Goal: Task Accomplishment & Management: Use online tool/utility

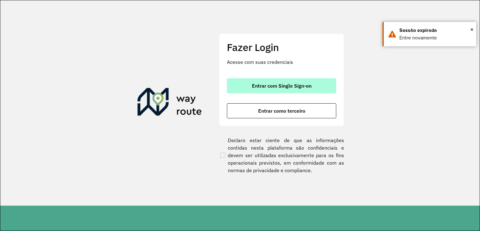
click at [247, 84] on button "Entrar com Single Sign-on" at bounding box center [281, 85] width 109 height 15
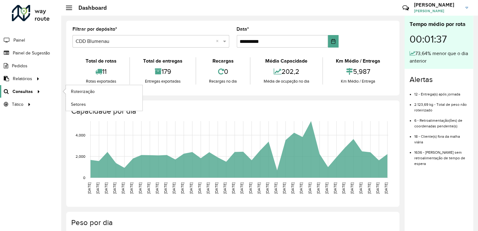
click at [18, 89] on span "Consultas" at bounding box center [22, 91] width 20 height 7
click at [85, 88] on span "Roteirização" at bounding box center [83, 91] width 25 height 7
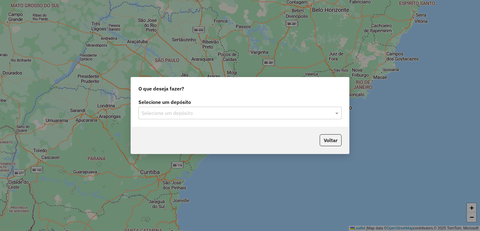
click at [187, 109] on input "text" at bounding box center [234, 112] width 184 height 7
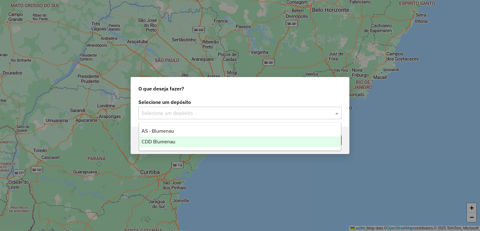
click at [176, 141] on div "CDD Blumenau" at bounding box center [240, 141] width 202 height 11
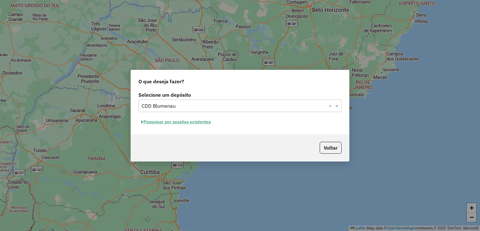
click at [190, 123] on button "Pesquisar por sessões existentes" at bounding box center [175, 122] width 75 height 10
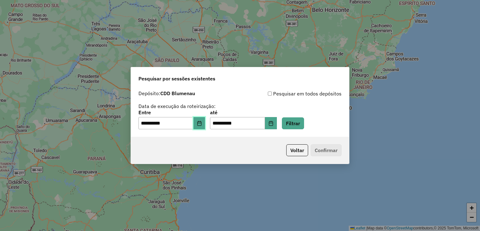
click at [201, 123] on icon "Choose Date" at bounding box center [199, 123] width 4 height 5
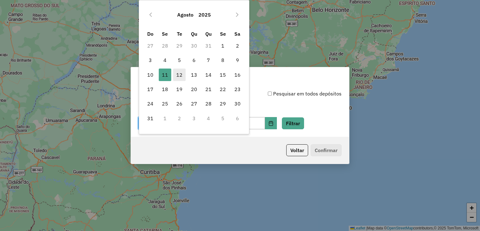
click at [176, 77] on span "12" at bounding box center [179, 74] width 12 height 12
type input "**********"
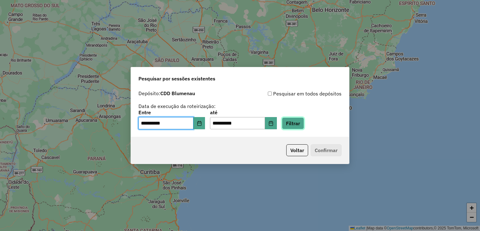
click at [304, 127] on button "Filtrar" at bounding box center [293, 123] width 22 height 12
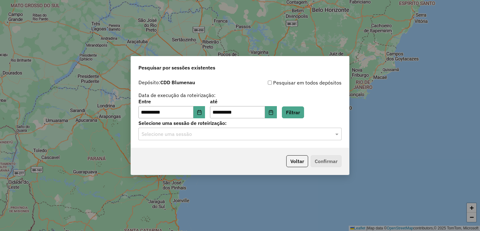
click at [185, 135] on input "text" at bounding box center [234, 133] width 184 height 7
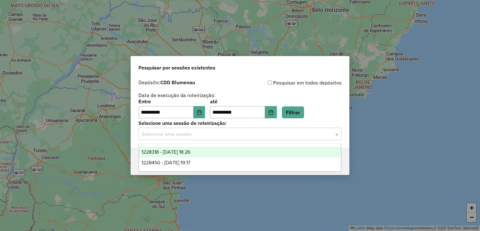
click at [186, 153] on span "1228318 - 12/08/2025 18:26" at bounding box center [166, 151] width 49 height 5
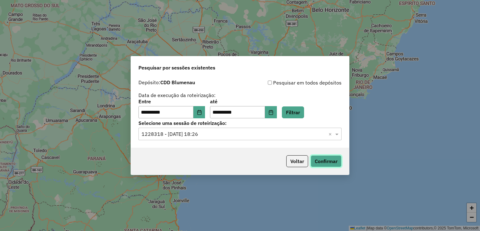
click at [326, 160] on button "Confirmar" at bounding box center [325, 161] width 31 height 12
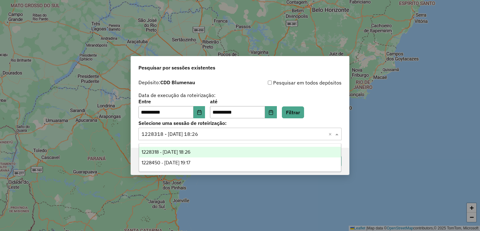
click at [207, 132] on input "text" at bounding box center [234, 133] width 184 height 7
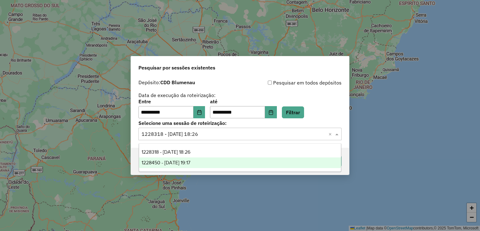
click at [187, 161] on span "1228450 - 12/08/2025 19:17" at bounding box center [166, 162] width 49 height 5
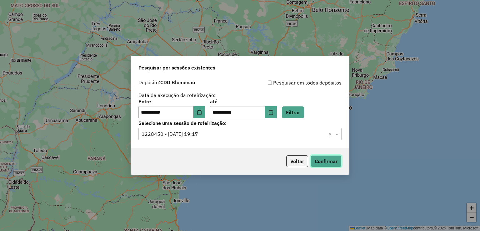
click at [329, 163] on button "Confirmar" at bounding box center [325, 161] width 31 height 12
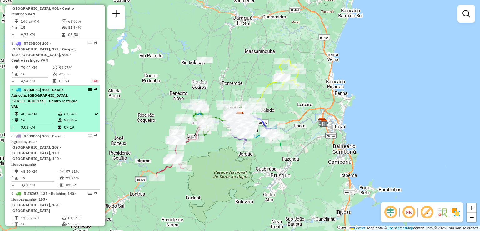
scroll to position [406, 0]
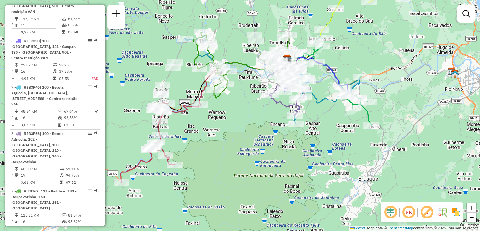
drag, startPoint x: 172, startPoint y: 118, endPoint x: 228, endPoint y: 140, distance: 60.6
click at [229, 141] on div "Janela de atendimento Grade de atendimento Capacidade Transportadoras Veículos …" at bounding box center [240, 115] width 480 height 231
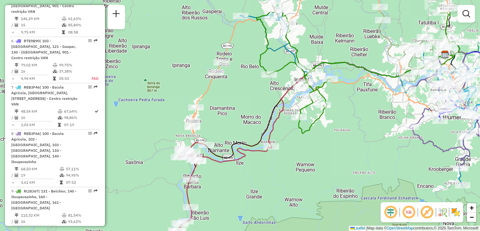
drag, startPoint x: 234, startPoint y: 68, endPoint x: 242, endPoint y: 102, distance: 33.9
click at [242, 102] on div "Janela de atendimento Grade de atendimento Capacidade Transportadoras Veículos …" at bounding box center [240, 115] width 480 height 231
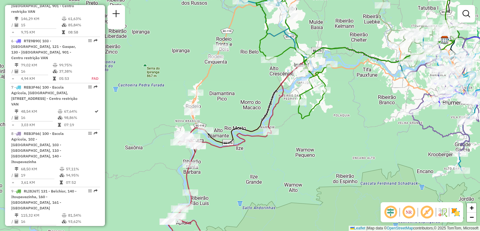
drag, startPoint x: 236, startPoint y: 109, endPoint x: 233, endPoint y: 97, distance: 12.3
click at [235, 102] on div "Janela de atendimento Grade de atendimento Capacidade Transportadoras Veículos …" at bounding box center [240, 115] width 480 height 231
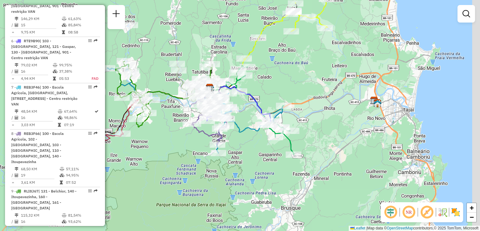
drag, startPoint x: 257, startPoint y: 97, endPoint x: 144, endPoint y: 121, distance: 116.3
click at [144, 121] on icon at bounding box center [166, 94] width 103 height 66
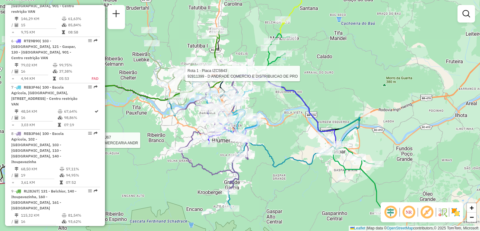
select select "**********"
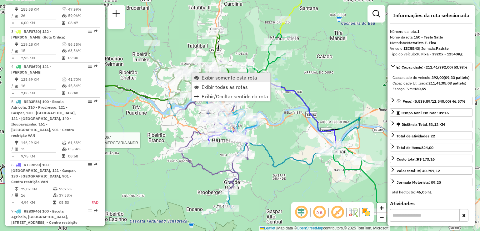
scroll to position [241, 0]
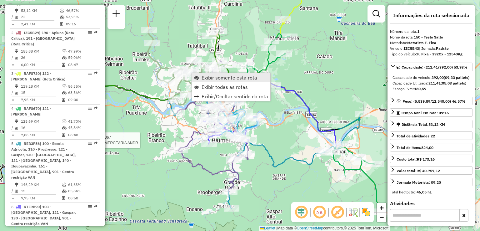
click at [200, 77] on link "Exibir somente esta rota" at bounding box center [231, 77] width 78 height 9
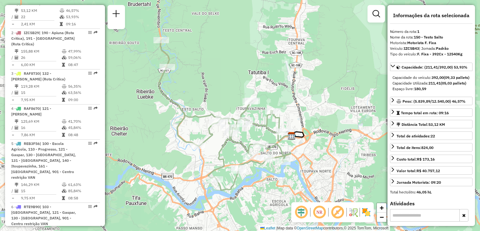
drag, startPoint x: 210, startPoint y: 99, endPoint x: 201, endPoint y: 98, distance: 9.1
click at [201, 98] on div "Janela de atendimento Grade de atendimento Capacidade Transportadoras Veículos …" at bounding box center [240, 115] width 480 height 231
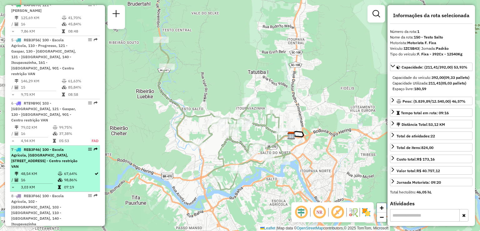
scroll to position [334, 0]
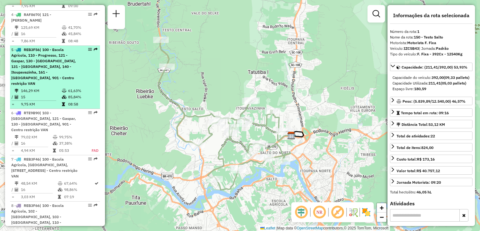
click at [37, 70] on li "5 - REB3F56 | 100 - Escola Agrícola, 110 - Progresso, 121 - Gaspar, 130 - Itoup…" at bounding box center [55, 77] width 90 height 63
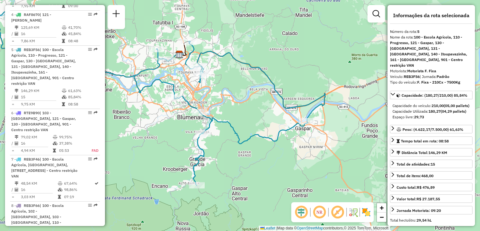
drag, startPoint x: 214, startPoint y: 130, endPoint x: 124, endPoint y: 111, distance: 91.3
click at [124, 111] on div "Janela de atendimento Grade de atendimento Capacidade Transportadoras Veículos …" at bounding box center [240, 115] width 480 height 231
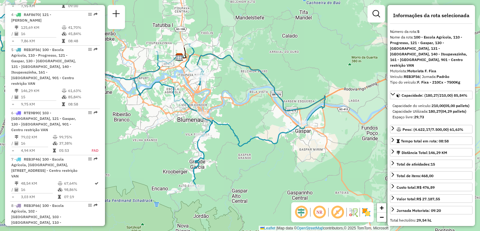
drag, startPoint x: 155, startPoint y: 87, endPoint x: 158, endPoint y: 99, distance: 13.2
click at [158, 99] on icon at bounding box center [149, 98] width 351 height 177
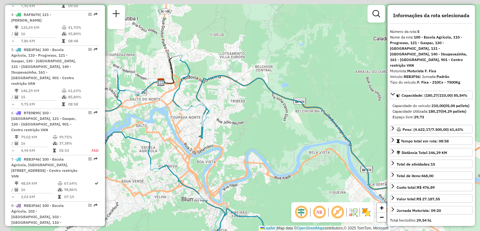
drag, startPoint x: 260, startPoint y: 83, endPoint x: 271, endPoint y: 84, distance: 10.7
click at [271, 84] on div "Janela de atendimento Grade de atendimento Capacidade Transportadoras Veículos …" at bounding box center [240, 115] width 480 height 231
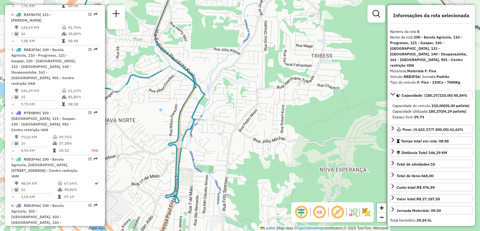
drag, startPoint x: 227, startPoint y: 116, endPoint x: 260, endPoint y: 94, distance: 38.9
click at [260, 94] on div "Janela de atendimento Grade de atendimento Capacidade Transportadoras Veículos …" at bounding box center [240, 115] width 480 height 231
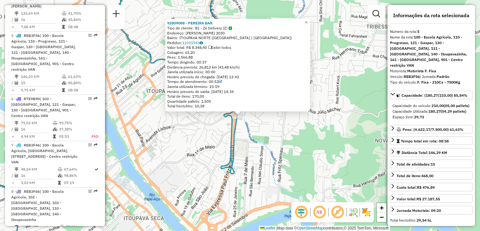
scroll to position [369, 0]
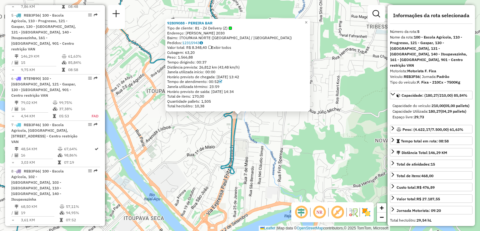
click at [209, 125] on div "92809088 - PEREIRA BAR Tipo de cliente: 81 - Zé Delivery (Z) Endereço: FERNANDO…" at bounding box center [240, 115] width 480 height 231
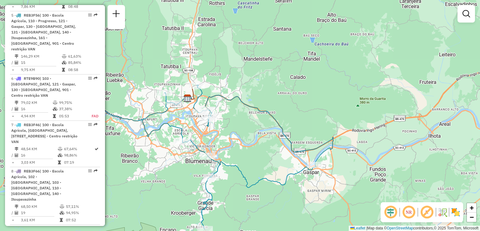
drag, startPoint x: 211, startPoint y: 136, endPoint x: 206, endPoint y: 124, distance: 12.6
click at [206, 124] on div "Janela de atendimento Grade de atendimento Capacidade Transportadoras Veículos …" at bounding box center [240, 115] width 480 height 231
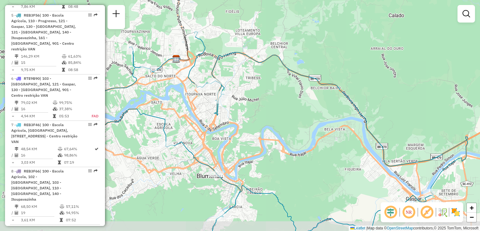
drag, startPoint x: 220, startPoint y: 127, endPoint x: 215, endPoint y: 116, distance: 11.8
click at [210, 115] on div "Janela de atendimento Grade de atendimento Capacidade Transportadoras Veículos …" at bounding box center [240, 115] width 480 height 231
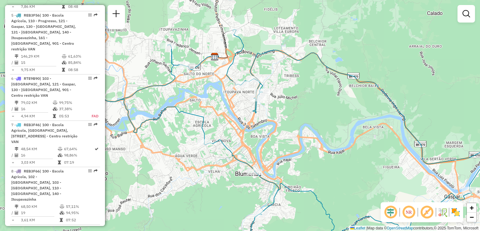
drag, startPoint x: 226, startPoint y: 119, endPoint x: 319, endPoint y: 105, distance: 94.4
click at [319, 105] on div "Janela de atendimento Grade de atendimento Capacidade Transportadoras Veículos …" at bounding box center [240, 115] width 480 height 231
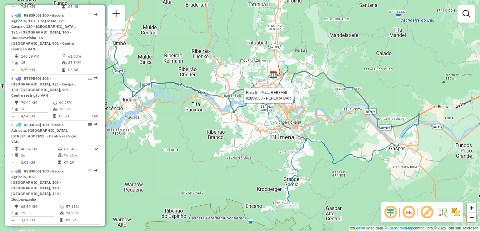
select select "**********"
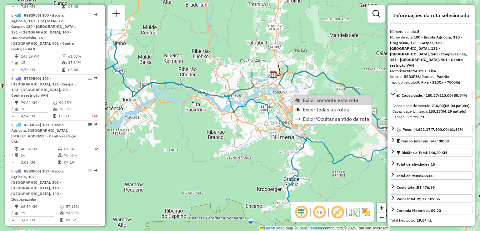
click at [252, 103] on icon at bounding box center [243, 115] width 351 height 177
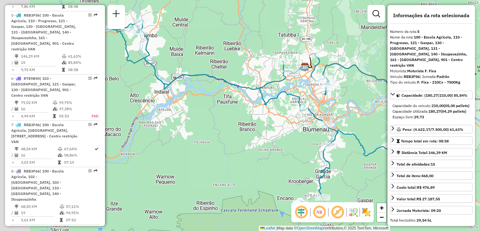
drag, startPoint x: 256, startPoint y: 151, endPoint x: 277, endPoint y: 144, distance: 21.8
click at [271, 147] on div "Janela de atendimento Grade de atendimento Capacidade Transportadoras Veículos …" at bounding box center [240, 115] width 480 height 231
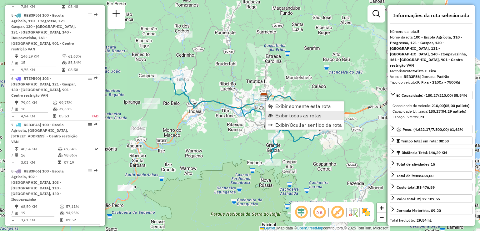
click at [274, 118] on link "Exibir todas as rotas" at bounding box center [305, 115] width 78 height 9
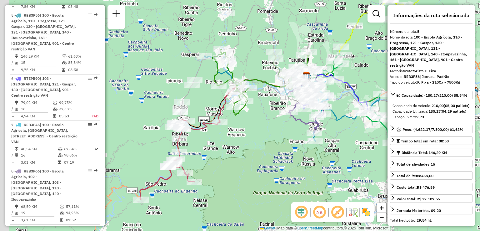
drag, startPoint x: 207, startPoint y: 134, endPoint x: 251, endPoint y: 111, distance: 49.3
click at [251, 111] on div "Janela de atendimento Grade de atendimento Capacidade Transportadoras Veículos …" at bounding box center [240, 115] width 480 height 231
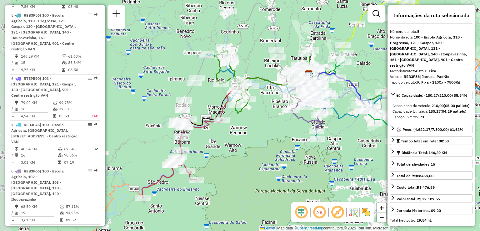
drag, startPoint x: 210, startPoint y: 153, endPoint x: 210, endPoint y: 139, distance: 13.7
click at [210, 143] on div "Janela de atendimento Grade de atendimento Capacidade Transportadoras Veículos …" at bounding box center [240, 115] width 480 height 231
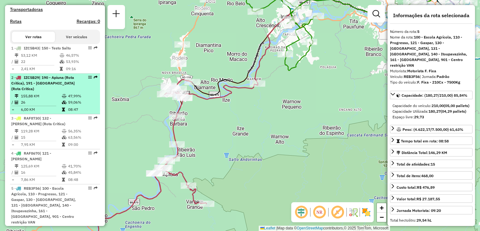
scroll to position [181, 0]
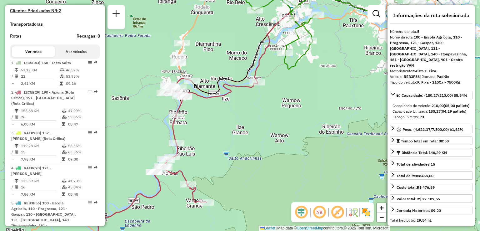
drag, startPoint x: 212, startPoint y: 125, endPoint x: 191, endPoint y: 93, distance: 38.6
click at [192, 93] on div "Janela de atendimento Grade de atendimento Capacidade Transportadoras Veículos …" at bounding box center [240, 115] width 480 height 231
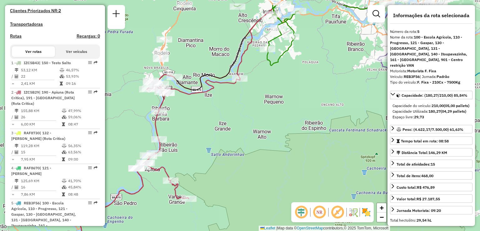
drag, startPoint x: 191, startPoint y: 97, endPoint x: 199, endPoint y: 142, distance: 45.6
click at [200, 151] on div "Janela de atendimento Grade de atendimento Capacidade Transportadoras Veículos …" at bounding box center [240, 115] width 480 height 231
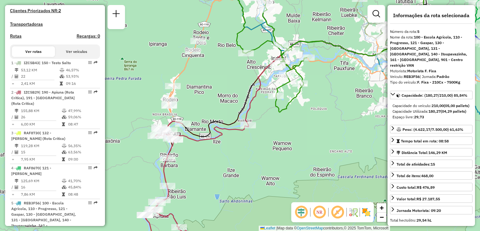
drag, startPoint x: 202, startPoint y: 65, endPoint x: 209, endPoint y: 102, distance: 37.2
click at [209, 102] on div "Janela de atendimento Grade de atendimento Capacidade Transportadoras Veículos …" at bounding box center [240, 115] width 480 height 231
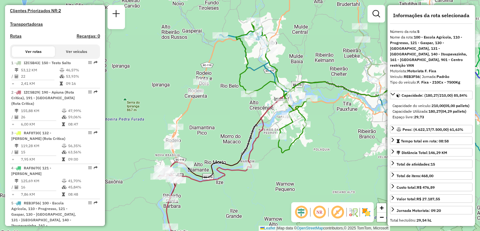
drag, startPoint x: 210, startPoint y: 92, endPoint x: 209, endPoint y: 113, distance: 20.9
click at [209, 113] on div "Janela de atendimento Grade de atendimento Capacidade Transportadoras Veículos …" at bounding box center [240, 115] width 480 height 231
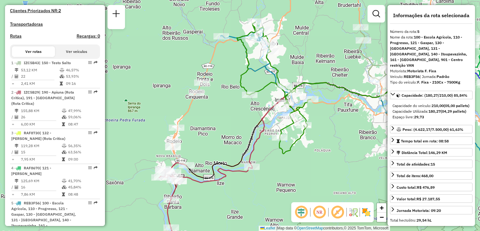
drag, startPoint x: 230, startPoint y: 83, endPoint x: 224, endPoint y: 47, distance: 36.8
click at [224, 50] on div "Janela de atendimento Grade de atendimento Capacidade Transportadoras Veículos …" at bounding box center [240, 115] width 480 height 231
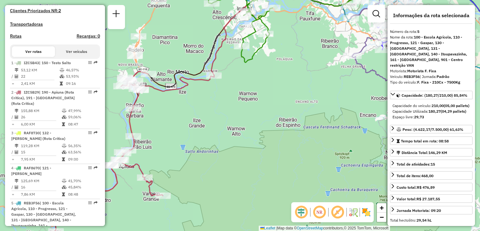
drag, startPoint x: 221, startPoint y: 73, endPoint x: 202, endPoint y: 63, distance: 21.7
click at [202, 63] on icon at bounding box center [261, 59] width 264 height 154
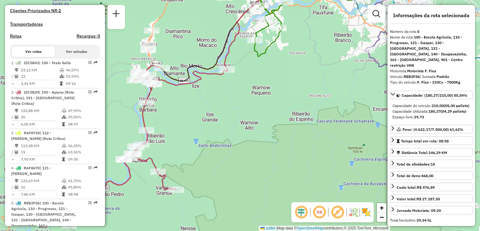
drag, startPoint x: 186, startPoint y: 101, endPoint x: 225, endPoint y: 98, distance: 38.8
click at [225, 98] on div "Janela de atendimento Grade de atendimento Capacidade Transportadoras Veículos …" at bounding box center [240, 115] width 480 height 231
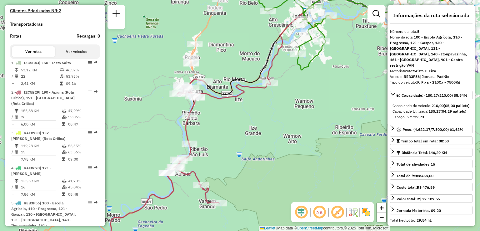
drag, startPoint x: 278, startPoint y: 93, endPoint x: 299, endPoint y: 93, distance: 21.2
click at [299, 94] on div "Janela de atendimento Grade de atendimento Capacidade Transportadoras Veículos …" at bounding box center [240, 115] width 480 height 231
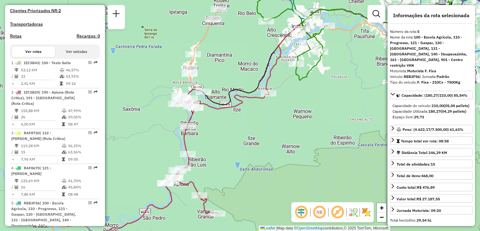
drag, startPoint x: 286, startPoint y: 82, endPoint x: 259, endPoint y: 103, distance: 33.6
click at [259, 103] on icon at bounding box center [189, 169] width 160 height 160
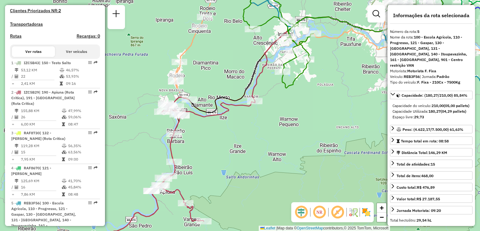
drag, startPoint x: 230, startPoint y: 148, endPoint x: 254, endPoint y: 128, distance: 31.1
click at [254, 128] on div "Janela de atendimento Grade de atendimento Capacidade Transportadoras Veículos …" at bounding box center [240, 115] width 480 height 231
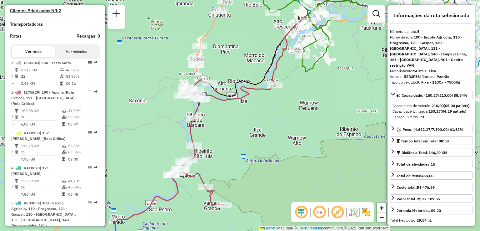
drag, startPoint x: 268, startPoint y: 118, endPoint x: 224, endPoint y: 174, distance: 70.5
click at [224, 174] on div "Janela de atendimento Grade de atendimento Capacidade Transportadoras Veículos …" at bounding box center [240, 115] width 480 height 231
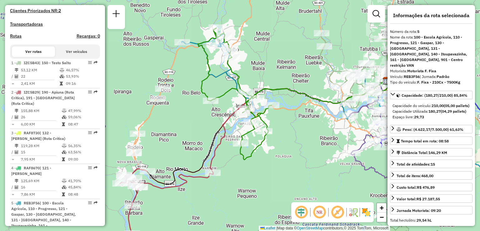
drag, startPoint x: 253, startPoint y: 162, endPoint x: 242, endPoint y: 186, distance: 25.9
click at [243, 186] on div "Janela de atendimento Grade de atendimento Capacidade Transportadoras Veículos …" at bounding box center [240, 115] width 480 height 231
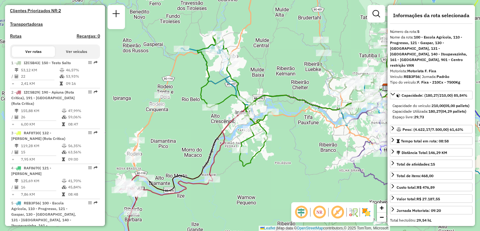
drag, startPoint x: 157, startPoint y: 131, endPoint x: 171, endPoint y: 106, distance: 28.2
click at [170, 109] on div "Janela de atendimento Grade de atendimento Capacidade Transportadoras Veículos …" at bounding box center [240, 115] width 480 height 231
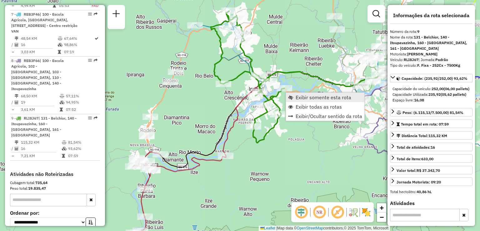
scroll to position [510, 0]
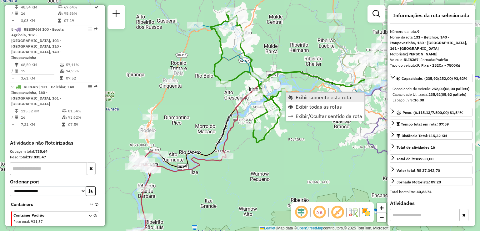
click at [291, 97] on span "Exibir somente esta rota" at bounding box center [290, 97] width 5 height 5
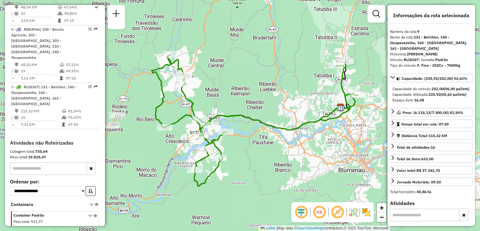
click at [277, 148] on div "Janela de atendimento Grade de atendimento Capacidade Transportadoras Veículos …" at bounding box center [240, 115] width 480 height 231
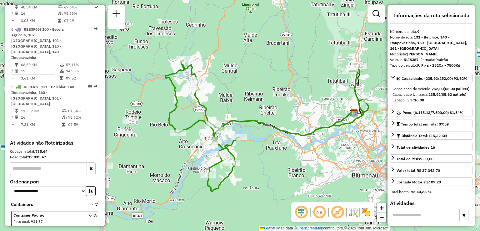
drag, startPoint x: 279, startPoint y: 146, endPoint x: 295, endPoint y: 150, distance: 16.7
click at [298, 151] on div "Janela de atendimento Grade de atendimento Capacidade Transportadoras Veículos …" at bounding box center [240, 115] width 480 height 231
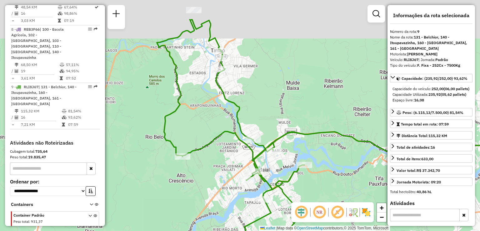
drag, startPoint x: 239, startPoint y: 136, endPoint x: 281, endPoint y: 188, distance: 67.5
click at [281, 191] on div "Janela de atendimento Grade de atendimento Capacidade Transportadoras Veículos …" at bounding box center [240, 115] width 480 height 231
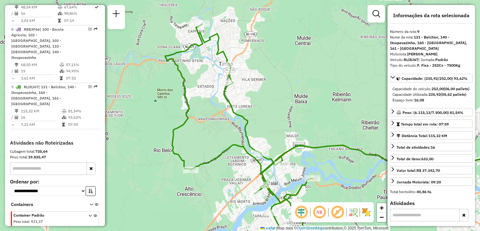
drag, startPoint x: 267, startPoint y: 138, endPoint x: 250, endPoint y: 127, distance: 20.8
click at [254, 128] on div "Janela de atendimento Grade de atendimento Capacidade Transportadoras Veículos …" at bounding box center [240, 115] width 480 height 231
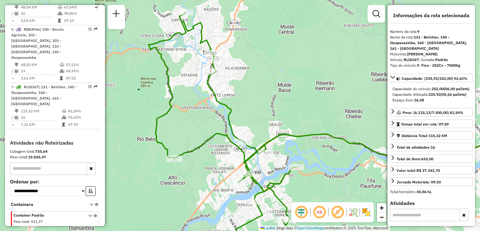
drag, startPoint x: 298, startPoint y: 157, endPoint x: 280, endPoint y: 137, distance: 27.2
click at [284, 140] on div "Janela de atendimento Grade de atendimento Capacidade Transportadoras Veículos …" at bounding box center [240, 115] width 480 height 231
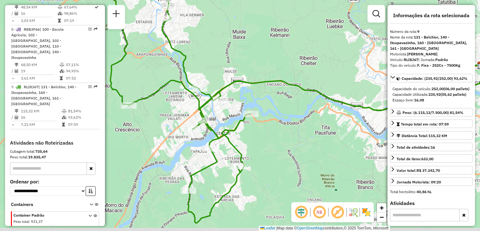
drag, startPoint x: 314, startPoint y: 168, endPoint x: 279, endPoint y: 133, distance: 49.0
click at [287, 140] on div "Janela de atendimento Grade de atendimento Capacidade Transportadoras Veículos …" at bounding box center [240, 115] width 480 height 231
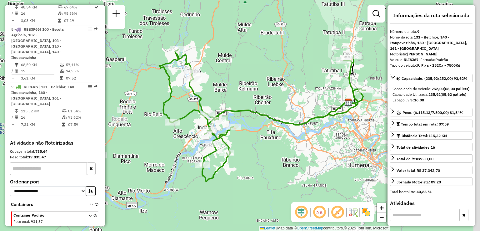
drag, startPoint x: 302, startPoint y: 141, endPoint x: 278, endPoint y: 170, distance: 37.7
click at [278, 170] on div "Janela de atendimento Grade de atendimento Capacidade Transportadoras Veículos …" at bounding box center [240, 115] width 480 height 231
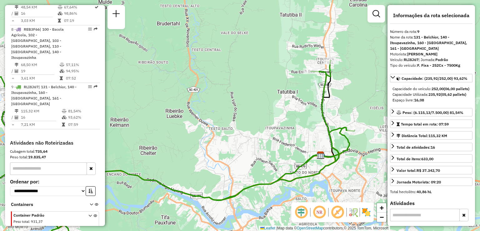
drag, startPoint x: 325, startPoint y: 134, endPoint x: 303, endPoint y: 111, distance: 32.0
click at [309, 115] on div "Janela de atendimento Grade de atendimento Capacidade Transportadoras Veículos …" at bounding box center [240, 115] width 480 height 231
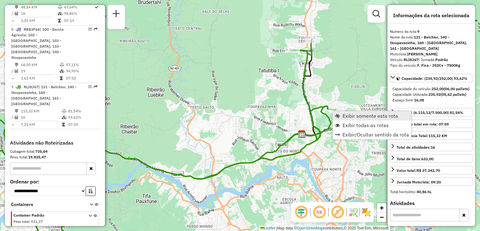
click at [351, 116] on span "Exibir somente esta rota" at bounding box center [370, 115] width 56 height 5
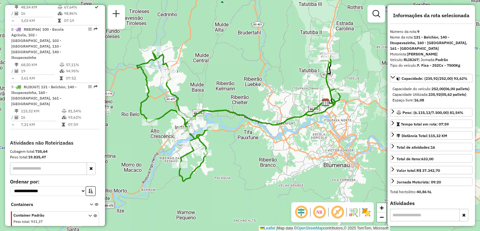
drag, startPoint x: 342, startPoint y: 133, endPoint x: 337, endPoint y: 135, distance: 5.9
click at [338, 136] on div "Janela de atendimento Grade de atendimento Capacidade Transportadoras Veículos …" at bounding box center [240, 115] width 480 height 231
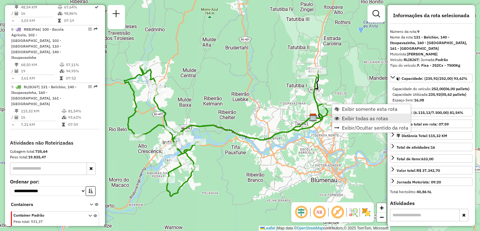
click at [344, 119] on span "Exibir todas as rotas" at bounding box center [365, 118] width 46 height 5
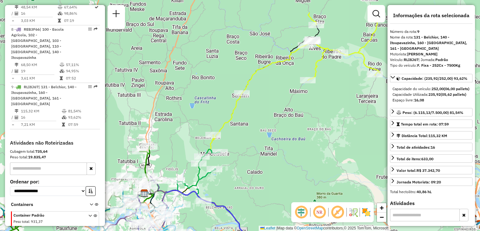
drag, startPoint x: 331, startPoint y: 132, endPoint x: 297, endPoint y: 137, distance: 34.1
click at [247, 148] on div "Janela de atendimento Grade de atendimento Capacidade Transportadoras Veículos …" at bounding box center [240, 115] width 480 height 231
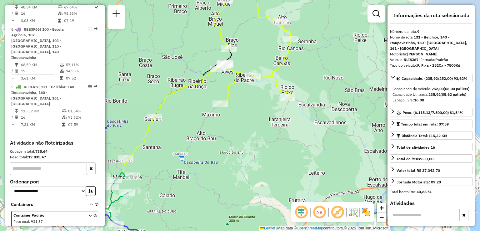
drag, startPoint x: 339, startPoint y: 138, endPoint x: 253, endPoint y: 161, distance: 88.8
click at [254, 164] on div "Janela de atendimento Grade de atendimento Capacidade Transportadoras Veículos …" at bounding box center [240, 115] width 480 height 231
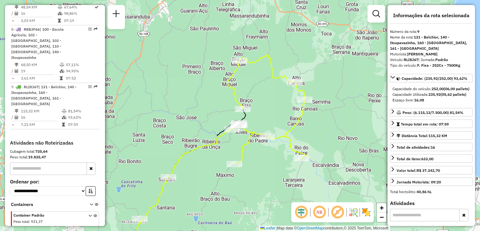
drag, startPoint x: 312, startPoint y: 115, endPoint x: 325, endPoint y: 147, distance: 35.0
click at [326, 149] on div "Janela de atendimento Grade de atendimento Capacidade Transportadoras Veículos …" at bounding box center [240, 115] width 480 height 231
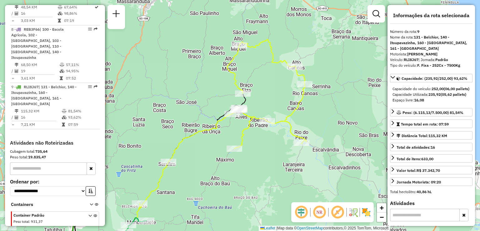
drag, startPoint x: 290, startPoint y: 186, endPoint x: 344, endPoint y: 124, distance: 83.0
click at [328, 136] on div "Janela de atendimento Grade de atendimento Capacidade Transportadoras Veículos …" at bounding box center [240, 115] width 480 height 231
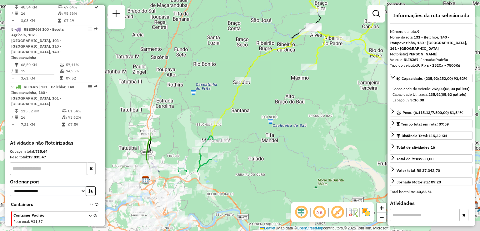
drag, startPoint x: 302, startPoint y: 144, endPoint x: 370, endPoint y: 118, distance: 72.8
click at [363, 119] on div "Janela de atendimento Grade de atendimento Capacidade Transportadoras Veículos …" at bounding box center [240, 115] width 480 height 231
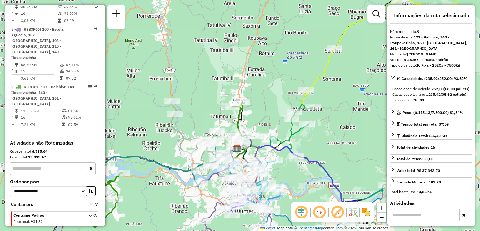
drag, startPoint x: 318, startPoint y: 124, endPoint x: 363, endPoint y: 113, distance: 46.5
click at [358, 115] on div "Janela de atendimento Grade de atendimento Capacidade Transportadoras Veículos …" at bounding box center [240, 115] width 480 height 231
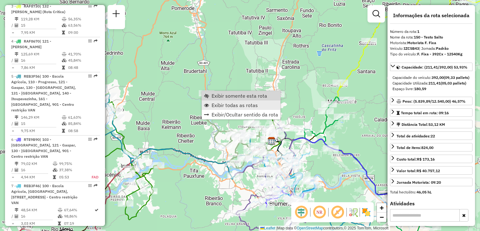
scroll to position [241, 0]
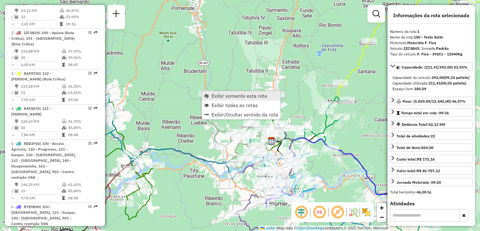
click at [217, 97] on span "Exibir somente esta rota" at bounding box center [239, 95] width 56 height 5
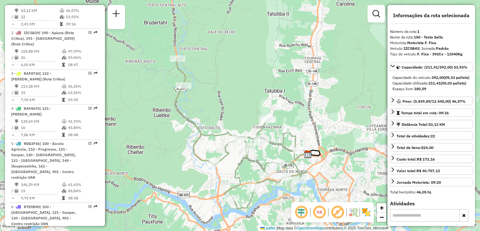
drag, startPoint x: 237, startPoint y: 93, endPoint x: 249, endPoint y: 115, distance: 24.9
click at [246, 109] on div "Janela de atendimento Grade de atendimento Capacidade Transportadoras Veículos …" at bounding box center [240, 115] width 480 height 231
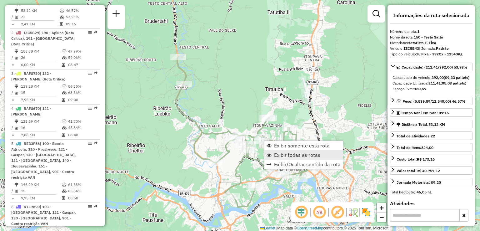
click at [280, 157] on span "Exibir todas as rotas" at bounding box center [297, 154] width 46 height 5
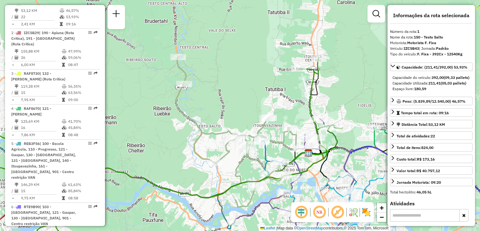
drag, startPoint x: 334, startPoint y: 109, endPoint x: 325, endPoint y: 106, distance: 9.0
click at [328, 108] on div "Rota 8 - Placa REB3F66 92808748 - MÁRCIA DOS SANTOS Janela de atendimento Grade…" at bounding box center [240, 115] width 480 height 231
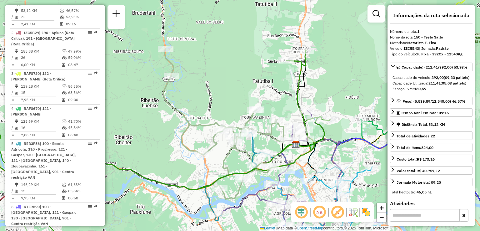
drag, startPoint x: 340, startPoint y: 134, endPoint x: 328, endPoint y: 126, distance: 13.5
click at [331, 128] on div "Janela de atendimento Grade de atendimento Capacidade Transportadoras Veículos …" at bounding box center [240, 115] width 480 height 231
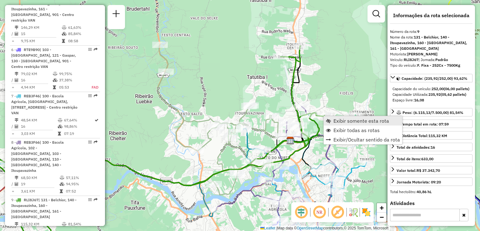
scroll to position [510, 0]
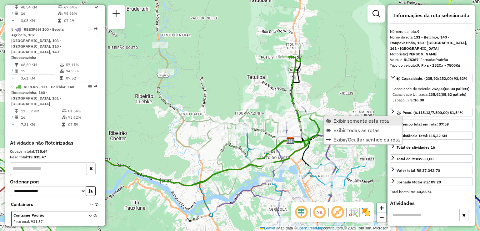
click at [334, 121] on span "Exibir somente esta rota" at bounding box center [361, 120] width 56 height 5
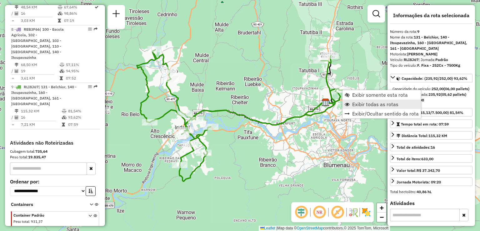
click at [350, 104] on link "Exibir todas as rotas" at bounding box center [381, 103] width 78 height 9
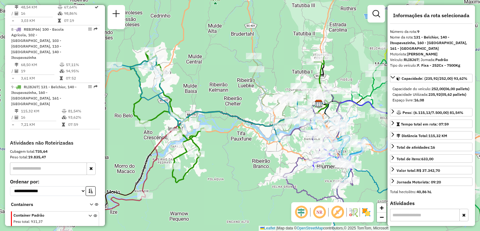
drag, startPoint x: 355, startPoint y: 104, endPoint x: 291, endPoint y: 109, distance: 64.2
click at [292, 108] on div "Janela de atendimento Grade de atendimento Capacidade Transportadoras Veículos …" at bounding box center [240, 115] width 480 height 231
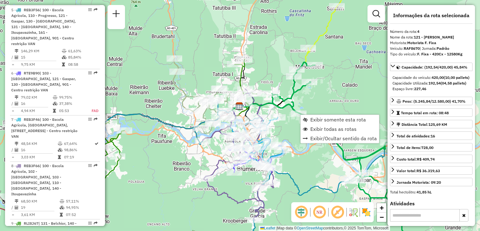
scroll to position [340, 0]
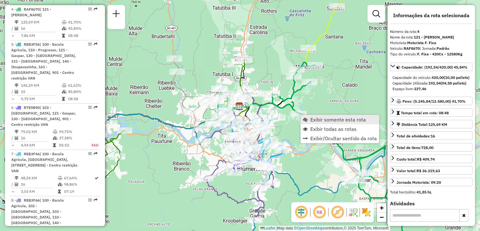
click at [310, 119] on link "Exibir somente esta rota" at bounding box center [339, 119] width 78 height 9
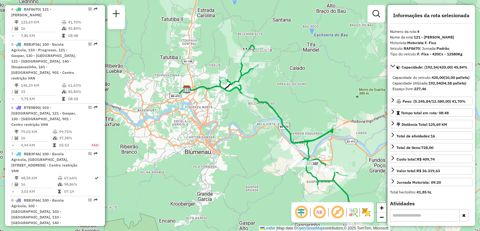
drag, startPoint x: 322, startPoint y: 106, endPoint x: 332, endPoint y: 111, distance: 11.3
click at [332, 111] on div "Janela de atendimento Grade de atendimento Capacidade Transportadoras Veículos …" at bounding box center [240, 115] width 480 height 231
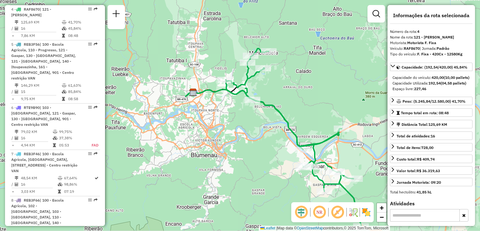
drag, startPoint x: 290, startPoint y: 119, endPoint x: 283, endPoint y: 80, distance: 39.5
click at [284, 81] on div "Janela de atendimento Grade de atendimento Capacidade Transportadoras Veículos …" at bounding box center [240, 115] width 480 height 231
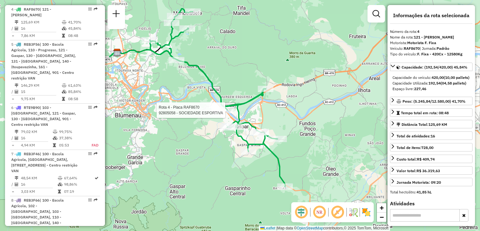
drag, startPoint x: 286, startPoint y: 117, endPoint x: 207, endPoint y: 109, distance: 78.4
click at [219, 110] on div at bounding box center [227, 110] width 16 height 6
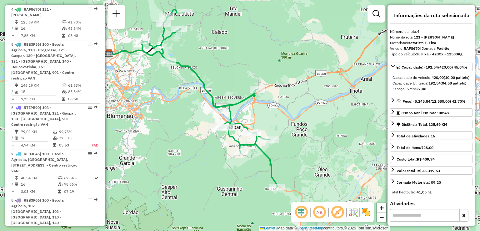
drag, startPoint x: 276, startPoint y: 128, endPoint x: 370, endPoint y: 159, distance: 99.6
click at [382, 167] on div "Janela de atendimento Grade de atendimento Capacidade Transportadoras Veículos …" at bounding box center [240, 115] width 480 height 231
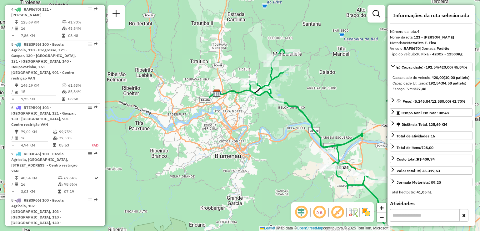
drag, startPoint x: 321, startPoint y: 128, endPoint x: 354, endPoint y: 159, distance: 44.9
click at [355, 160] on div "Janela de atendimento Grade de atendimento Capacidade Transportadoras Veículos …" at bounding box center [240, 115] width 480 height 231
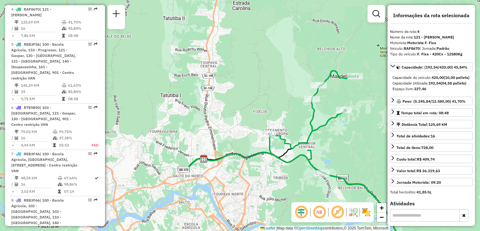
drag, startPoint x: 342, startPoint y: 136, endPoint x: 306, endPoint y: 109, distance: 44.9
click at [321, 121] on div "Janela de atendimento Grade de atendimento Capacidade Transportadoras Veículos …" at bounding box center [240, 115] width 480 height 231
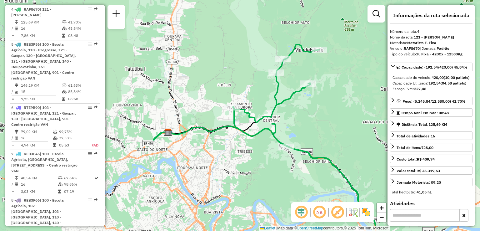
click at [308, 117] on div "Janela de atendimento Grade de atendimento Capacidade Transportadoras Veículos …" at bounding box center [240, 115] width 480 height 231
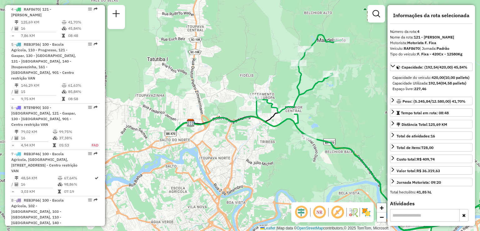
drag, startPoint x: 302, startPoint y: 120, endPoint x: 297, endPoint y: 109, distance: 12.4
click at [343, 117] on div "Janela de atendimento Grade de atendimento Capacidade Transportadoras Veículos …" at bounding box center [240, 115] width 480 height 231
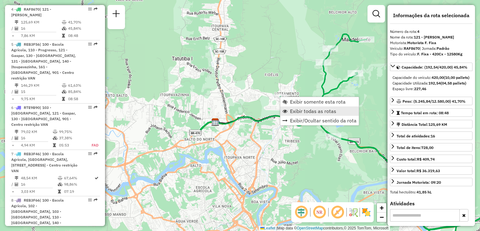
click at [297, 112] on span "Exibir todas as rotas" at bounding box center [313, 110] width 46 height 5
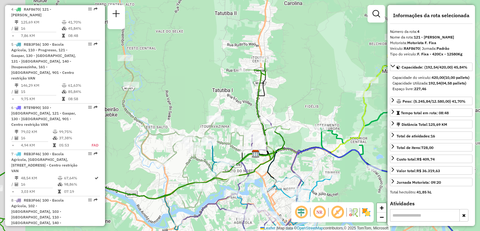
drag, startPoint x: 292, startPoint y: 96, endPoint x: 320, endPoint y: 121, distance: 36.5
click at [320, 121] on div "Janela de atendimento Grade de atendimento Capacidade Transportadoras Veículos …" at bounding box center [240, 115] width 480 height 231
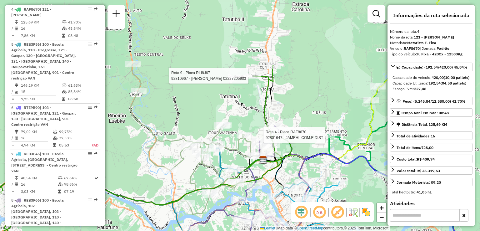
click at [251, 81] on div "Rota 4 - Placa RAF8670 92801647 - JAMEHL COM.E DIST Rota 9 - Placa RLI8J67 9281…" at bounding box center [240, 115] width 480 height 231
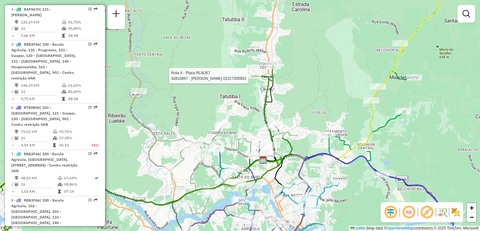
select select "**********"
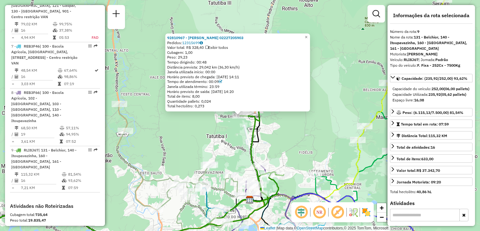
scroll to position [510, 0]
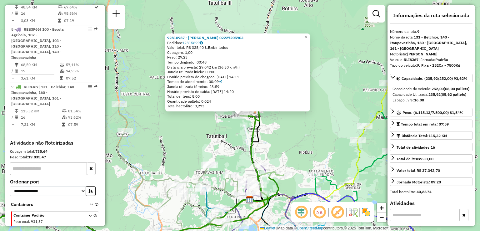
click at [240, 124] on div "Rota 9 - Placa RLI8J67 92810967 - JOELSON GUEDES 02227205903 92810967 - JOELSON…" at bounding box center [240, 115] width 480 height 231
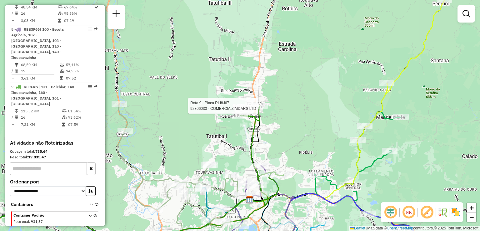
select select "**********"
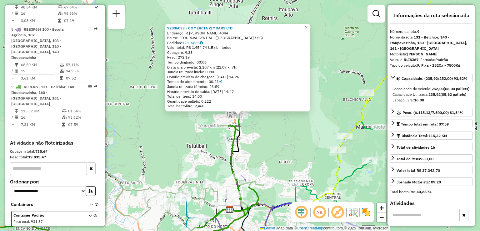
click at [286, 132] on div "92806033 - COMERCIA ZIMDARS LTD Endereço: R GUSTAVO ZIMMERMANN 4044 Bairro: ITO…" at bounding box center [240, 115] width 480 height 231
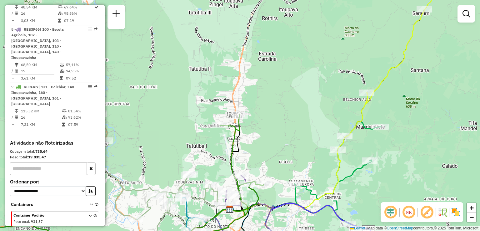
drag, startPoint x: 290, startPoint y: 150, endPoint x: 292, endPoint y: 115, distance: 34.5
click at [292, 120] on div "Janela de atendimento Grade de atendimento Capacidade Transportadoras Veículos …" at bounding box center [240, 115] width 480 height 231
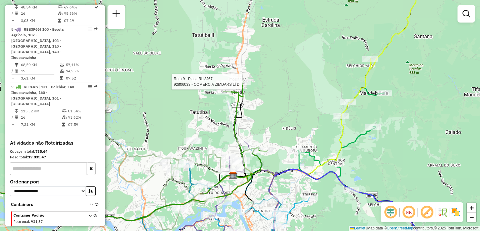
select select "**********"
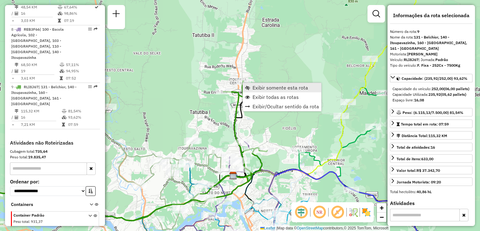
click at [253, 87] on span "Exibir somente esta rota" at bounding box center [280, 87] width 56 height 5
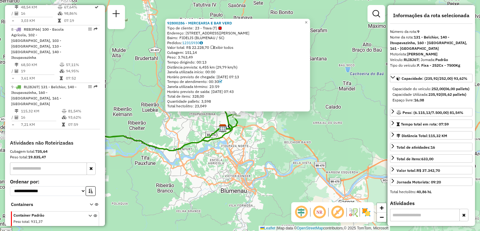
drag, startPoint x: 262, startPoint y: 164, endPoint x: 303, endPoint y: 155, distance: 41.4
click at [301, 156] on div "92800286 - MERCEARIA E BAR VERD Tipo de cliente: 23 - Trava (T) Endereço: R DEN…" at bounding box center [240, 115] width 480 height 231
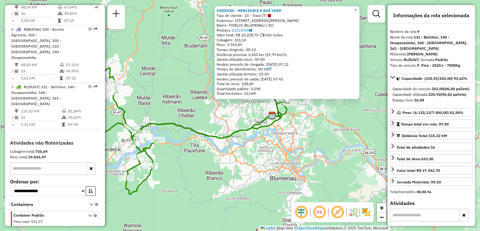
drag, startPoint x: 252, startPoint y: 161, endPoint x: 292, endPoint y: 160, distance: 39.4
click at [292, 161] on div "92800286 - MERCEARIA E BAR VERD Tipo de cliente: 23 - Trava (T) Endereço: R DEN…" at bounding box center [240, 115] width 480 height 231
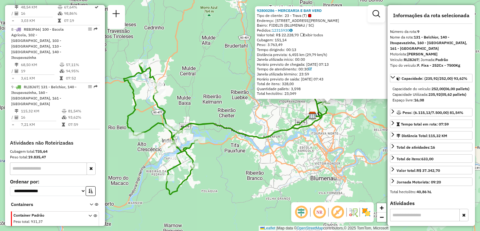
drag, startPoint x: 259, startPoint y: 164, endPoint x: 310, endPoint y: 174, distance: 51.7
click at [311, 175] on div "92800286 - MERCEARIA E BAR VERD Tipo de cliente: 23 - Trava (T) Endereço: R DEN…" at bounding box center [240, 115] width 480 height 231
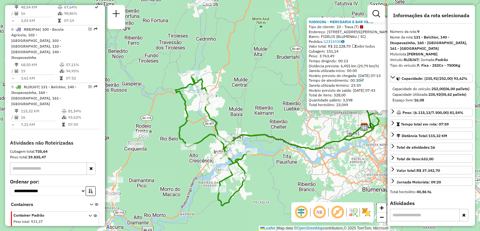
click at [295, 166] on div "92800286 - MERCEARIA E BAR VERD Tipo de cliente: 23 - Trava (T) Endereço: R DEN…" at bounding box center [240, 115] width 480 height 231
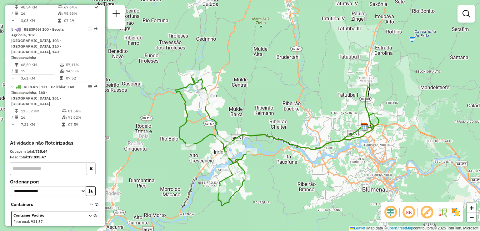
drag, startPoint x: 318, startPoint y: 163, endPoint x: 267, endPoint y: 145, distance: 53.7
click at [285, 155] on div "Janela de atendimento Grade de atendimento Capacidade Transportadoras Veículos …" at bounding box center [240, 115] width 480 height 231
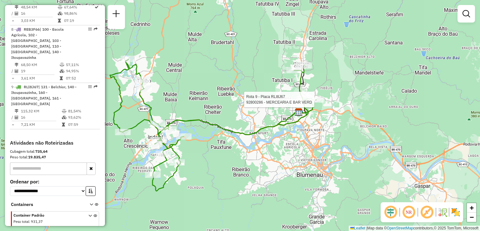
select select "**********"
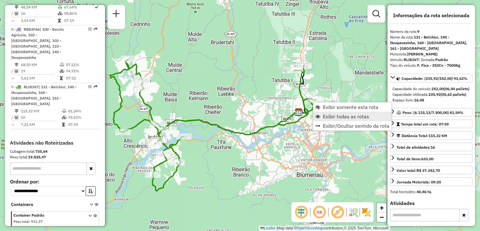
click at [324, 115] on span "Exibir todas as rotas" at bounding box center [346, 116] width 46 height 5
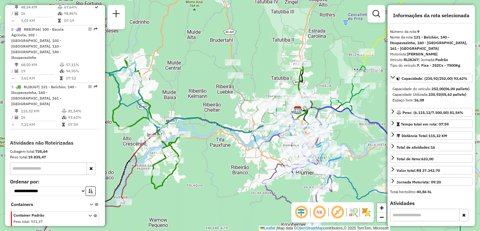
drag, startPoint x: 253, startPoint y: 165, endPoint x: 233, endPoint y: 121, distance: 48.6
click at [244, 143] on div "Janela de atendimento Grade de atendimento Capacidade Transportadoras Veículos …" at bounding box center [240, 115] width 480 height 231
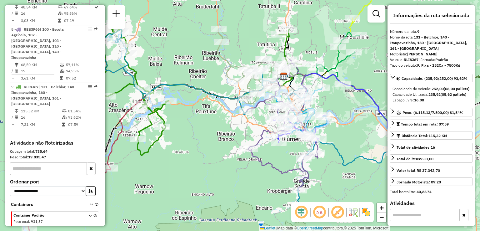
drag, startPoint x: 316, startPoint y: 160, endPoint x: 314, endPoint y: 146, distance: 13.4
click at [308, 134] on icon at bounding box center [282, 124] width 71 height 131
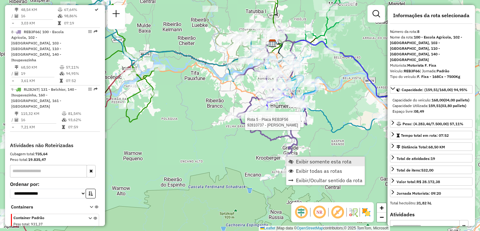
scroll to position [507, 0]
click at [301, 159] on span "Exibir somente esta rota" at bounding box center [324, 161] width 56 height 5
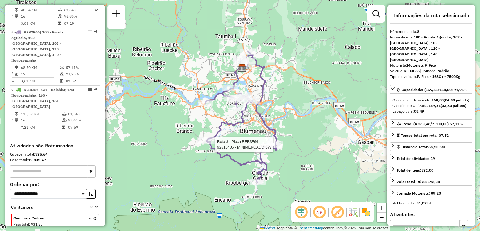
drag, startPoint x: 300, startPoint y: 159, endPoint x: 311, endPoint y: 178, distance: 22.2
click at [311, 179] on div "Rota 8 - Placa REB3F66 92810406 - MINIMERCADO BW Janela de atendimento Grade de…" at bounding box center [240, 115] width 480 height 231
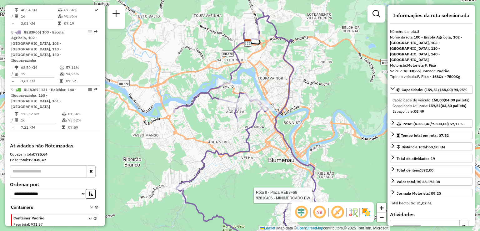
drag, startPoint x: 265, startPoint y: 141, endPoint x: 276, endPoint y: 155, distance: 17.7
click at [276, 155] on div "Rota 8 - Placa REB3F66 92810406 - MINIMERCADO BW Janela de atendimento Grade de…" at bounding box center [240, 115] width 480 height 231
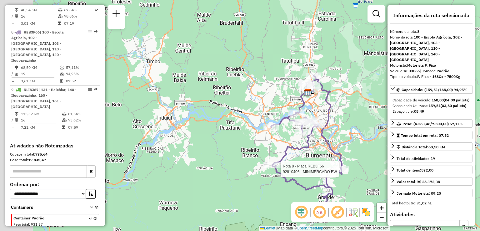
drag, startPoint x: 206, startPoint y: 101, endPoint x: 267, endPoint y: 99, distance: 61.3
click at [280, 102] on div "Rota 8 - Placa REB3F66 92810406 - MINIMERCADO BW Janela de atendimento Grade de…" at bounding box center [240, 115] width 480 height 231
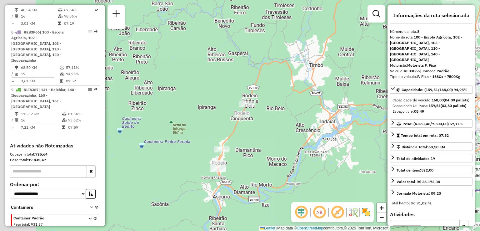
drag, startPoint x: 332, startPoint y: 107, endPoint x: 311, endPoint y: 110, distance: 20.8
click at [332, 107] on div "Rota 8 - Placa REB3F66 92810406 - MINIMERCADO BW Janela de atendimento Grade de…" at bounding box center [240, 115] width 480 height 231
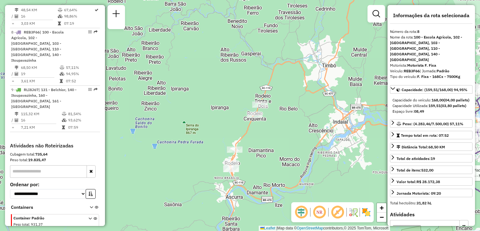
drag, startPoint x: 266, startPoint y: 128, endPoint x: 258, endPoint y: 96, distance: 32.4
click at [260, 105] on div "Rota 8 - Placa REB3F66 92810406 - MINIMERCADO BW Janela de atendimento Grade de…" at bounding box center [240, 115] width 480 height 231
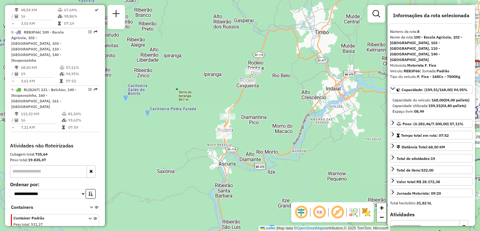
drag, startPoint x: 266, startPoint y: 127, endPoint x: 283, endPoint y: 90, distance: 40.5
click at [282, 93] on div "Rota 8 - Placa REB3F66 92810406 - MINIMERCADO BW Janela de atendimento Grade de…" at bounding box center [240, 115] width 480 height 231
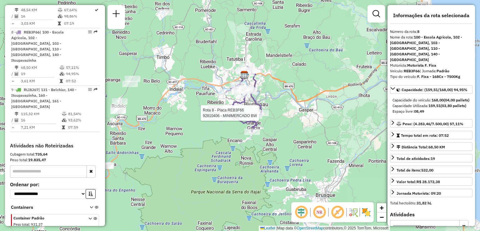
drag, startPoint x: 295, startPoint y: 92, endPoint x: 182, endPoint y: 96, distance: 112.8
click at [177, 115] on div "Rota 8 - Placa REB3F66 92810406 - MINIMERCADO BW Janela de atendimento Grade de…" at bounding box center [240, 115] width 480 height 231
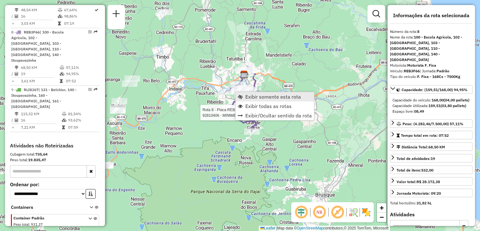
click at [251, 97] on span "Exibir somente esta rota" at bounding box center [273, 96] width 56 height 5
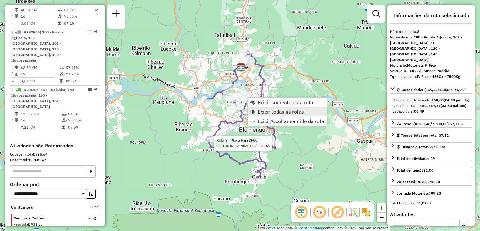
drag, startPoint x: 267, startPoint y: 112, endPoint x: 262, endPoint y: 110, distance: 5.6
click at [268, 112] on span "Exibir todas as rotas" at bounding box center [281, 111] width 46 height 5
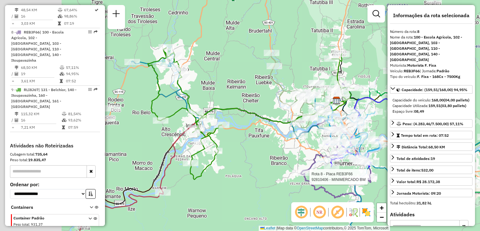
drag, startPoint x: 174, startPoint y: 91, endPoint x: 260, endPoint y: 121, distance: 91.2
click at [270, 124] on div "Rota 8 - Placa REB3F66 92810406 - MINIMERCADO BW Janela de atendimento Grade de…" at bounding box center [240, 115] width 480 height 231
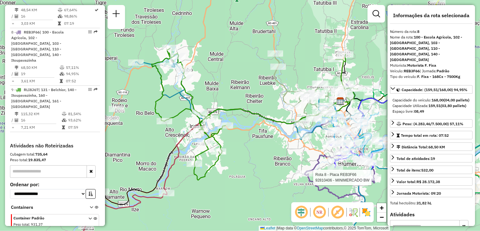
drag, startPoint x: 235, startPoint y: 99, endPoint x: 263, endPoint y: 102, distance: 28.6
click at [263, 103] on div "Rota 8 - Placa REB3F66 92810406 - MINIMERCADO BW Janela de atendimento Grade de…" at bounding box center [240, 115] width 480 height 231
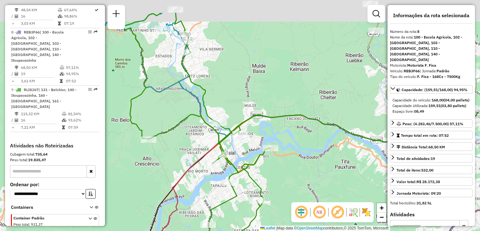
drag, startPoint x: 284, startPoint y: 144, endPoint x: 282, endPoint y: 197, distance: 53.4
click at [282, 197] on div "Rota 8 - Placa REB3F66 92810406 - MINIMERCADO BW Janela de atendimento Grade de…" at bounding box center [240, 115] width 480 height 231
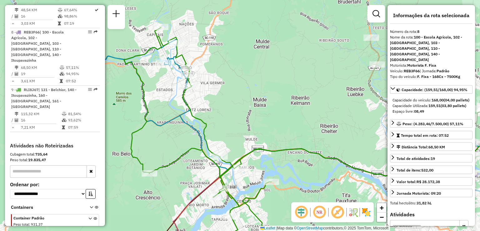
drag, startPoint x: 256, startPoint y: 105, endPoint x: 273, endPoint y: 169, distance: 66.2
click at [273, 170] on div "Rota 8 - Placa REB3F66 92810406 - MINIMERCADO BW Janela de atendimento Grade de…" at bounding box center [240, 115] width 480 height 231
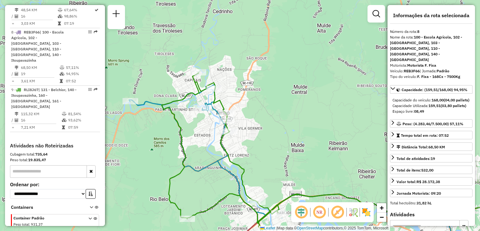
drag, startPoint x: 254, startPoint y: 142, endPoint x: 271, endPoint y: 96, distance: 48.6
click at [275, 117] on div "Rota 8 - Placa REB3F66 92810406 - MINIMERCADO BW Janela de atendimento Grade de…" at bounding box center [240, 115] width 480 height 231
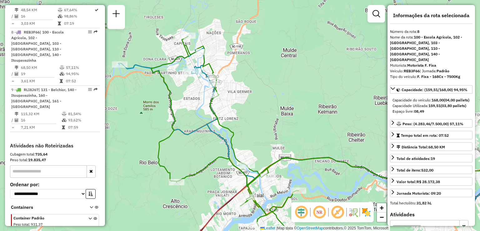
drag, startPoint x: 284, startPoint y: 124, endPoint x: 218, endPoint y: 92, distance: 73.2
click at [244, 101] on div "Rota 8 - Placa REB3F66 92810406 - MINIMERCADO BW Janela de atendimento Grade de…" at bounding box center [240, 115] width 480 height 231
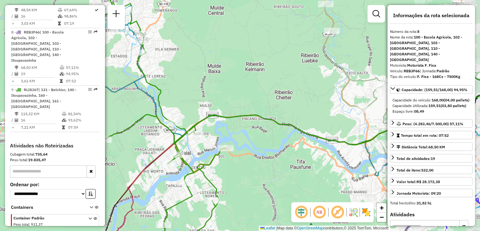
drag, startPoint x: 230, startPoint y: 128, endPoint x: 169, endPoint y: 152, distance: 64.9
click at [169, 152] on div "Rota 8 - Placa REB3F66 92810406 - MINIMERCADO BW Janela de atendimento Grade de…" at bounding box center [240, 115] width 480 height 231
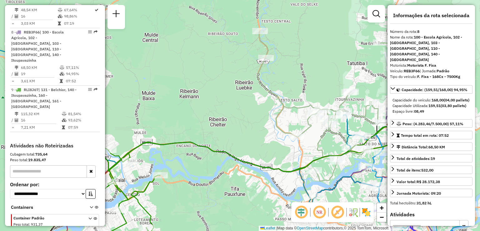
drag, startPoint x: 215, startPoint y: 133, endPoint x: 156, endPoint y: 143, distance: 59.8
click at [164, 143] on div "Rota 8 - Placa REB3F66 92810406 - MINIMERCADO BW Janela de atendimento Grade de…" at bounding box center [240, 115] width 480 height 231
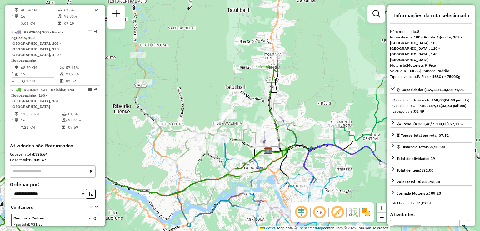
drag, startPoint x: 213, startPoint y: 102, endPoint x: 293, endPoint y: 88, distance: 80.8
click at [292, 88] on div "Rota 8 - Placa REB3F66 92810406 - MINIMERCADO BW Janela de atendimento Grade de…" at bounding box center [240, 115] width 480 height 231
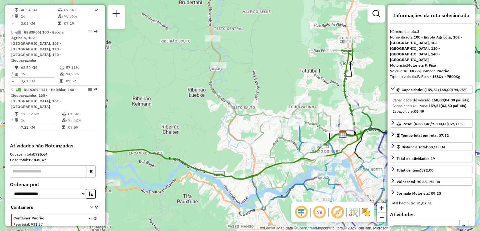
drag, startPoint x: 208, startPoint y: 90, endPoint x: 269, endPoint y: 86, distance: 61.4
click at [256, 88] on div "Rota 8 - Placa REB3F66 92810406 - MINIMERCADO BW Janela de atendimento Grade de…" at bounding box center [240, 115] width 480 height 231
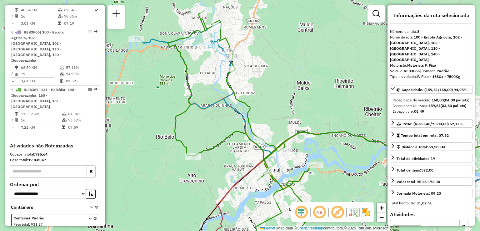
drag, startPoint x: 201, startPoint y: 143, endPoint x: 256, endPoint y: 105, distance: 66.9
click at [254, 108] on div "Rota 8 - Placa REB3F66 92810406 - MINIMERCADO BW Janela de atendimento Grade de…" at bounding box center [240, 115] width 480 height 231
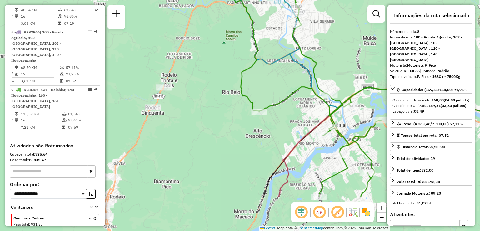
drag, startPoint x: 191, startPoint y: 117, endPoint x: 238, endPoint y: 86, distance: 56.0
click at [233, 90] on div "Rota 8 - Placa REB3F66 92810406 - MINIMERCADO BW Janela de atendimento Grade de…" at bounding box center [240, 115] width 480 height 231
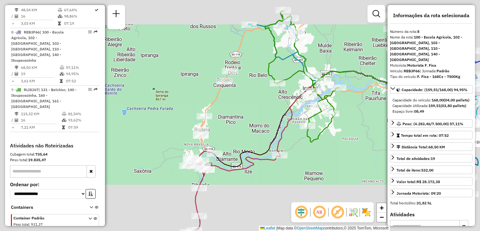
drag, startPoint x: 236, startPoint y: 103, endPoint x: 206, endPoint y: 81, distance: 37.5
click at [206, 81] on div "Rota 8 - Placa REB3F66 92810406 - MINIMERCADO BW Janela de atendimento Grade de…" at bounding box center [240, 115] width 480 height 231
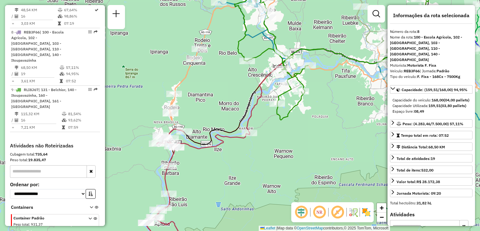
drag, startPoint x: 209, startPoint y: 106, endPoint x: 206, endPoint y: 81, distance: 25.2
click at [206, 81] on div "Rota 8 - Placa REB3F66 92810406 - MINIMERCADO BW Janela de atendimento Grade de…" at bounding box center [240, 115] width 480 height 231
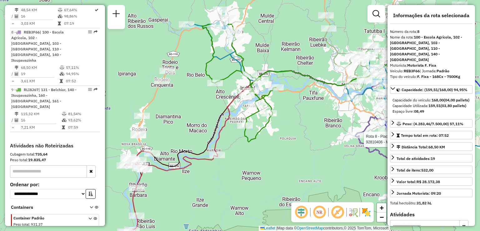
drag, startPoint x: 202, startPoint y: 88, endPoint x: 176, endPoint y: 131, distance: 50.1
click at [176, 131] on div "Rota 8 - Placa REB3F66 92810406 - MINIMERCADO BW Janela de atendimento Grade de…" at bounding box center [240, 115] width 480 height 231
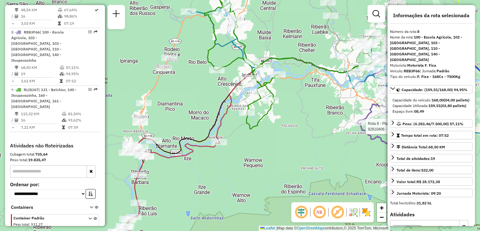
drag, startPoint x: 176, startPoint y: 119, endPoint x: 185, endPoint y: 94, distance: 26.2
click at [180, 101] on div "Rota 8 - Placa REB3F66 92810406 - MINIMERCADO BW Janela de atendimento Grade de…" at bounding box center [240, 115] width 480 height 231
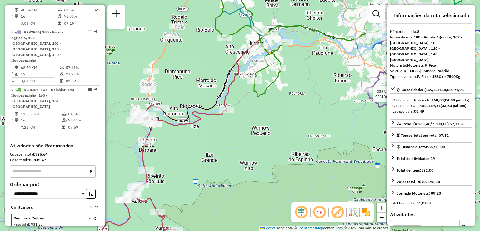
click at [223, 116] on div "Rota 8 - Placa REB3F66 92810406 - MINIMERCADO BW Janela de atendimento Grade de…" at bounding box center [240, 115] width 480 height 231
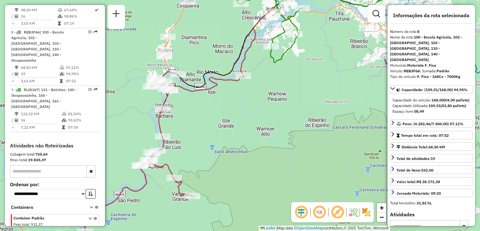
drag, startPoint x: 175, startPoint y: 127, endPoint x: 172, endPoint y: 117, distance: 9.9
click at [172, 116] on div "Rota 8 - Placa REB3F66 92810406 - MINIMERCADO BW Janela de atendimento Grade de…" at bounding box center [240, 115] width 480 height 231
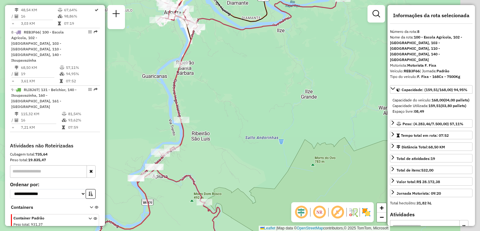
drag, startPoint x: 224, startPoint y: 150, endPoint x: 197, endPoint y: 181, distance: 41.3
click at [195, 186] on div "Rota 8 - Placa REB3F66 92810406 - MINIMERCADO BW Janela de atendimento Grade de…" at bounding box center [240, 115] width 480 height 231
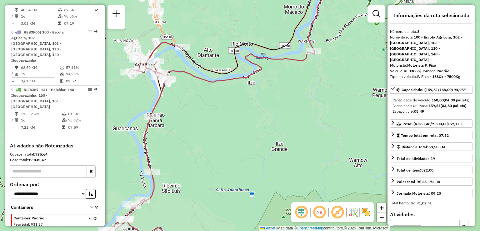
drag, startPoint x: 224, startPoint y: 151, endPoint x: 223, endPoint y: 181, distance: 29.4
click at [223, 181] on div "Rota 8 - Placa REB3F66 92810406 - MINIMERCADO BW Janela de atendimento Grade de…" at bounding box center [240, 115] width 480 height 231
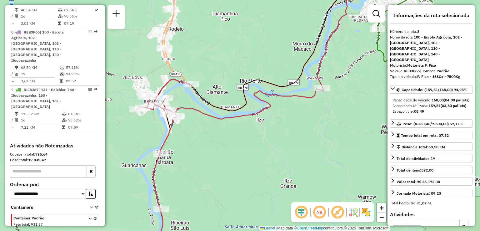
drag, startPoint x: 221, startPoint y: 150, endPoint x: 241, endPoint y: 158, distance: 20.9
click at [241, 158] on div "Rota 8 - Placa REB3F66 92810406 - MINIMERCADO BW Janela de atendimento Grade de…" at bounding box center [240, 115] width 480 height 231
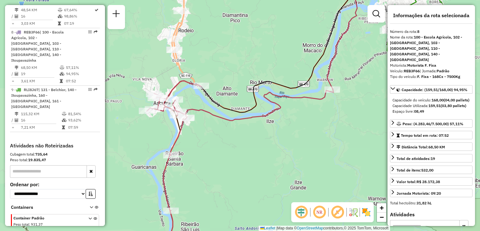
drag, startPoint x: 226, startPoint y: 172, endPoint x: 154, endPoint y: 92, distance: 107.7
click at [154, 96] on div "Rota 8 - Placa REB3F66 92810406 - MINIMERCADO BW Janela de atendimento Grade de…" at bounding box center [240, 115] width 480 height 231
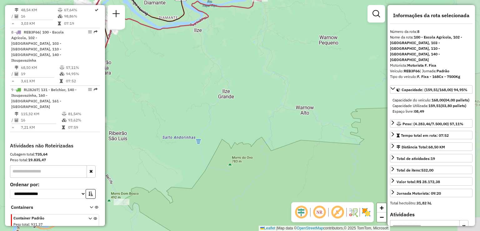
drag, startPoint x: 147, startPoint y: 98, endPoint x: 191, endPoint y: 45, distance: 68.2
click at [180, 56] on div "Rota 8 - Placa REB3F66 92810406 - MINIMERCADO BW Janela de atendimento Grade de…" at bounding box center [240, 115] width 480 height 231
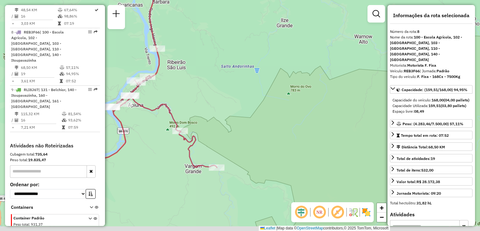
drag, startPoint x: 184, startPoint y: 92, endPoint x: 226, endPoint y: 64, distance: 50.9
click at [226, 64] on div "Rota 8 - Placa REB3F66 92810406 - MINIMERCADO BW Janela de atendimento Grade de…" at bounding box center [240, 115] width 480 height 231
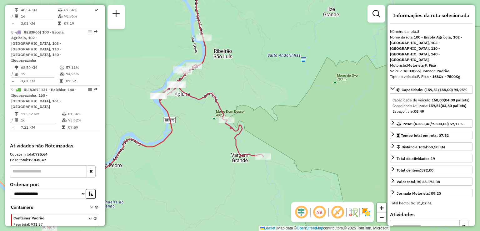
drag, startPoint x: 234, startPoint y: 69, endPoint x: 228, endPoint y: 135, distance: 66.5
click at [228, 136] on div "Rota 8 - Placa REB3F66 92810406 - MINIMERCADO BW Janela de atendimento Grade de…" at bounding box center [240, 115] width 480 height 231
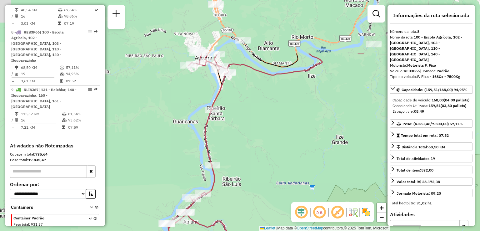
drag, startPoint x: 244, startPoint y: 119, endPoint x: 252, endPoint y: 149, distance: 31.1
click at [251, 161] on div "Rota 8 - Placa REB3F66 92810406 - MINIMERCADO BW Janela de atendimento Grade de…" at bounding box center [240, 115] width 480 height 231
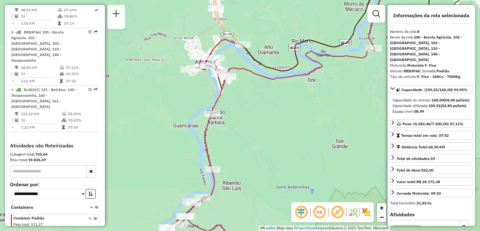
drag, startPoint x: 263, startPoint y: 145, endPoint x: 261, endPoint y: 155, distance: 10.2
click at [261, 154] on div "Rota 8 - Placa REB3F66 92810406 - MINIMERCADO BW Janela de atendimento Grade de…" at bounding box center [240, 115] width 480 height 231
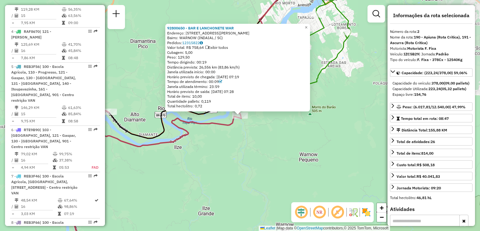
scroll to position [270, 0]
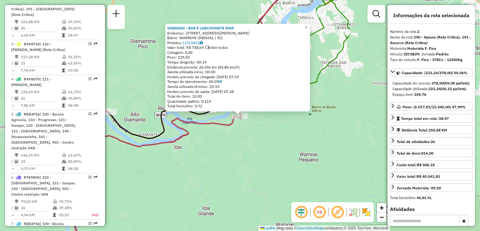
click at [178, 164] on div "Rota 2 - Placa IZC5B29 92800650 - BAR E LANCHONETE WAR 92800650 - BAR E LANCHON…" at bounding box center [240, 115] width 480 height 231
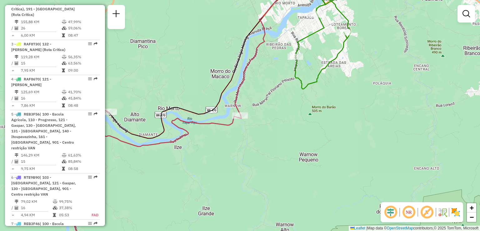
drag, startPoint x: 237, startPoint y: 161, endPoint x: 260, endPoint y: 156, distance: 23.3
click at [258, 156] on div "Janela de atendimento Grade de atendimento Capacidade Transportadoras Veículos …" at bounding box center [240, 115] width 480 height 231
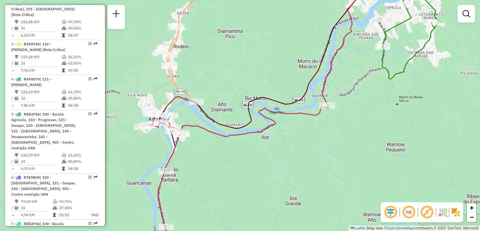
drag, startPoint x: 270, startPoint y: 159, endPoint x: 279, endPoint y: 160, distance: 8.8
click at [279, 160] on div "Janela de atendimento Grade de atendimento Capacidade Transportadoras Veículos …" at bounding box center [240, 115] width 480 height 231
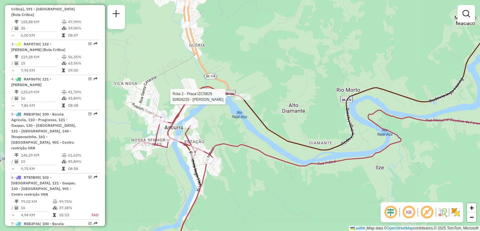
select select "**********"
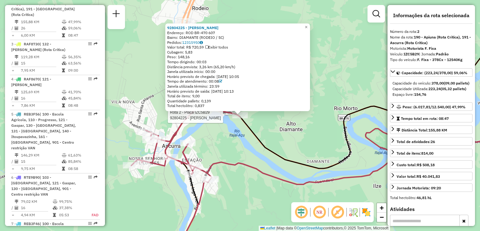
click at [213, 149] on div "Rota 2 - Placa IZC5B29 92804225 - DANIEL KNAUL LANCHON 92804225 - DANIEL KNAUL …" at bounding box center [240, 115] width 480 height 231
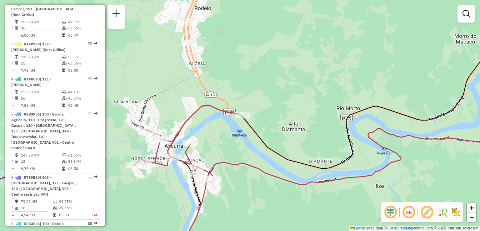
drag, startPoint x: 217, startPoint y: 144, endPoint x: 262, endPoint y: 128, distance: 47.9
click at [262, 128] on div "Janela de atendimento Grade de atendimento Capacidade Transportadoras Veículos …" at bounding box center [240, 115] width 480 height 231
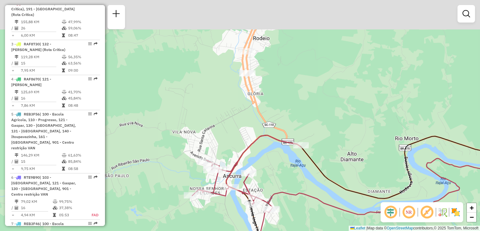
drag, startPoint x: 257, startPoint y: 88, endPoint x: 263, endPoint y: 146, distance: 59.0
click at [263, 146] on icon at bounding box center [364, 219] width 344 height 169
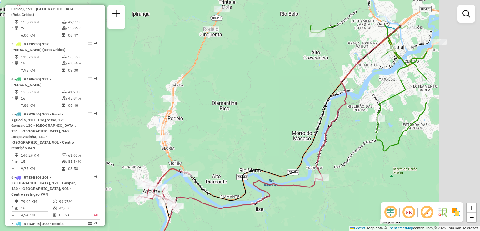
drag, startPoint x: 281, startPoint y: 85, endPoint x: 176, endPoint y: 132, distance: 115.6
click at [178, 132] on div "Janela de atendimento Grade de atendimento Capacidade Transportadoras Veículos …" at bounding box center [240, 115] width 480 height 231
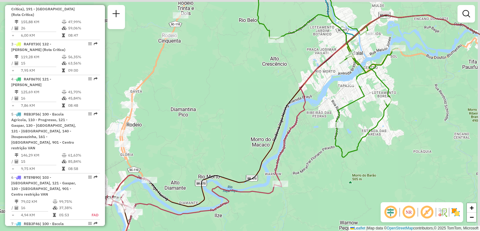
drag, startPoint x: 209, startPoint y: 120, endPoint x: 150, endPoint y: 129, distance: 59.7
click at [155, 129] on div "Janela de atendimento Grade de atendimento Capacidade Transportadoras Veículos …" at bounding box center [240, 115] width 480 height 231
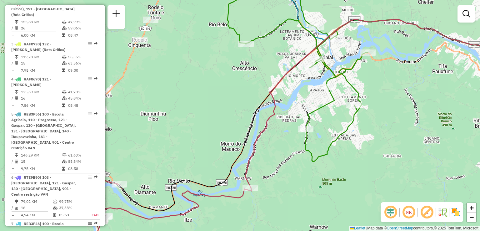
drag, startPoint x: 220, startPoint y: 99, endPoint x: 234, endPoint y: 92, distance: 16.3
click at [233, 92] on div "Janela de atendimento Grade de atendimento Capacidade Transportadoras Veículos …" at bounding box center [240, 115] width 480 height 231
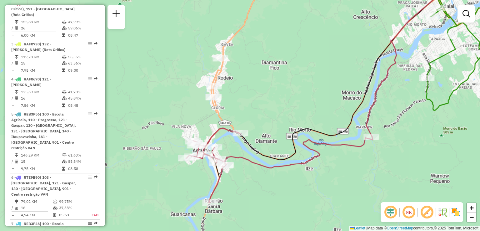
click at [226, 89] on div "Janela de atendimento Grade de atendimento Capacidade Transportadoras Veículos …" at bounding box center [240, 115] width 480 height 231
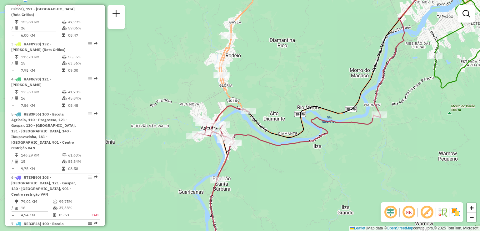
drag, startPoint x: 232, startPoint y: 92, endPoint x: 245, endPoint y: 71, distance: 24.8
click at [240, 78] on div "Janela de atendimento Grade de atendimento Capacidade Transportadoras Veículos …" at bounding box center [240, 115] width 480 height 231
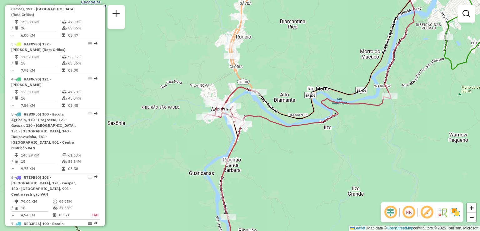
drag, startPoint x: 225, startPoint y: 97, endPoint x: 225, endPoint y: 82, distance: 14.4
click at [225, 87] on icon at bounding box center [297, 170] width 186 height 167
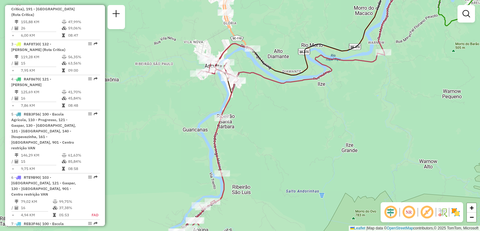
drag, startPoint x: 280, startPoint y: 118, endPoint x: 262, endPoint y: 55, distance: 65.1
click at [267, 75] on div "Janela de atendimento Grade de atendimento Capacidade Transportadoras Veículos …" at bounding box center [240, 115] width 480 height 231
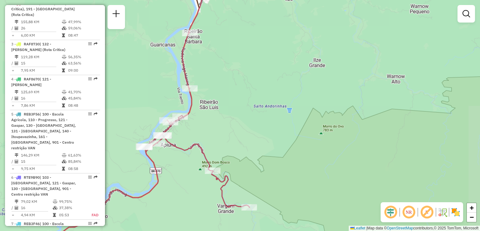
drag, startPoint x: 264, startPoint y: 88, endPoint x: 249, endPoint y: 63, distance: 29.1
click at [249, 63] on div "Janela de atendimento Grade de atendimento Capacidade Transportadoras Veículos …" at bounding box center [240, 115] width 480 height 231
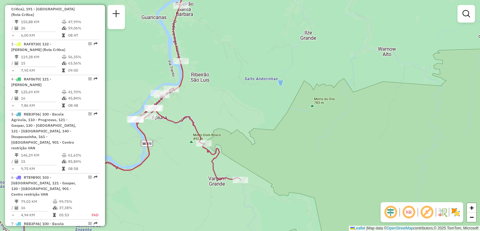
drag, startPoint x: 252, startPoint y: 104, endPoint x: 251, endPoint y: 80, distance: 24.4
click at [251, 87] on div "Janela de atendimento Grade de atendimento Capacidade Transportadoras Veículos …" at bounding box center [240, 115] width 480 height 231
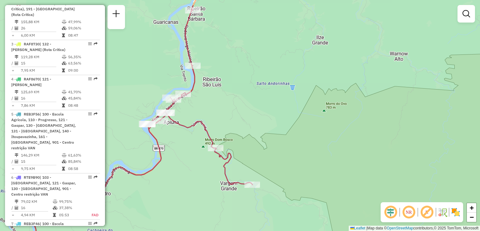
drag, startPoint x: 235, startPoint y: 111, endPoint x: 260, endPoint y: 151, distance: 47.7
click at [260, 153] on div "Janela de atendimento Grade de atendimento Capacidade Transportadoras Veículos …" at bounding box center [240, 115] width 480 height 231
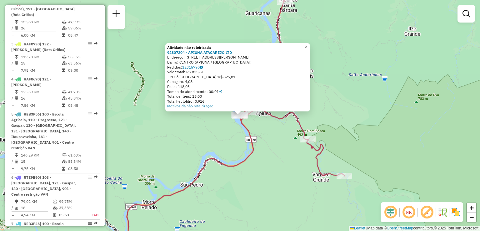
click at [156, 139] on div "Atividade não roteirizada 92807204 - APIUNA ATACAREJO LTD Endereço: R RUA QUINT…" at bounding box center [240, 115] width 480 height 231
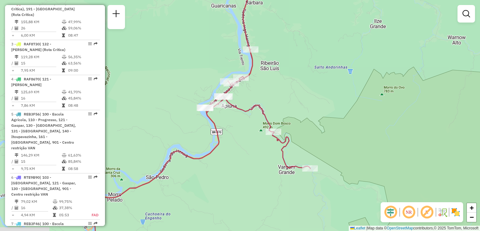
drag, startPoint x: 236, startPoint y: 154, endPoint x: 194, endPoint y: 144, distance: 43.6
click at [195, 145] on div "Janela de atendimento Grade de atendimento Capacidade Transportadoras Veículos …" at bounding box center [240, 115] width 480 height 231
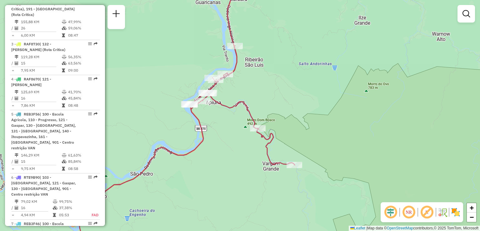
drag, startPoint x: 223, startPoint y: 149, endPoint x: 217, endPoint y: 147, distance: 6.6
click at [217, 148] on div "Janela de atendimento Grade de atendimento Capacidade Transportadoras Veículos …" at bounding box center [240, 115] width 480 height 231
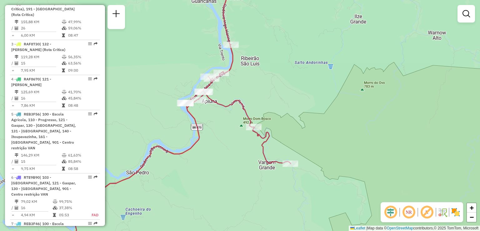
drag, startPoint x: 219, startPoint y: 146, endPoint x: 188, endPoint y: 150, distance: 30.9
click at [190, 150] on div "Janela de atendimento Grade de atendimento Capacidade Transportadoras Veículos …" at bounding box center [240, 115] width 480 height 231
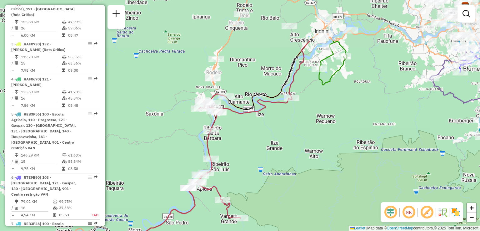
drag, startPoint x: 228, startPoint y: 92, endPoint x: 241, endPoint y: 153, distance: 62.8
click at [241, 155] on div "Janela de atendimento Grade de atendimento Capacidade Transportadoras Veículos …" at bounding box center [240, 115] width 480 height 231
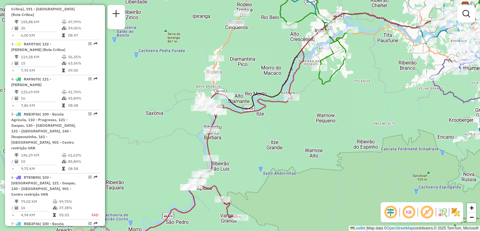
drag, startPoint x: 234, startPoint y: 136, endPoint x: 232, endPoint y: 132, distance: 4.2
click at [232, 132] on div "Janela de atendimento Grade de atendimento Capacidade Transportadoras Veículos …" at bounding box center [240, 115] width 480 height 231
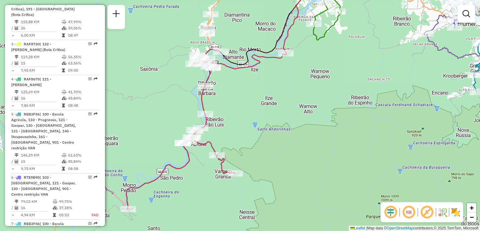
drag, startPoint x: 235, startPoint y: 141, endPoint x: 231, endPoint y: 120, distance: 20.6
click at [232, 121] on div "Janela de atendimento Grade de atendimento Capacidade Transportadoras Veículos …" at bounding box center [240, 115] width 480 height 231
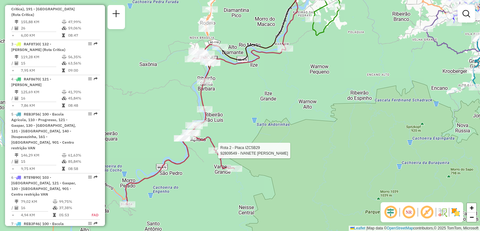
select select "**********"
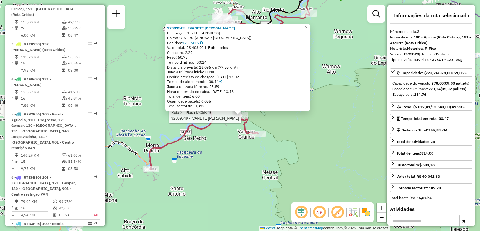
click at [184, 183] on div "Rota 2 - Placa IZC5B29 92809549 - IVANETE FLORENTINO C 92809549 - IVANETE FLORE…" at bounding box center [240, 115] width 480 height 231
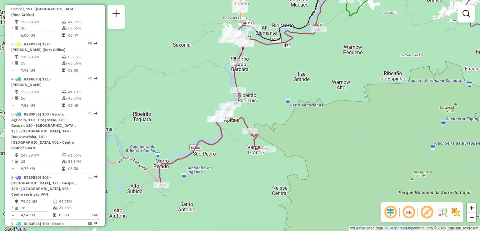
drag, startPoint x: 216, startPoint y: 166, endPoint x: 225, endPoint y: 180, distance: 16.6
click at [225, 181] on div "Janela de atendimento Grade de atendimento Capacidade Transportadoras Veículos …" at bounding box center [240, 115] width 480 height 231
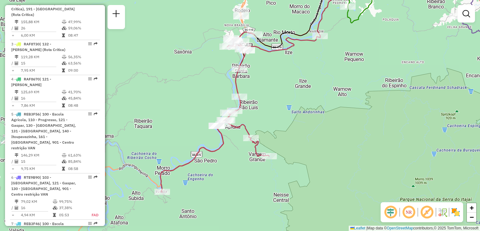
drag, startPoint x: 239, startPoint y: 176, endPoint x: 201, endPoint y: 210, distance: 50.7
click at [202, 210] on div "Janela de atendimento Grade de atendimento Capacidade Transportadoras Veículos …" at bounding box center [240, 115] width 480 height 231
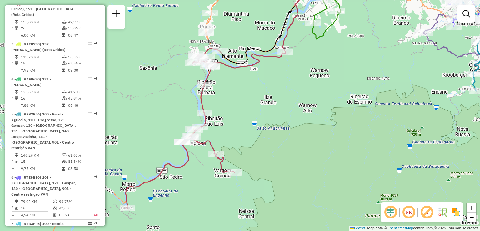
drag, startPoint x: 219, startPoint y: 158, endPoint x: 221, endPoint y: 128, distance: 29.8
click at [221, 130] on div "Janela de atendimento Grade de atendimento Capacidade Transportadoras Veículos …" at bounding box center [240, 115] width 480 height 231
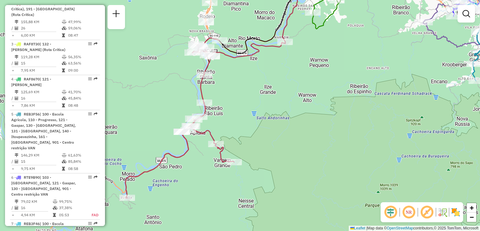
drag, startPoint x: 193, startPoint y: 177, endPoint x: 224, endPoint y: 161, distance: 35.2
click at [224, 161] on div "Janela de atendimento Grade de atendimento Capacidade Transportadoras Veículos …" at bounding box center [240, 115] width 480 height 231
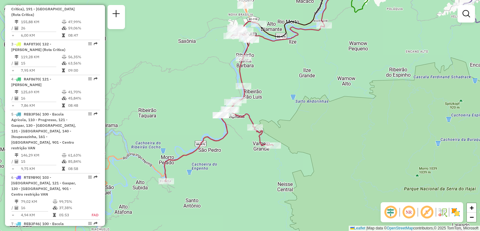
drag, startPoint x: 224, startPoint y: 158, endPoint x: 191, endPoint y: 220, distance: 70.6
click at [191, 221] on div "Janela de atendimento Grade de atendimento Capacidade Transportadoras Veículos …" at bounding box center [240, 115] width 480 height 231
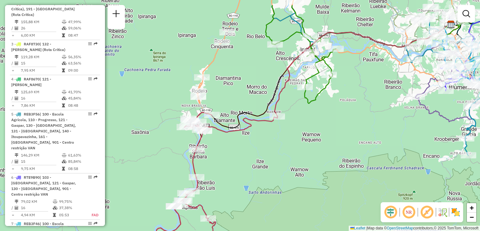
drag, startPoint x: 266, startPoint y: 134, endPoint x: 254, endPoint y: 162, distance: 30.9
click at [254, 162] on div "Janela de atendimento Grade de atendimento Capacidade Transportadoras Veículos …" at bounding box center [240, 115] width 480 height 231
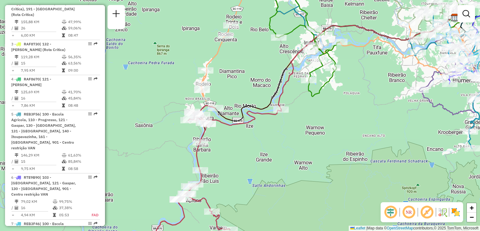
drag, startPoint x: 224, startPoint y: 176, endPoint x: 232, endPoint y: 150, distance: 26.9
click at [232, 151] on div "Janela de atendimento Grade de atendimento Capacidade Transportadoras Veículos …" at bounding box center [240, 115] width 480 height 231
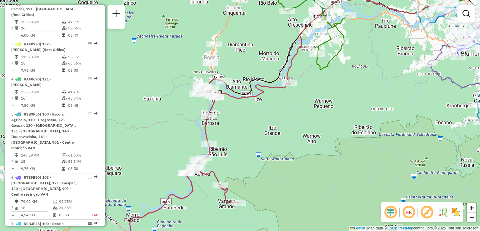
click at [211, 140] on div "Rota 2 - Placa IZC5B29 92807958 - ROBERTO CLAUDIO FAVE Janela de atendimento Gr…" at bounding box center [240, 115] width 480 height 231
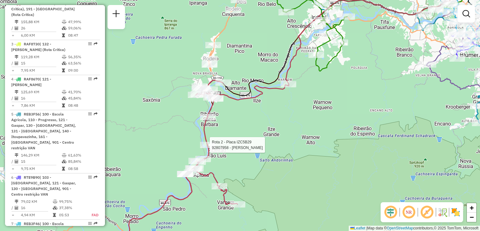
select select "**********"
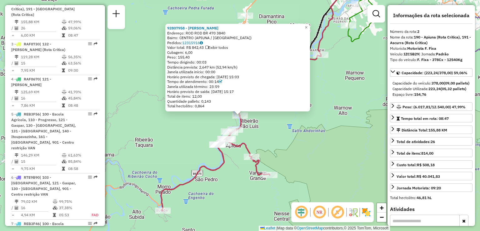
click at [269, 150] on div "92807958 - ROBERTO CLAUDIO FAVE Endereço: ROD ROD BR 470 3840 Bairro: CENTRO (A…" at bounding box center [240, 115] width 480 height 231
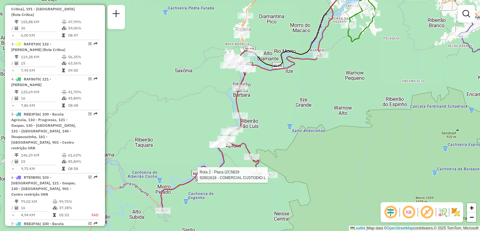
select select "**********"
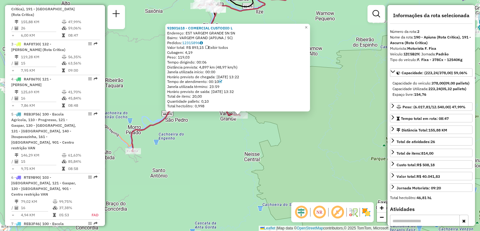
click at [227, 151] on div "92801618 - COMERCIAL CUSTODIO L Endereço: EST VARGEM GRANDE SN SN Bairro: VARGE…" at bounding box center [240, 115] width 480 height 231
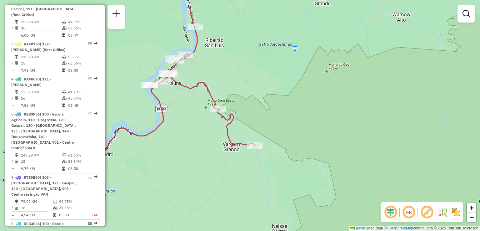
drag, startPoint x: 216, startPoint y: 122, endPoint x: 215, endPoint y: 157, distance: 35.6
click at [215, 157] on div "Janela de atendimento Grade de atendimento Capacidade Transportadoras Veículos …" at bounding box center [240, 115] width 480 height 231
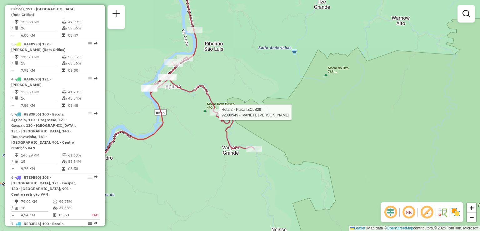
select select "**********"
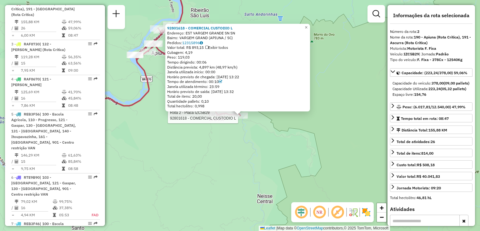
click at [225, 177] on div "Rota 2 - Placa IZC5B29 92801618 - COMERCIAL CUSTODIO L 92801618 - COMERCIAL CUS…" at bounding box center [240, 115] width 480 height 231
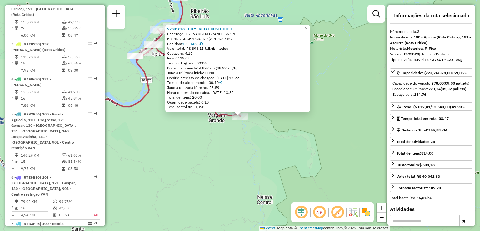
click at [195, 158] on div "92801618 - COMERCIAL CUSTODIO L Endereço: EST VARGEM GRANDE SN SN Bairro: VARGE…" at bounding box center [240, 115] width 480 height 231
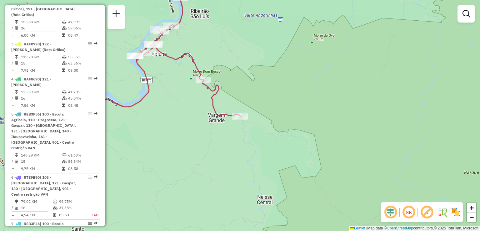
drag, startPoint x: 176, startPoint y: 153, endPoint x: 256, endPoint y: 138, distance: 81.4
click at [251, 139] on div "Janela de atendimento Grade de atendimento Capacidade Transportadoras Veículos …" at bounding box center [240, 115] width 480 height 231
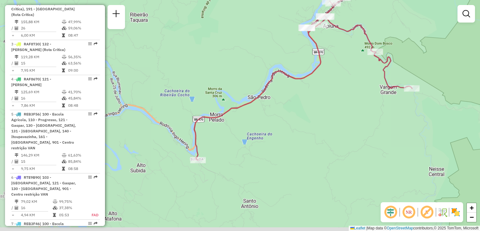
drag, startPoint x: 219, startPoint y: 139, endPoint x: 231, endPoint y: 153, distance: 18.6
click at [231, 153] on div "Janela de atendimento Grade de atendimento Capacidade Transportadoras Veículos …" at bounding box center [240, 115] width 480 height 231
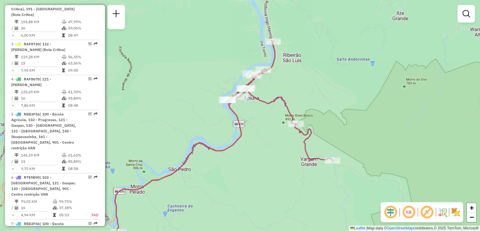
drag, startPoint x: 259, startPoint y: 137, endPoint x: 177, endPoint y: 195, distance: 100.0
click at [177, 195] on div "Janela de atendimento Grade de atendimento Capacidade Transportadoras Veículos …" at bounding box center [240, 115] width 480 height 231
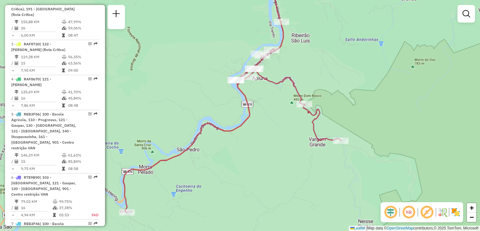
drag, startPoint x: 176, startPoint y: 191, endPoint x: 191, endPoint y: 153, distance: 41.4
click at [190, 160] on div "Janela de atendimento Grade de atendimento Capacidade Transportadoras Veículos …" at bounding box center [240, 115] width 480 height 231
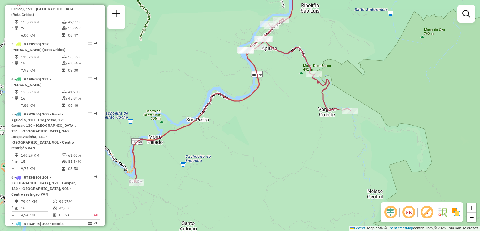
drag, startPoint x: 184, startPoint y: 173, endPoint x: 181, endPoint y: 162, distance: 10.8
click at [184, 163] on div "Janela de atendimento Grade de atendimento Capacidade Transportadoras Veículos …" at bounding box center [240, 115] width 480 height 231
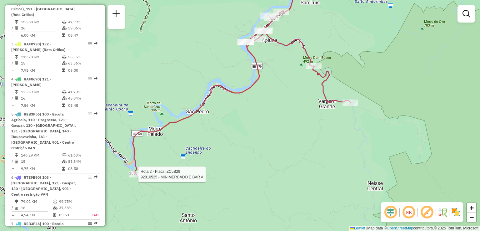
select select "**********"
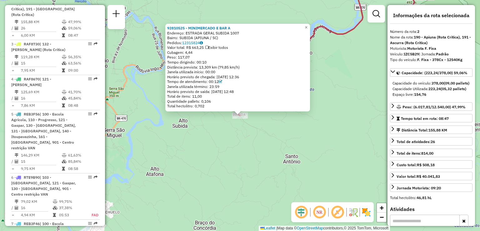
click at [212, 205] on div "92810525 - MINIMERCADO E BAR A Endereço: ESTRADA GERAL SUBIDA 1007 Bairro: SUBI…" at bounding box center [240, 115] width 480 height 231
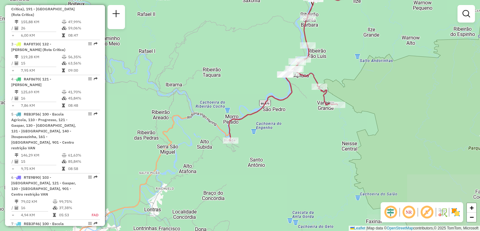
drag, startPoint x: 291, startPoint y: 117, endPoint x: 168, endPoint y: 240, distance: 173.4
click at [168, 230] on html "Aguarde... Pop-up bloqueado! Seu navegador bloqueou automáticamente a abertura …" at bounding box center [240, 115] width 480 height 231
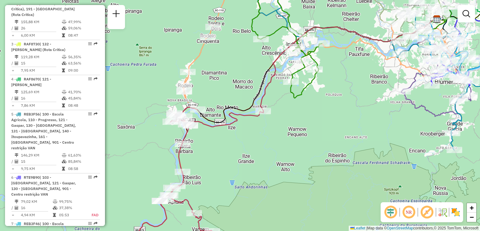
drag, startPoint x: 214, startPoint y: 182, endPoint x: 221, endPoint y: 140, distance: 42.6
click at [221, 150] on div "Janela de atendimento Grade de atendimento Capacidade Transportadoras Veículos …" at bounding box center [240, 115] width 480 height 231
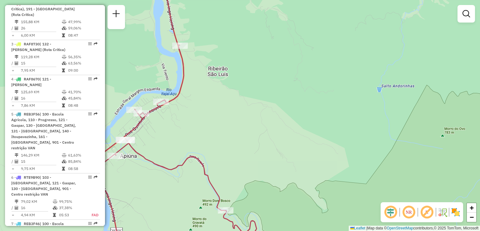
drag, startPoint x: 175, startPoint y: 160, endPoint x: 209, endPoint y: 159, distance: 33.8
click at [209, 159] on div "Janela de atendimento Grade de atendimento Capacidade Transportadoras Veículos …" at bounding box center [240, 115] width 480 height 231
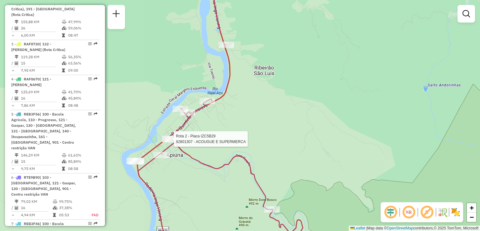
select select "**********"
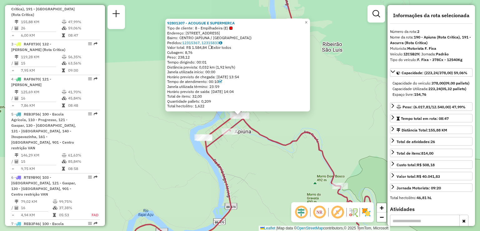
click at [246, 157] on div "92801307 - ACOUGUE E SUPERMERCA Tipo de cliente: 8 - Empilhadeira (E) Endereço:…" at bounding box center [240, 115] width 480 height 231
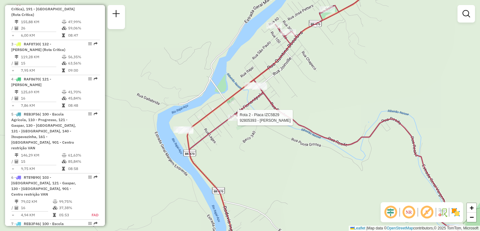
select select "**********"
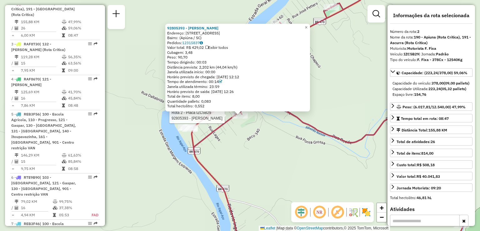
click at [256, 129] on div "Rota 2 - Placa IZC5B29 92805393 - JOSE ANTONIO MAURICI 92805393 - JOSE ANTONIO …" at bounding box center [240, 115] width 480 height 231
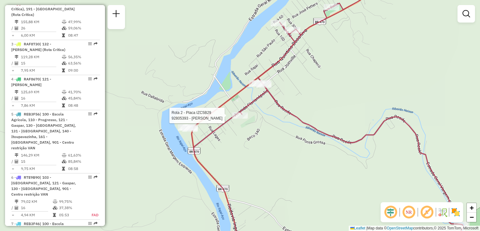
select select "**********"
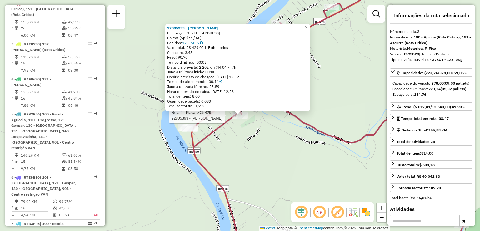
click at [273, 144] on div "Rota 2 - Placa IZC5B29 92805393 - JOSE ANTONIO MAURICI 92805393 - JOSE ANTONIO …" at bounding box center [240, 115] width 480 height 231
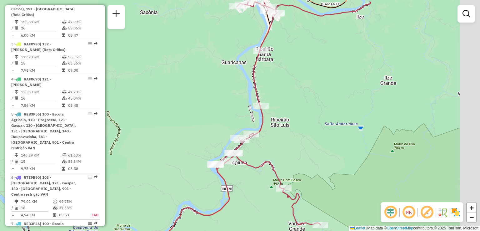
drag, startPoint x: 290, startPoint y: 132, endPoint x: 171, endPoint y: 192, distance: 132.4
click at [183, 186] on div "Janela de atendimento Grade de atendimento Capacidade Transportadoras Veículos …" at bounding box center [240, 115] width 480 height 231
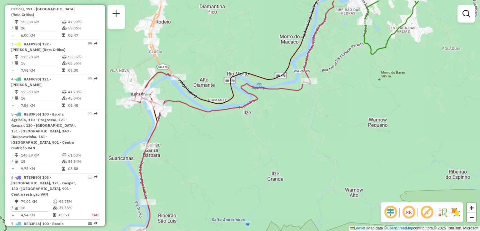
drag, startPoint x: 190, startPoint y: 170, endPoint x: 256, endPoint y: 190, distance: 69.2
click at [259, 194] on div "Janela de atendimento Grade de atendimento Capacidade Transportadoras Veículos …" at bounding box center [240, 115] width 480 height 231
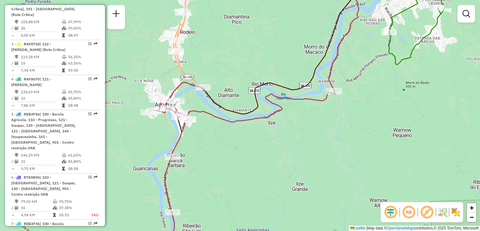
drag, startPoint x: 261, startPoint y: 193, endPoint x: 303, endPoint y: 207, distance: 44.8
click at [303, 207] on div "Janela de atendimento Grade de atendimento Capacidade Transportadoras Veículos …" at bounding box center [240, 115] width 480 height 231
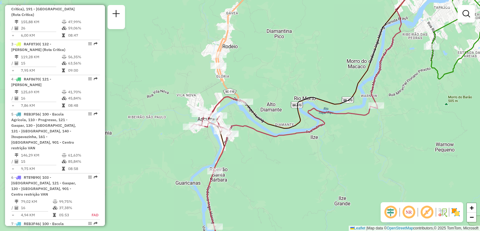
drag, startPoint x: 240, startPoint y: 180, endPoint x: 242, endPoint y: 166, distance: 13.6
click at [242, 167] on div "Janela de atendimento Grade de atendimento Capacidade Transportadoras Veículos …" at bounding box center [240, 115] width 480 height 231
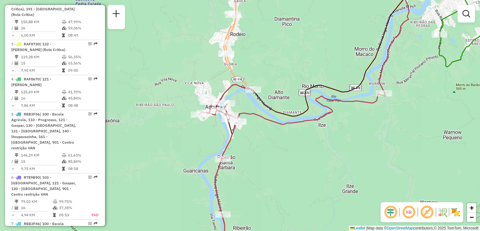
drag, startPoint x: 247, startPoint y: 186, endPoint x: 251, endPoint y: 146, distance: 40.5
click at [251, 149] on div "Janela de atendimento Grade de atendimento Capacidade Transportadoras Veículos …" at bounding box center [240, 115] width 480 height 231
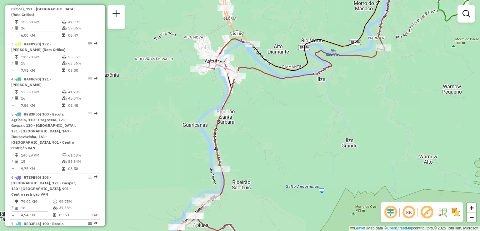
drag, startPoint x: 257, startPoint y: 189, endPoint x: 254, endPoint y: 113, distance: 76.0
click at [255, 125] on div "Janela de atendimento Grade de atendimento Capacidade Transportadoras Veículos …" at bounding box center [240, 115] width 480 height 231
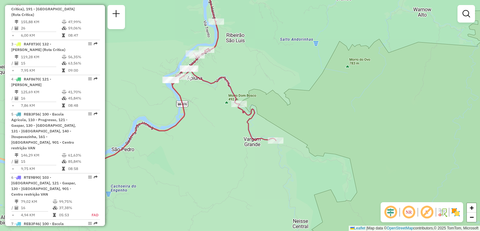
drag, startPoint x: 225, startPoint y: 156, endPoint x: 267, endPoint y: 140, distance: 45.5
click at [266, 141] on div "Janela de atendimento Grade de atendimento Capacidade Transportadoras Veículos …" at bounding box center [240, 115] width 480 height 231
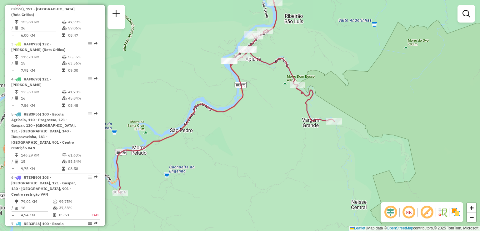
drag, startPoint x: 244, startPoint y: 153, endPoint x: 270, endPoint y: 153, distance: 25.9
click at [270, 153] on div "Janela de atendimento Grade de atendimento Capacidade Transportadoras Veículos …" at bounding box center [240, 115] width 480 height 231
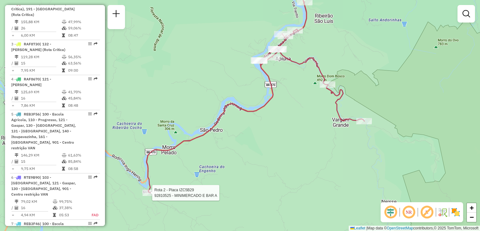
select select "**********"
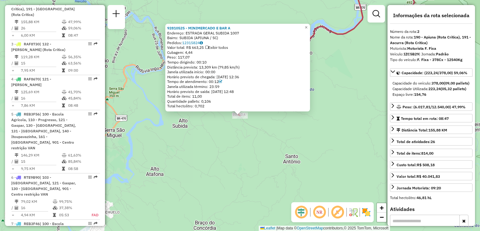
click at [194, 158] on div "Rota 2 - Placa IZC5B29 92810525 - MINIMERCADO E BAR A 92810525 - MINIMERCADO E …" at bounding box center [240, 115] width 480 height 231
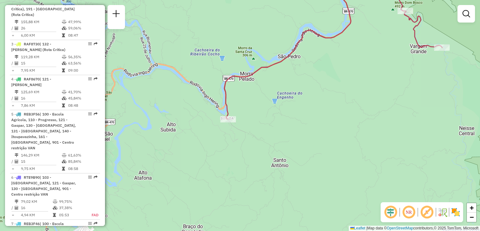
drag, startPoint x: 268, startPoint y: 132, endPoint x: 169, endPoint y: 195, distance: 117.2
click at [170, 194] on div "Janela de atendimento Grade de atendimento Capacidade Transportadoras Veículos …" at bounding box center [240, 115] width 480 height 231
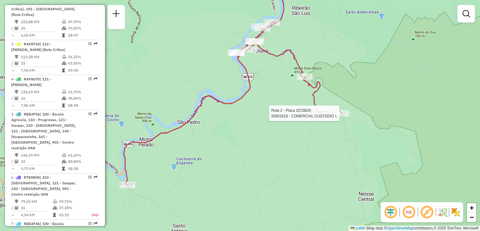
select select "**********"
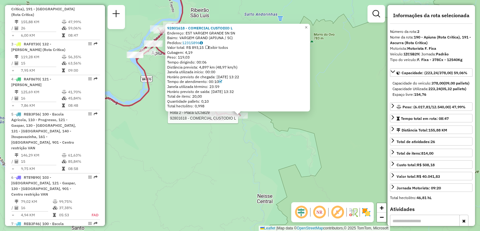
click at [125, 160] on div "Rota 2 - Placa IZC5B29 92801618 - COMERCIAL CUSTODIO L 92801618 - COMERCIAL CUS…" at bounding box center [240, 115] width 480 height 231
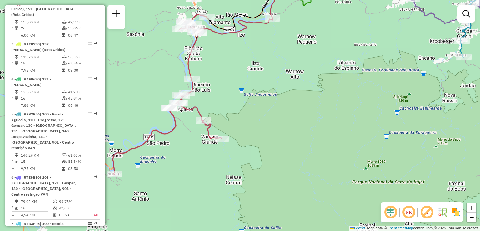
drag, startPoint x: 205, startPoint y: 98, endPoint x: 232, endPoint y: 162, distance: 69.7
click at [232, 162] on div "Janela de atendimento Grade de atendimento Capacidade Transportadoras Veículos …" at bounding box center [240, 115] width 480 height 231
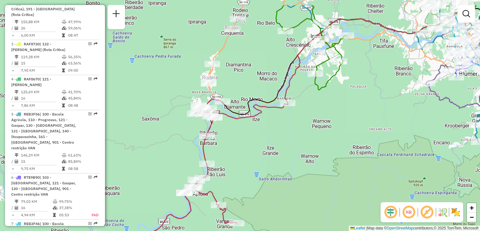
drag, startPoint x: 235, startPoint y: 159, endPoint x: 216, endPoint y: 175, distance: 24.3
click at [219, 179] on div "Janela de atendimento Grade de atendimento Capacidade Transportadoras Veículos …" at bounding box center [240, 115] width 480 height 231
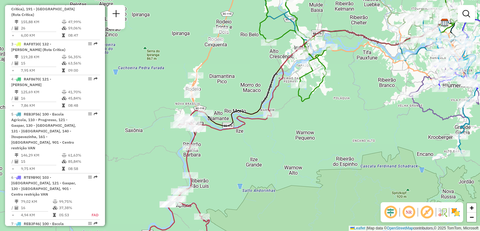
drag, startPoint x: 235, startPoint y: 165, endPoint x: 218, endPoint y: 125, distance: 43.6
click at [226, 135] on div "Janela de atendimento Grade de atendimento Capacidade Transportadoras Veículos …" at bounding box center [240, 115] width 480 height 231
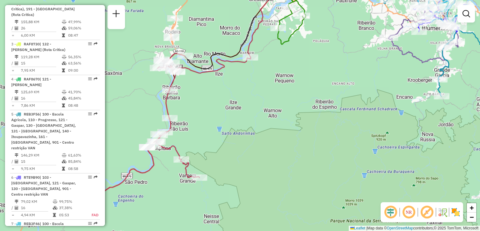
drag, startPoint x: 208, startPoint y: 170, endPoint x: 192, endPoint y: 129, distance: 43.7
click at [197, 137] on div "Janela de atendimento Grade de atendimento Capacidade Transportadoras Veículos …" at bounding box center [240, 115] width 480 height 231
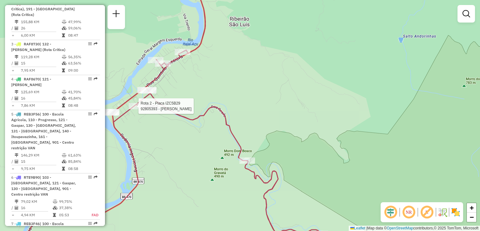
select select "**********"
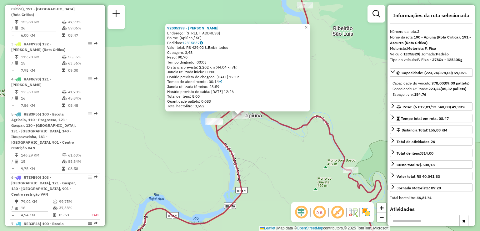
click at [151, 137] on div "92805393 - JOSE ANTONIO MAURICI Endereço: Avenida Florianópolis, 647 Bairro: (A…" at bounding box center [240, 115] width 480 height 231
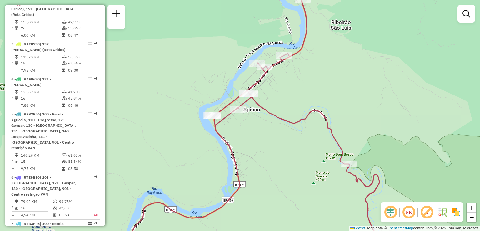
drag, startPoint x: 178, startPoint y: 172, endPoint x: 160, endPoint y: 134, distance: 42.3
click at [163, 139] on div "Janela de atendimento Grade de atendimento Capacidade Transportadoras Veículos …" at bounding box center [240, 115] width 480 height 231
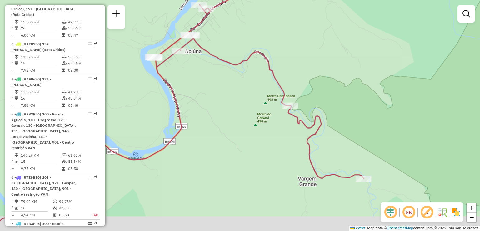
drag, startPoint x: 239, startPoint y: 164, endPoint x: 186, endPoint y: 146, distance: 56.0
click at [187, 147] on div "Janela de atendimento Grade de atendimento Capacidade Transportadoras Veículos …" at bounding box center [240, 115] width 480 height 231
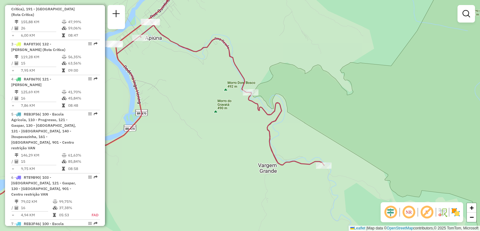
drag, startPoint x: 173, startPoint y: 159, endPoint x: 301, endPoint y: 128, distance: 132.1
click at [305, 129] on div "Janela de atendimento Grade de atendimento Capacidade Transportadoras Veículos …" at bounding box center [240, 115] width 480 height 231
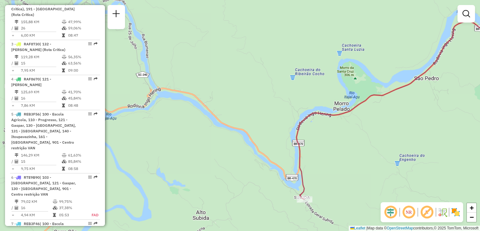
drag, startPoint x: 317, startPoint y: 143, endPoint x: 287, endPoint y: 113, distance: 42.4
click at [292, 117] on div "Janela de atendimento Grade de atendimento Capacidade Transportadoras Veículos …" at bounding box center [240, 115] width 480 height 231
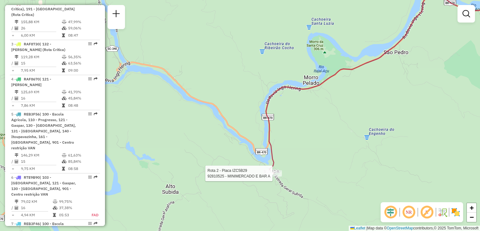
select select "**********"
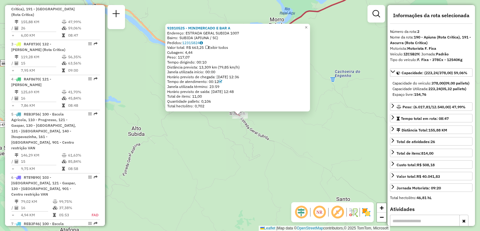
click at [268, 170] on div "92810525 - MINIMERCADO E BAR A Endereço: ESTRADA GERAL SUBIDA 1007 Bairro: SUBI…" at bounding box center [240, 115] width 480 height 231
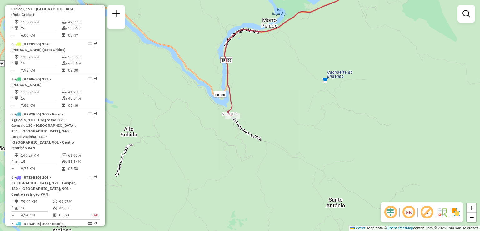
drag, startPoint x: 288, startPoint y: 155, endPoint x: 213, endPoint y: 177, distance: 78.6
click at [213, 177] on div "Janela de atendimento Grade de atendimento Capacidade Transportadoras Veículos …" at bounding box center [240, 115] width 480 height 231
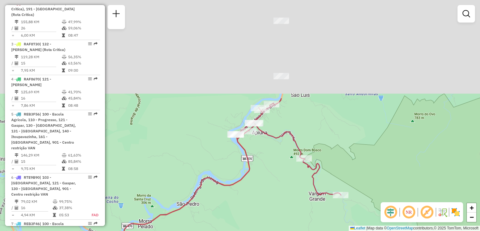
drag, startPoint x: 218, startPoint y: 226, endPoint x: 211, endPoint y: 214, distance: 14.7
click at [206, 230] on html "Aguarde... Pop-up bloqueado! Seu navegador bloqueou automáticamente a abertura …" at bounding box center [240, 115] width 480 height 231
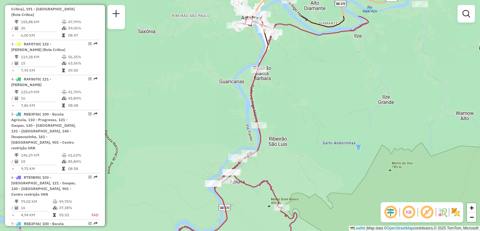
drag, startPoint x: 278, startPoint y: 137, endPoint x: 274, endPoint y: 101, distance: 37.0
click at [210, 217] on div "Janela de atendimento Grade de atendimento Capacidade Transportadoras Veículos …" at bounding box center [240, 115] width 480 height 231
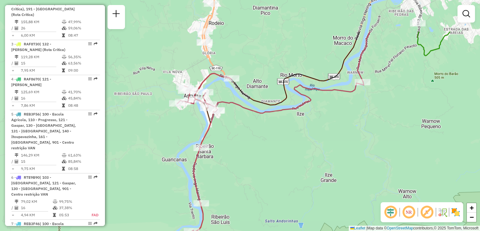
drag, startPoint x: 299, startPoint y: 132, endPoint x: 275, endPoint y: 166, distance: 41.5
click at [293, 186] on div "Janela de atendimento Grade de atendimento Capacidade Transportadoras Veículos …" at bounding box center [240, 115] width 480 height 231
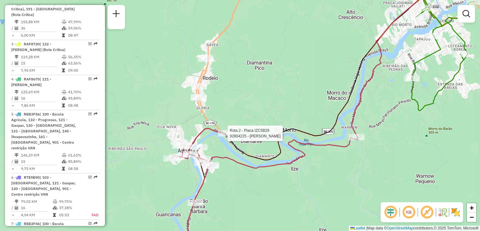
select select "**********"
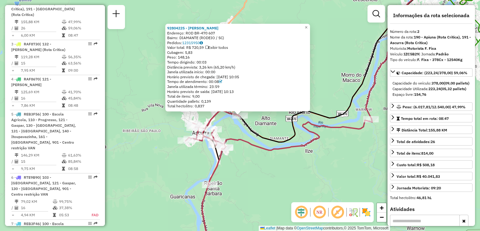
click at [262, 146] on icon at bounding box center [279, 181] width 186 height 143
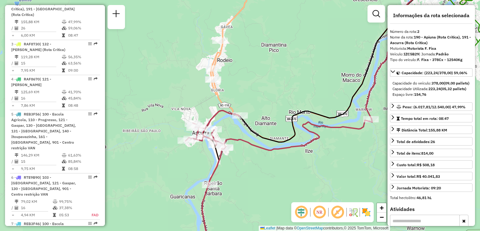
click at [227, 79] on div "Janela de atendimento Grade de atendimento Capacidade Transportadoras Veículos …" at bounding box center [240, 115] width 480 height 231
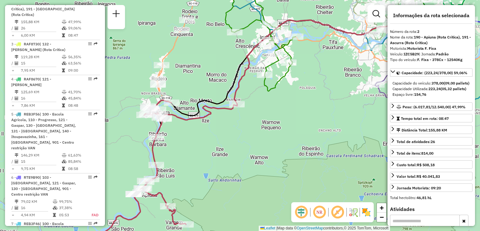
drag, startPoint x: 269, startPoint y: 102, endPoint x: 218, endPoint y: 119, distance: 53.4
click at [224, 114] on div "Janela de atendimento Grade de atendimento Capacidade Transportadoras Veículos …" at bounding box center [240, 115] width 480 height 231
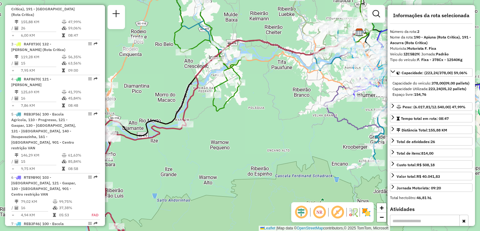
drag, startPoint x: 264, startPoint y: 114, endPoint x: 259, endPoint y: 151, distance: 38.1
click at [259, 153] on div "Janela de atendimento Grade de atendimento Capacidade Transportadoras Veículos …" at bounding box center [240, 115] width 480 height 231
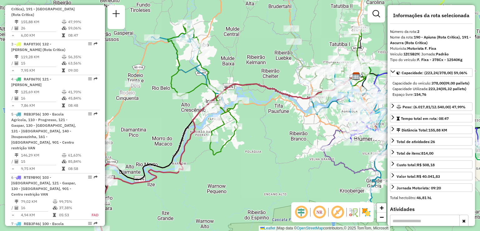
drag, startPoint x: 270, startPoint y: 116, endPoint x: 245, endPoint y: 147, distance: 40.7
click at [246, 147] on div "Janela de atendimento Grade de atendimento Capacidade Transportadoras Veículos …" at bounding box center [240, 115] width 480 height 231
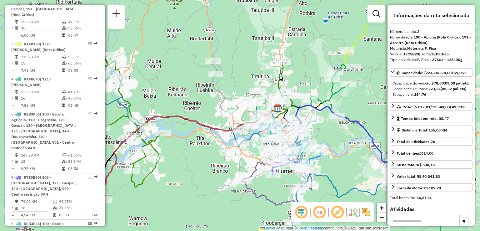
drag, startPoint x: 240, startPoint y: 132, endPoint x: 185, endPoint y: 132, distance: 55.0
click at [186, 132] on div "Janela de atendimento Grade de atendimento Capacidade Transportadoras Veículos …" at bounding box center [240, 115] width 480 height 231
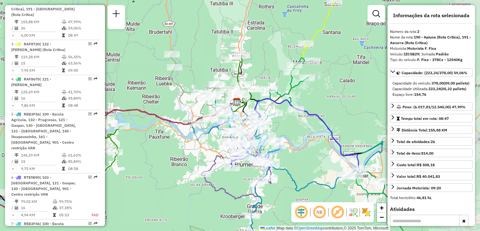
drag, startPoint x: 315, startPoint y: 83, endPoint x: 260, endPoint y: 74, distance: 55.7
click at [264, 73] on div "Janela de atendimento Grade de atendimento Capacidade Transportadoras Veículos …" at bounding box center [240, 115] width 480 height 231
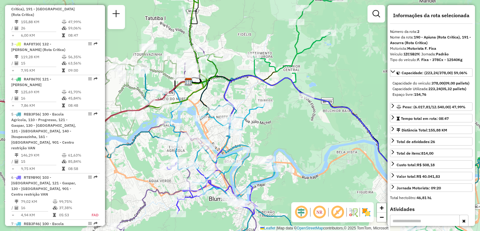
drag, startPoint x: 290, startPoint y: 120, endPoint x: 266, endPoint y: 92, distance: 37.1
click at [269, 95] on div "Janela de atendimento Grade de atendimento Capacidade Transportadoras Veículos …" at bounding box center [240, 115] width 480 height 231
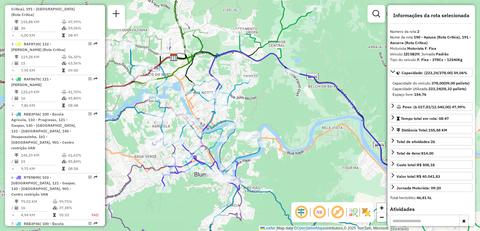
drag, startPoint x: 250, startPoint y: 98, endPoint x: 270, endPoint y: 109, distance: 22.7
click at [269, 109] on div "Janela de atendimento Grade de atendimento Capacidade Transportadoras Veículos …" at bounding box center [240, 115] width 480 height 231
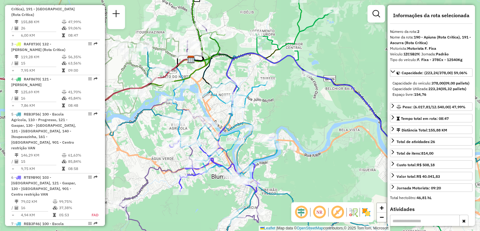
drag, startPoint x: 239, startPoint y: 74, endPoint x: 265, endPoint y: 79, distance: 26.7
click at [266, 79] on div "Janela de atendimento Grade de atendimento Capacidade Transportadoras Veículos …" at bounding box center [240, 115] width 480 height 231
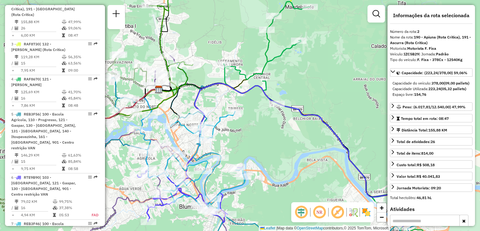
drag, startPoint x: 235, startPoint y: 84, endPoint x: 234, endPoint y: 87, distance: 3.5
click at [236, 88] on icon at bounding box center [216, 54] width 115 height 74
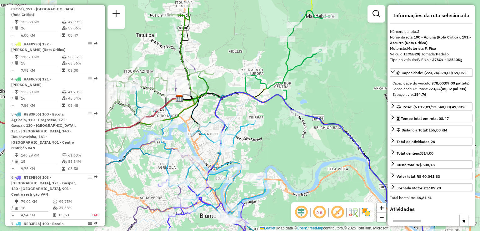
drag, startPoint x: 223, startPoint y: 83, endPoint x: 256, endPoint y: 88, distance: 32.6
click at [260, 92] on icon at bounding box center [360, 135] width 232 height 248
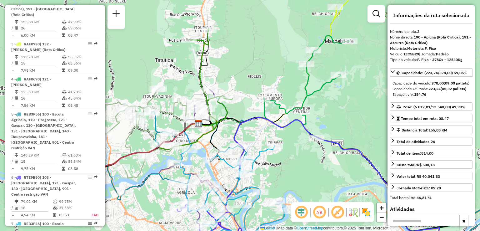
drag, startPoint x: 265, startPoint y: 93, endPoint x: 266, endPoint y: 110, distance: 17.2
click at [266, 110] on icon at bounding box center [379, 155] width 232 height 239
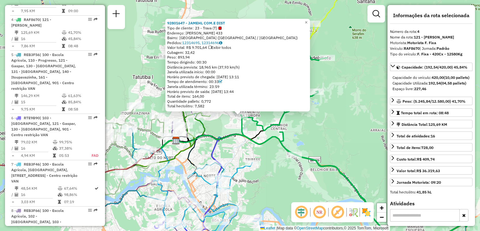
scroll to position [340, 0]
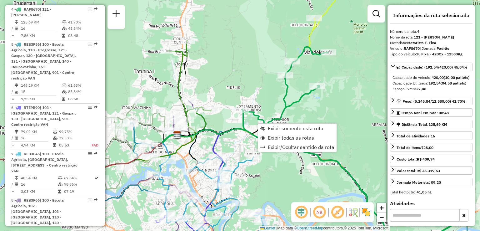
drag, startPoint x: 249, startPoint y: 122, endPoint x: 251, endPoint y: 114, distance: 8.0
click at [251, 114] on icon at bounding box center [358, 147] width 232 height 201
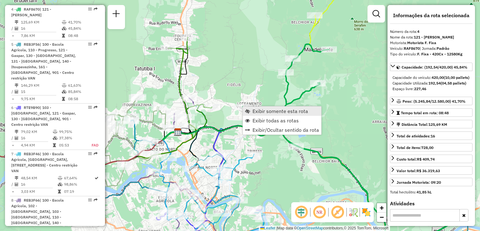
click at [246, 107] on link "Exibir somente esta rota" at bounding box center [282, 110] width 78 height 9
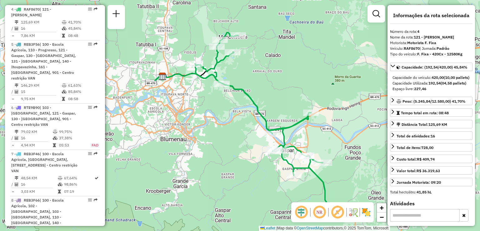
drag, startPoint x: 234, startPoint y: 107, endPoint x: 244, endPoint y: 122, distance: 18.5
click at [244, 122] on div "Janela de atendimento Grade de atendimento Capacidade Transportadoras Veículos …" at bounding box center [240, 115] width 480 height 231
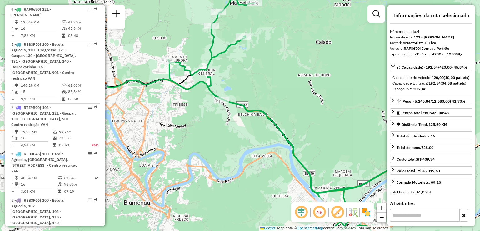
drag, startPoint x: 238, startPoint y: 94, endPoint x: 211, endPoint y: 82, distance: 29.5
click at [197, 80] on icon at bounding box center [284, 120] width 232 height 244
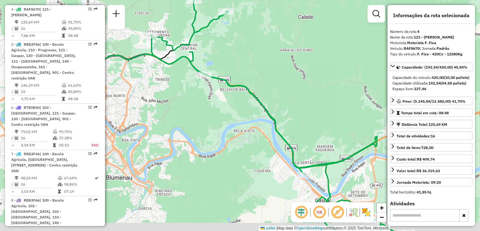
drag, startPoint x: 296, startPoint y: 92, endPoint x: 279, endPoint y: 62, distance: 35.3
click at [279, 62] on div "Janela de atendimento Grade de atendimento Capacidade Transportadoras Veículos …" at bounding box center [240, 115] width 480 height 231
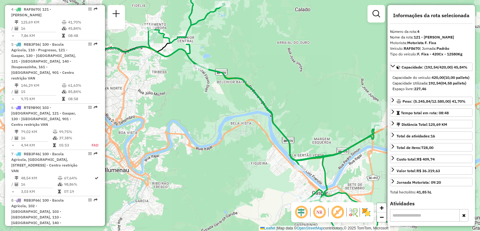
click at [315, 92] on div "Janela de atendimento Grade de atendimento Capacidade Transportadoras Veículos …" at bounding box center [240, 115] width 480 height 231
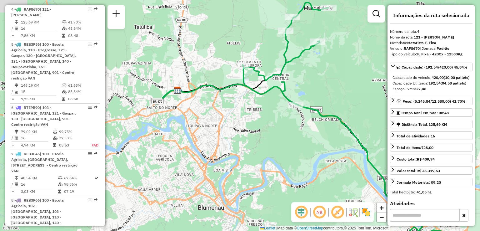
drag, startPoint x: 239, startPoint y: 95, endPoint x: 246, endPoint y: 92, distance: 8.3
click at [249, 99] on div "Janela de atendimento Grade de atendimento Capacidade Transportadoras Veículos …" at bounding box center [240, 115] width 480 height 231
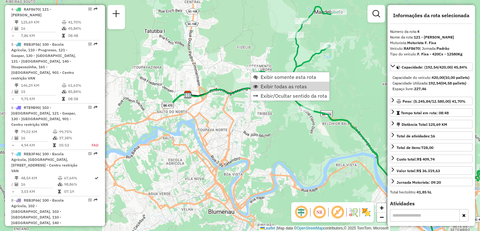
click at [222, 89] on icon at bounding box center [290, 148] width 234 height 120
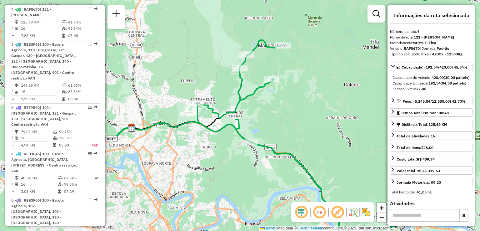
drag, startPoint x: 274, startPoint y: 128, endPoint x: 182, endPoint y: 100, distance: 96.2
click at [189, 110] on div "Janela de atendimento Grade de atendimento Capacidade Transportadoras Veículos …" at bounding box center [240, 115] width 480 height 231
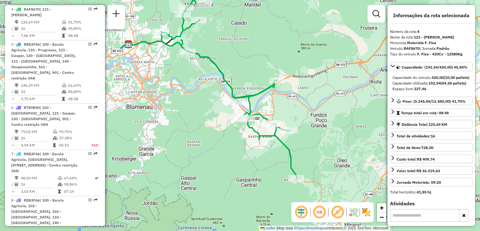
drag, startPoint x: 245, startPoint y: 139, endPoint x: 262, endPoint y: 160, distance: 27.1
click at [275, 176] on div "Janela de atendimento Grade de atendimento Capacidade Transportadoras Veículos …" at bounding box center [240, 115] width 480 height 231
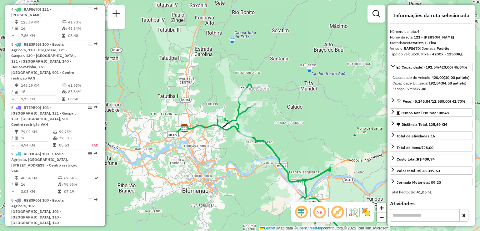
drag, startPoint x: 235, startPoint y: 133, endPoint x: 241, endPoint y: 145, distance: 13.1
click at [241, 145] on icon at bounding box center [283, 169] width 132 height 170
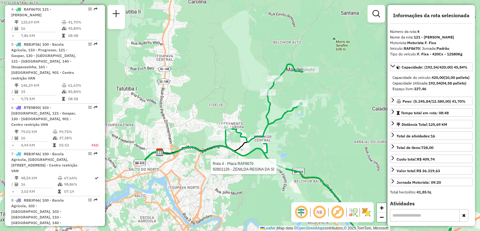
drag, startPoint x: 231, startPoint y: 160, endPoint x: 219, endPoint y: 154, distance: 13.6
click at [223, 155] on div "Rota 4 - Placa RAF8670 92801126 - ZENILDA REGINA DA SI Janela de atendimento Gr…" at bounding box center [240, 115] width 480 height 231
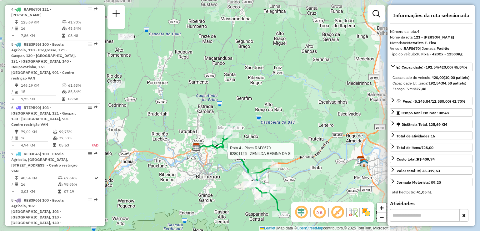
drag, startPoint x: 220, startPoint y: 166, endPoint x: 213, endPoint y: 157, distance: 11.3
click at [214, 158] on div "Rota 4 - Placa RAF8670 92801126 - ZENILDA REGINA DA SI Janela de atendimento Gr…" at bounding box center [240, 115] width 480 height 231
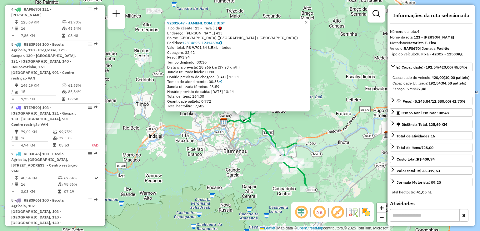
click at [215, 158] on div "92801647 - JAMEHL COM.E DIST Tipo de cliente: 23 - Trava (T) Endereço: THEODORO…" at bounding box center [240, 115] width 480 height 231
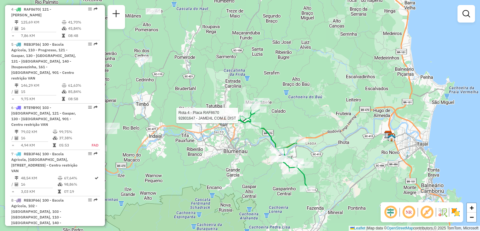
select select "**********"
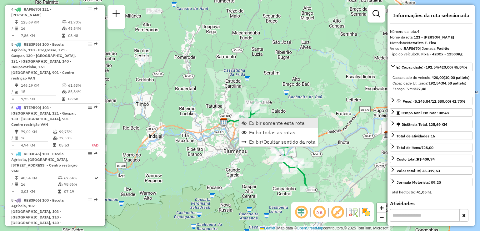
click at [260, 125] on span "Exibir somente esta rota" at bounding box center [277, 122] width 56 height 5
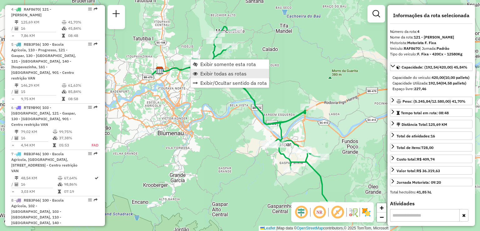
drag, startPoint x: 220, startPoint y: 75, endPoint x: 217, endPoint y: 72, distance: 3.8
click at [220, 74] on span "Exibir todas as rotas" at bounding box center [223, 73] width 46 height 5
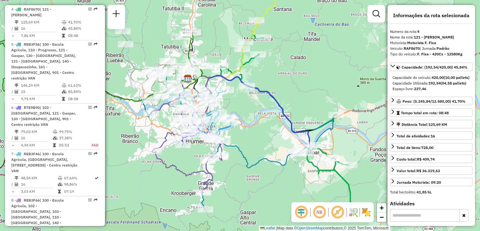
drag, startPoint x: 215, startPoint y: 91, endPoint x: 225, endPoint y: 98, distance: 11.9
click at [225, 98] on icon at bounding box center [207, 115] width 48 height 50
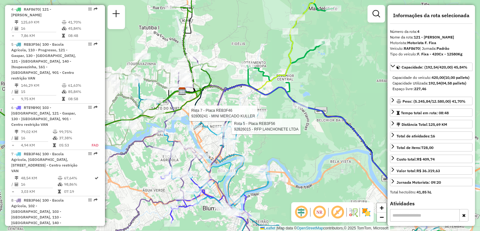
drag, startPoint x: 223, startPoint y: 92, endPoint x: 223, endPoint y: 74, distance: 18.8
click at [223, 78] on icon at bounding box center [179, 154] width 142 height 194
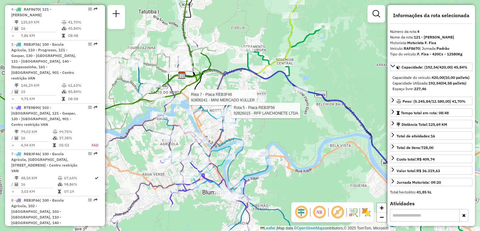
drag, startPoint x: 226, startPoint y: 77, endPoint x: 229, endPoint y: 68, distance: 9.6
click at [229, 71] on div "Rota 7 - Placa REB3F46 92800241 - MINI MERCADO KULLER Rota 5 - Placa REB3F56 92…" at bounding box center [240, 115] width 480 height 231
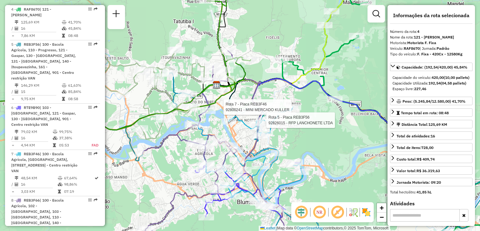
drag, startPoint x: 230, startPoint y: 64, endPoint x: 259, endPoint y: 83, distance: 34.3
click at [259, 83] on icon at bounding box center [213, 162] width 142 height 223
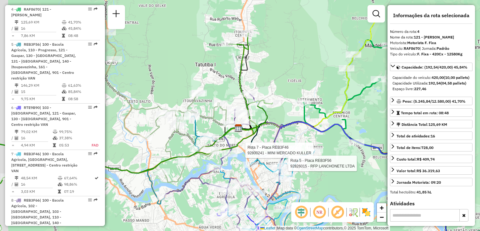
drag, startPoint x: 259, startPoint y: 84, endPoint x: 271, endPoint y: 109, distance: 27.8
click at [272, 112] on div "Rota 7 - Placa REB3F46 92800241 - MINI MERCADO KULLER Rota 5 - Placa REB3F56 92…" at bounding box center [240, 115] width 480 height 231
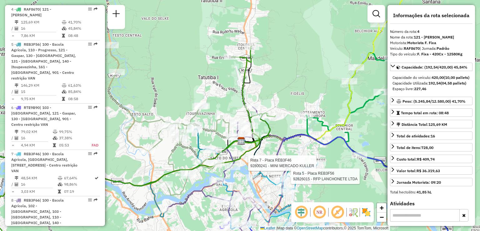
drag, startPoint x: 265, startPoint y: 74, endPoint x: 265, endPoint y: 78, distance: 4.1
click at [265, 78] on div "Rota 7 - Placa REB3F46 92800241 - MINI MERCADO KULLER Rota 5 - Placa REB3F56 92…" at bounding box center [240, 115] width 480 height 231
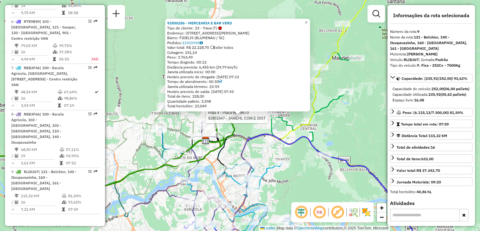
scroll to position [510, 0]
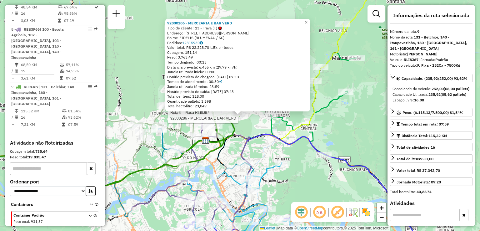
click at [263, 126] on div "Rota 9 - Placa RLI8J67 92800286 - MERCEARIA E BAR VERD 92800286 - MERCEARIA E B…" at bounding box center [240, 115] width 480 height 231
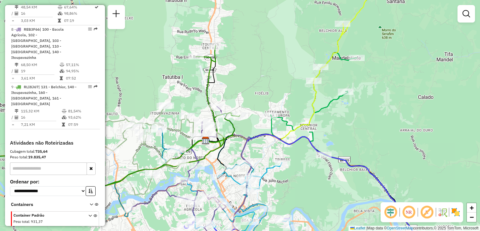
click at [255, 142] on div "Janela de atendimento Grade de atendimento Capacidade Transportadoras Veículos …" at bounding box center [240, 115] width 480 height 231
drag, startPoint x: 251, startPoint y: 132, endPoint x: 251, endPoint y: 128, distance: 3.7
click at [251, 128] on icon at bounding box center [192, 179] width 121 height 147
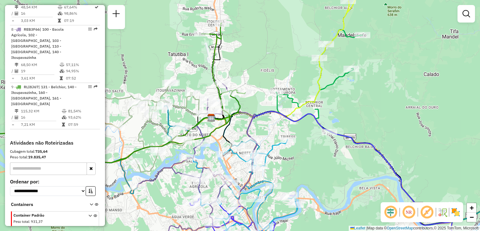
drag, startPoint x: 278, startPoint y: 181, endPoint x: 279, endPoint y: 148, distance: 33.7
click at [279, 151] on div "Janela de atendimento Grade de atendimento Capacidade Transportadoras Veículos …" at bounding box center [240, 115] width 480 height 231
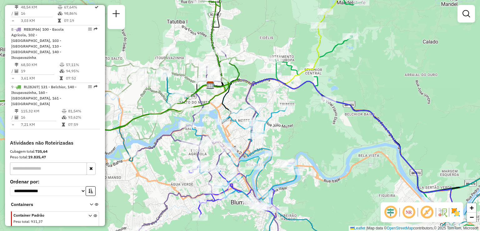
drag, startPoint x: 232, startPoint y: 129, endPoint x: 229, endPoint y: 128, distance: 3.6
click at [229, 128] on div "Janela de atendimento Grade de atendimento Capacidade Transportadoras Veículos …" at bounding box center [240, 115] width 480 height 231
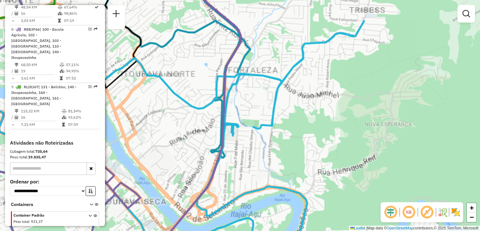
click at [272, 151] on div "Janela de atendimento Grade de atendimento Capacidade Transportadoras Veículos …" at bounding box center [240, 115] width 480 height 231
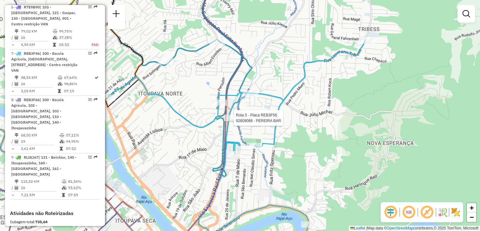
select select "**********"
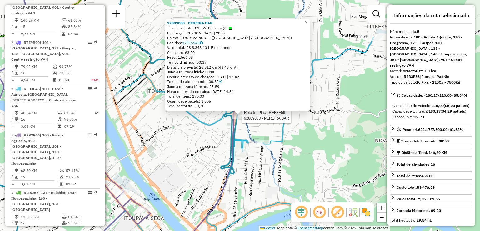
scroll to position [369, 0]
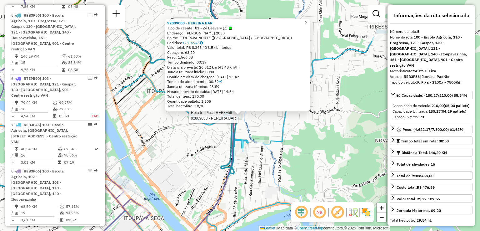
click at [307, 154] on div "Rota 5 - Placa REB3F56 92809088 - PEREIRA BAR 92809088 - PEREIRA BAR Tipo de cl…" at bounding box center [240, 115] width 480 height 231
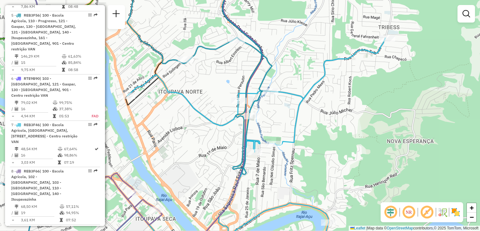
click at [291, 157] on div "Janela de atendimento Grade de atendimento Capacidade Transportadoras Veículos …" at bounding box center [240, 115] width 480 height 231
drag, startPoint x: 289, startPoint y: 146, endPoint x: 292, endPoint y: 165, distance: 19.1
click at [292, 165] on div "Rota 7 - Placa REB3F46 92809685 - FABRÍCIO MARTINS Janela de atendimento Grade …" at bounding box center [240, 115] width 480 height 231
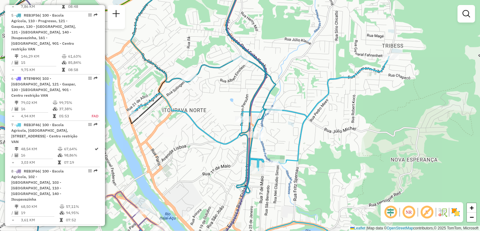
drag, startPoint x: 296, startPoint y: 129, endPoint x: 313, endPoint y: 148, distance: 25.5
click at [314, 150] on icon at bounding box center [254, 154] width 269 height 197
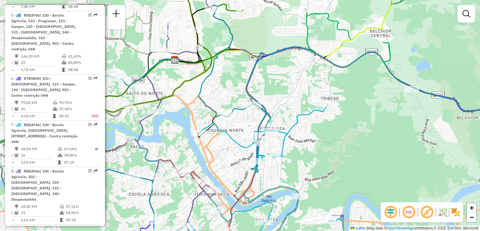
drag, startPoint x: 245, startPoint y: 141, endPoint x: 247, endPoint y: 151, distance: 10.9
click at [247, 152] on div "Rota 5 - Placa REB3F56 92809649 - JUAN MATIAS Janela de atendimento Grade de at…" at bounding box center [240, 115] width 480 height 231
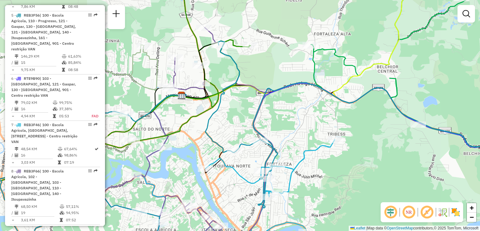
click at [250, 155] on div "Janela de atendimento Grade de atendimento Capacidade Transportadoras Veículos …" at bounding box center [240, 115] width 480 height 231
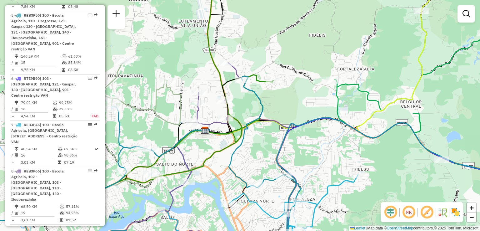
drag, startPoint x: 239, startPoint y: 143, endPoint x: 296, endPoint y: 144, distance: 57.2
click at [297, 145] on icon at bounding box center [248, 165] width 576 height 179
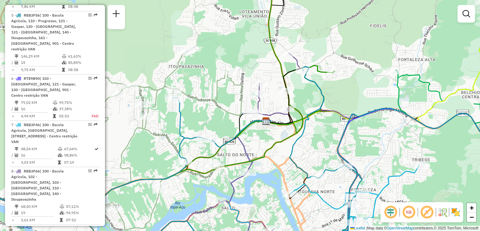
drag, startPoint x: 259, startPoint y: 152, endPoint x: 271, endPoint y: 140, distance: 17.0
click at [271, 140] on div "Janela de atendimento Grade de atendimento Capacidade Transportadoras Veículos …" at bounding box center [240, 115] width 480 height 231
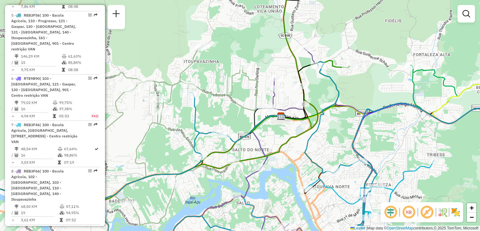
drag, startPoint x: 286, startPoint y: 143, endPoint x: 290, endPoint y: 139, distance: 6.2
click at [294, 139] on icon at bounding box center [155, 90] width 387 height 231
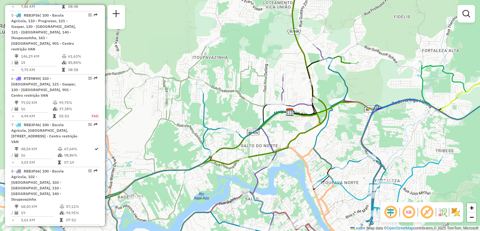
drag, startPoint x: 259, startPoint y: 151, endPoint x: 259, endPoint y: 147, distance: 3.8
click at [262, 148] on icon at bounding box center [155, 89] width 406 height 225
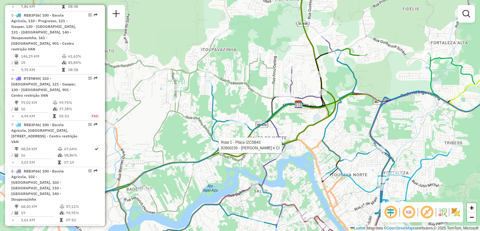
select select "**********"
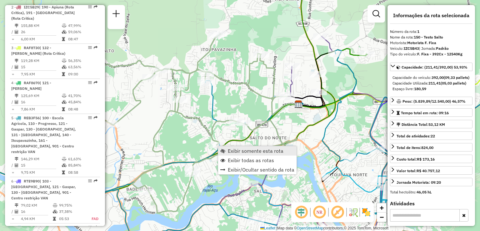
scroll to position [241, 0]
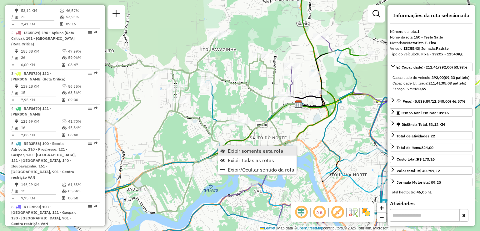
click at [233, 150] on span "Exibir somente esta rota" at bounding box center [256, 150] width 56 height 5
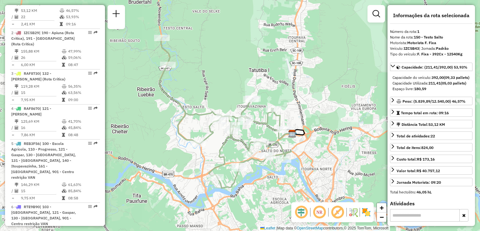
drag, startPoint x: 228, startPoint y: 152, endPoint x: 219, endPoint y: 149, distance: 9.0
click at [219, 150] on icon at bounding box center [225, 112] width 132 height 150
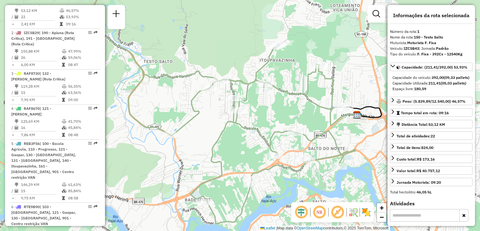
drag, startPoint x: 284, startPoint y: 175, endPoint x: 276, endPoint y: 169, distance: 10.7
click at [279, 173] on div "Janela de atendimento Grade de atendimento Capacidade Transportadoras Veículos …" at bounding box center [240, 115] width 480 height 231
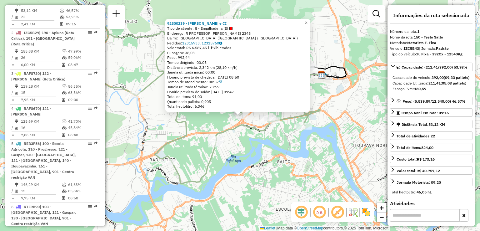
click at [266, 159] on div "92800239 - [PERSON_NAME] e CI Tipo de cliente: 8 - Empilhadeira (E) Endereço: R…" at bounding box center [240, 115] width 480 height 231
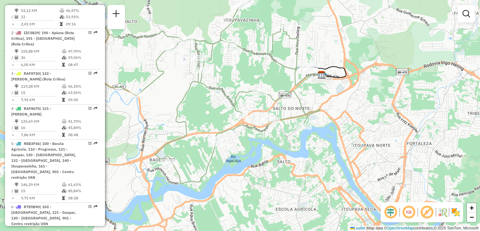
drag, startPoint x: 282, startPoint y: 160, endPoint x: 251, endPoint y: 140, distance: 37.4
click at [263, 148] on div "Janela de atendimento Grade de atendimento Capacidade Transportadoras Veículos …" at bounding box center [240, 115] width 480 height 231
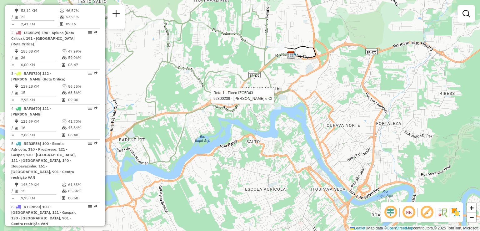
select select "**********"
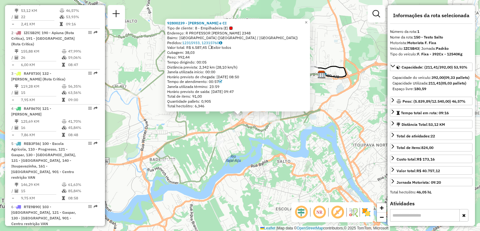
click at [257, 122] on div "Rota 1 - Placa IZC5B43 92800239 - VALDIR DA SILVA e CI 92800239 - VALDIR DA SIL…" at bounding box center [240, 115] width 480 height 231
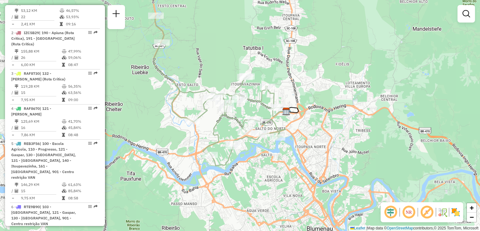
drag, startPoint x: 259, startPoint y: 148, endPoint x: 249, endPoint y: 140, distance: 12.7
click at [251, 144] on div "Janela de atendimento Grade de atendimento Capacidade Transportadoras Veículos …" at bounding box center [240, 115] width 480 height 231
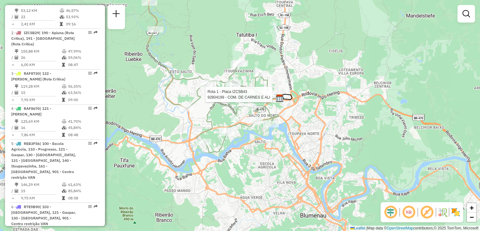
select select "**********"
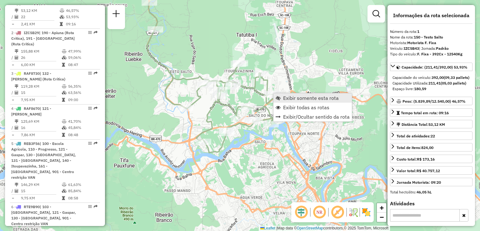
click at [286, 97] on span "Exibir somente esta rota" at bounding box center [311, 97] width 56 height 5
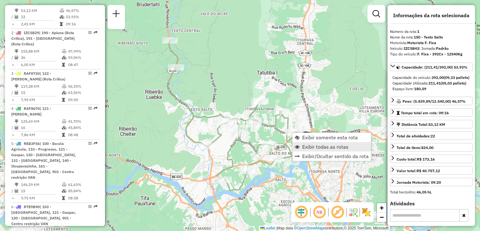
click at [308, 148] on span "Exibir todas as rotas" at bounding box center [325, 146] width 46 height 5
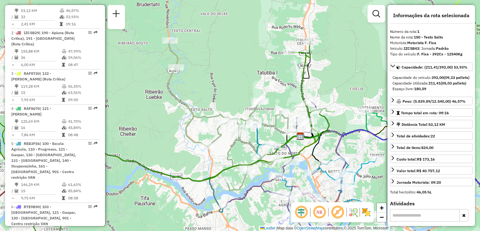
drag, startPoint x: 317, startPoint y: 102, endPoint x: 312, endPoint y: 104, distance: 5.2
click at [312, 104] on div "Rota 9 - Placa RLI8J67 92800286 - MERCEARIA E BAR VERD Janela de atendimento Gr…" at bounding box center [240, 115] width 480 height 231
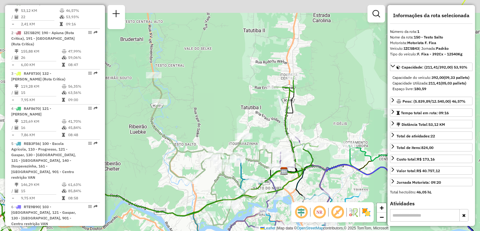
click at [313, 117] on div "Janela de atendimento Grade de atendimento Capacidade Transportadoras Veículos …" at bounding box center [240, 115] width 480 height 231
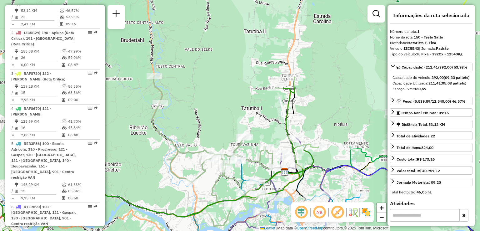
click at [293, 76] on icon at bounding box center [135, 165] width 367 height 178
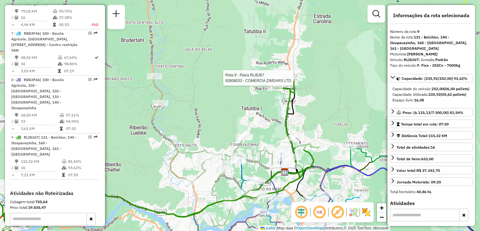
scroll to position [510, 0]
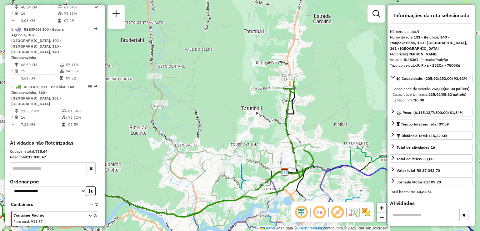
drag, startPoint x: 309, startPoint y: 96, endPoint x: 296, endPoint y: 87, distance: 15.4
click at [296, 88] on div "Janela de atendimento Grade de atendimento Capacidade Transportadoras Veículos …" at bounding box center [240, 115] width 480 height 231
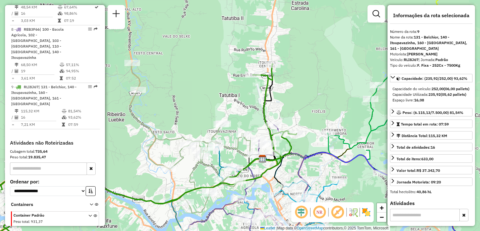
drag, startPoint x: 305, startPoint y: 114, endPoint x: 301, endPoint y: 103, distance: 12.0
click at [301, 104] on div "Janela de atendimento Grade de atendimento Capacidade Transportadoras Veículos …" at bounding box center [240, 115] width 480 height 231
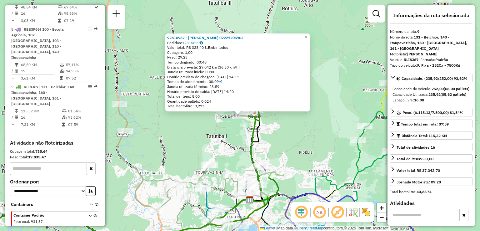
click at [303, 143] on div "92810967 - JOELSON GUEDES 02227205903 Pedidos: 12315699 Valor total: R$ 328,40 …" at bounding box center [240, 115] width 480 height 231
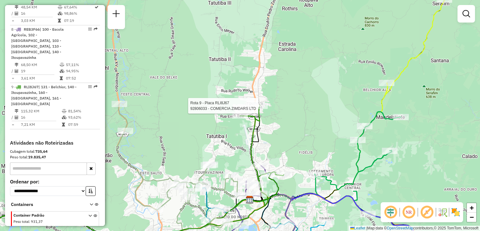
select select "**********"
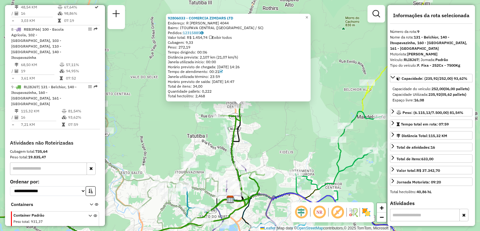
drag, startPoint x: 279, startPoint y: 137, endPoint x: 278, endPoint y: 127, distance: 9.5
click at [279, 131] on div "92806033 - COMERCIA ZIMDARS LTD Endereço: R GUSTAVO ZIMMERMANN 4044 Bairro: ITO…" at bounding box center [240, 115] width 480 height 231
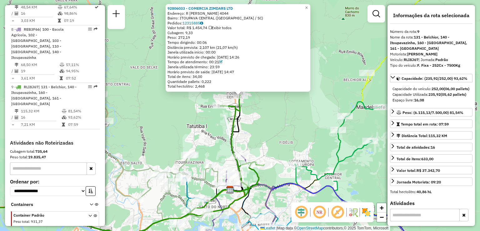
drag, startPoint x: 274, startPoint y: 142, endPoint x: 272, endPoint y: 118, distance: 23.8
click at [272, 122] on div "92806033 - COMERCIA ZIMDARS LTD Endereço: R GUSTAVO ZIMMERMANN 4044 Bairro: ITO…" at bounding box center [240, 115] width 480 height 231
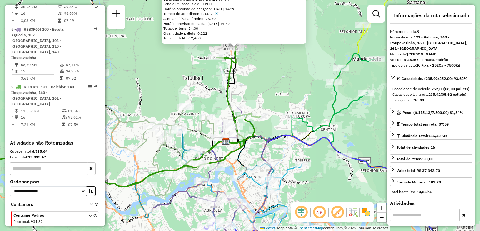
drag, startPoint x: 278, startPoint y: 168, endPoint x: 277, endPoint y: 146, distance: 21.3
click at [278, 155] on div "92806033 - COMERCIA ZIMDARS LTD Endereço: R GUSTAVO ZIMMERMANN 4044 Bairro: ITO…" at bounding box center [240, 115] width 480 height 231
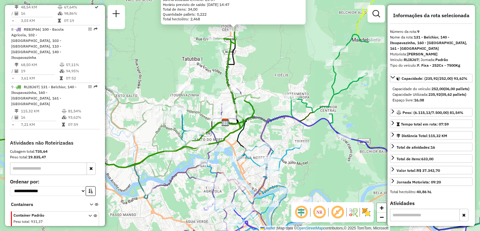
drag, startPoint x: 292, startPoint y: 181, endPoint x: 291, endPoint y: 137, distance: 44.1
click at [292, 140] on div "Rota 7 - Placa REB3F46 92800968 - VALMOR GERVASI 92806033 - COMERCIA ZIMDARS LT…" at bounding box center [240, 115] width 480 height 231
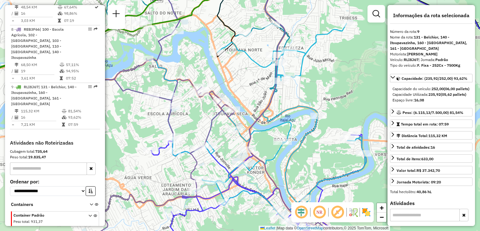
drag, startPoint x: 255, startPoint y: 175, endPoint x: 275, endPoint y: 178, distance: 20.3
click at [276, 178] on div "92806033 - COMERCIA ZIMDARS LTD Endereço: R GUSTAVO ZIMMERMANN 4044 Bairro: ITO…" at bounding box center [240, 115] width 480 height 231
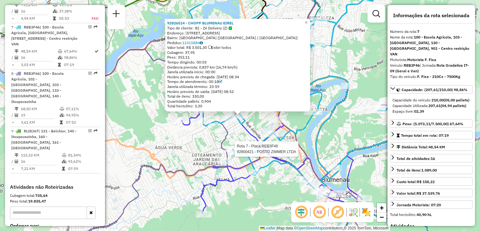
scroll to position [461, 0]
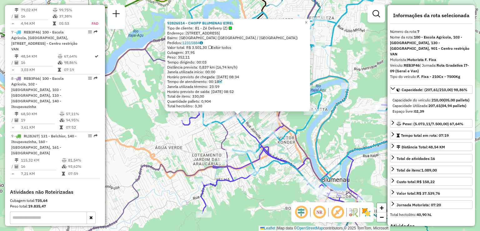
drag, startPoint x: 246, startPoint y: 193, endPoint x: 256, endPoint y: 190, distance: 10.9
click at [246, 192] on div "Rota 7 - Placa REB3F46 92826514 - CHOPP BLUMENAU EIREL 92826514 - CHOPP BLUMENA…" at bounding box center [240, 115] width 480 height 231
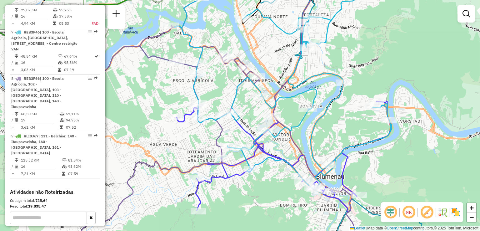
drag, startPoint x: 275, startPoint y: 186, endPoint x: 236, endPoint y: 161, distance: 46.0
click at [237, 161] on div "Janela de atendimento Grade de atendimento Capacidade Transportadoras Veículos …" at bounding box center [240, 115] width 480 height 231
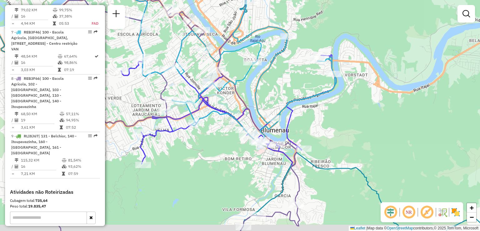
drag, startPoint x: 234, startPoint y: 162, endPoint x: 207, endPoint y: 136, distance: 37.8
click at [207, 134] on div "Janela de atendimento Grade de atendimento Capacidade Transportadoras Veículos …" at bounding box center [240, 115] width 480 height 231
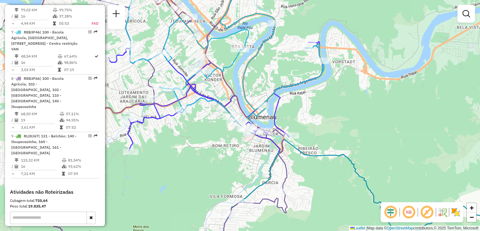
drag, startPoint x: 224, startPoint y: 164, endPoint x: 203, endPoint y: 132, distance: 38.1
click at [204, 134] on div "Janela de atendimento Grade de atendimento Capacidade Transportadoras Veículos …" at bounding box center [240, 115] width 480 height 231
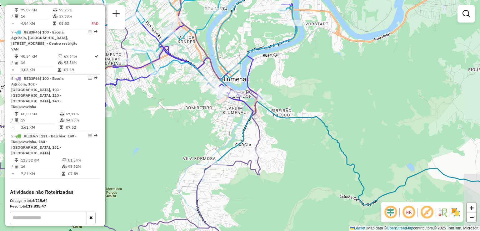
drag, startPoint x: 209, startPoint y: 133, endPoint x: 181, endPoint y: 127, distance: 28.7
click at [181, 127] on div "Janela de atendimento Grade de atendimento Capacidade Transportadoras Veículos …" at bounding box center [240, 115] width 480 height 231
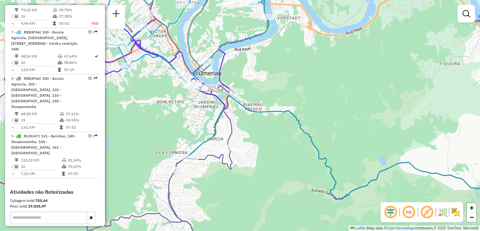
click at [256, 146] on div "Janela de atendimento Grade de atendimento Capacidade Transportadoras Veículos …" at bounding box center [240, 115] width 480 height 231
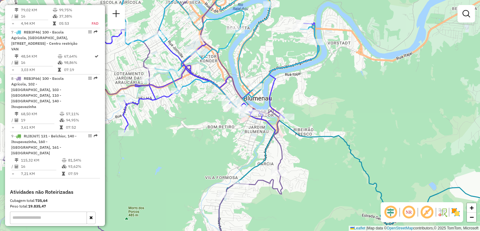
drag, startPoint x: 201, startPoint y: 118, endPoint x: 236, endPoint y: 149, distance: 46.3
click at [236, 149] on div "Janela de atendimento Grade de atendimento Capacidade Transportadoras Veículos …" at bounding box center [240, 115] width 480 height 231
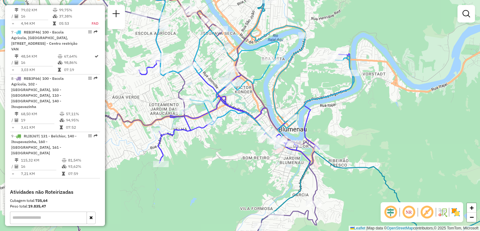
drag, startPoint x: 212, startPoint y: 135, endPoint x: 228, endPoint y: 147, distance: 20.1
click at [228, 147] on icon at bounding box center [333, 71] width 389 height 188
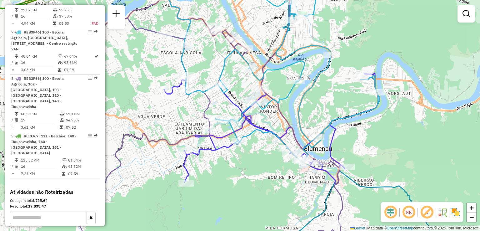
drag, startPoint x: 192, startPoint y: 108, endPoint x: 211, endPoint y: 110, distance: 19.1
click at [215, 112] on div "Janela de atendimento Grade de atendimento Capacidade Transportadoras Veículos …" at bounding box center [240, 115] width 480 height 231
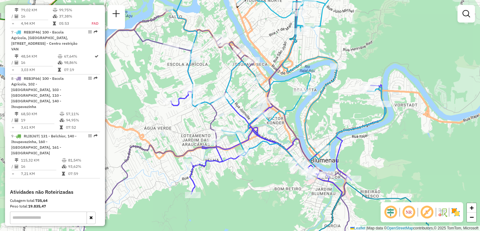
drag, startPoint x: 271, startPoint y: 82, endPoint x: 226, endPoint y: 111, distance: 52.9
click at [225, 112] on div "Janela de atendimento Grade de atendimento Capacidade Transportadoras Veículos …" at bounding box center [240, 115] width 480 height 231
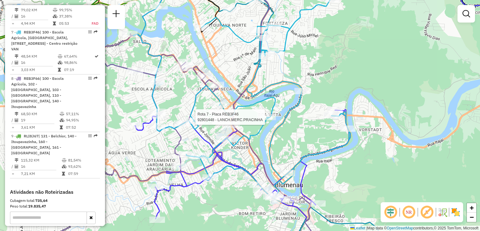
select select "**********"
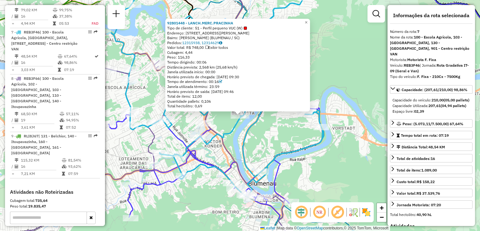
click at [266, 128] on div "92801448 - LANCH.MERC.PRACINHA Tipo de cliente: 51 - Perfil pequeno VUC (W) End…" at bounding box center [240, 115] width 480 height 231
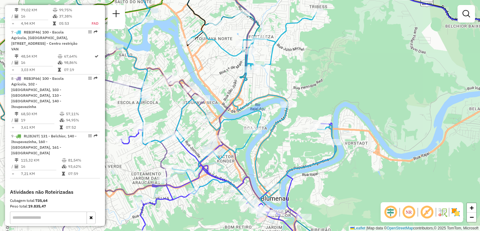
drag, startPoint x: 278, startPoint y: 131, endPoint x: 294, endPoint y: 148, distance: 23.2
click at [294, 148] on div "Janela de atendimento Grade de atendimento Capacidade Transportadoras Veículos …" at bounding box center [240, 115] width 480 height 231
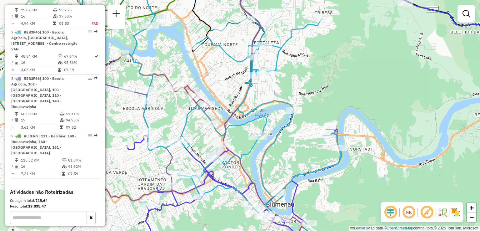
drag, startPoint x: 286, startPoint y: 119, endPoint x: 230, endPoint y: 153, distance: 64.9
click at [230, 153] on div "Janela de atendimento Grade de atendimento Capacidade Transportadoras Veículos …" at bounding box center [240, 115] width 480 height 231
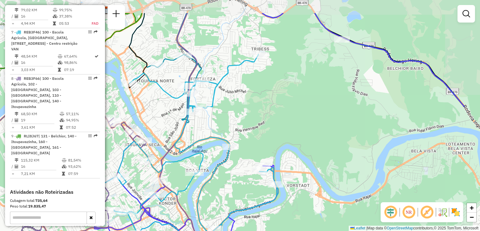
drag, startPoint x: 281, startPoint y: 130, endPoint x: 257, endPoint y: 171, distance: 48.0
click at [258, 172] on div "Rota 7 - Placa REB3F46 92800968 - VALMOR GERVASI Janela de atendimento Grade de…" at bounding box center [240, 115] width 480 height 231
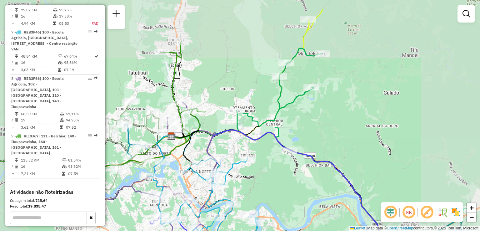
drag, startPoint x: 274, startPoint y: 121, endPoint x: 274, endPoint y: 167, distance: 46.2
click at [274, 167] on div "Janela de atendimento Grade de atendimento Capacidade Transportadoras Veículos …" at bounding box center [240, 115] width 480 height 231
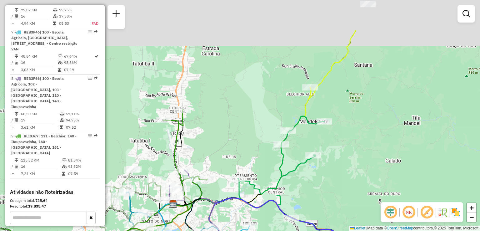
drag, startPoint x: 267, startPoint y: 169, endPoint x: 267, endPoint y: 183, distance: 13.7
click at [267, 183] on div "Janela de atendimento Grade de atendimento Capacidade Transportadoras Veículos …" at bounding box center [240, 115] width 480 height 231
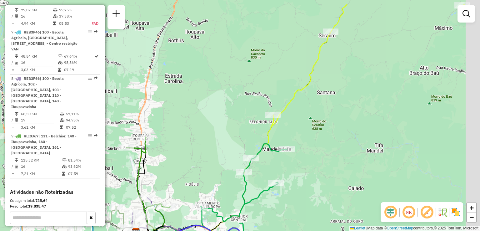
drag, startPoint x: 304, startPoint y: 120, endPoint x: 276, endPoint y: 134, distance: 31.0
click at [277, 136] on div "Janela de atendimento Grade de atendimento Capacidade Transportadoras Veículos …" at bounding box center [240, 115] width 480 height 231
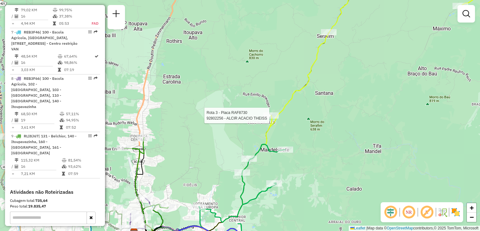
select select "**********"
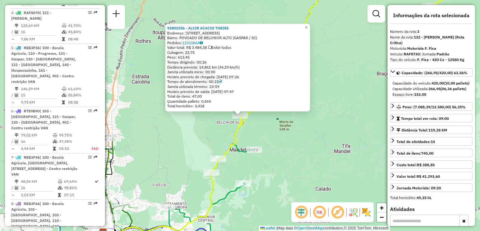
scroll to position [305, 0]
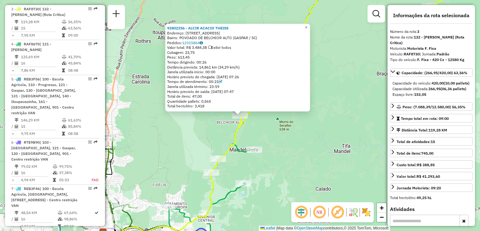
click at [271, 124] on div "92802256 - ALCIR ACACIO THEISS Endereço: R NOVA BIGUACU 780 Bairro: POVOADO DE …" at bounding box center [240, 115] width 480 height 231
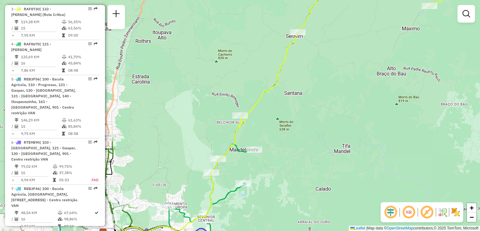
drag, startPoint x: 279, startPoint y: 140, endPoint x: 279, endPoint y: 105, distance: 34.7
click at [278, 114] on div "Janela de atendimento Grade de atendimento Capacidade Transportadoras Veículos …" at bounding box center [240, 115] width 480 height 231
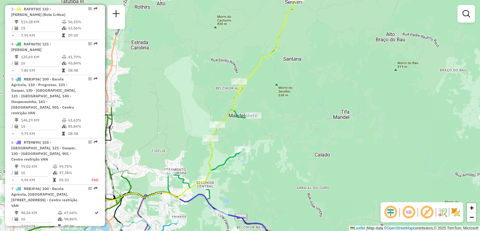
drag, startPoint x: 286, startPoint y: 119, endPoint x: 291, endPoint y: 103, distance: 16.9
click at [289, 112] on div "Janela de atendimento Grade de atendimento Capacidade Transportadoras Veículos …" at bounding box center [240, 115] width 480 height 231
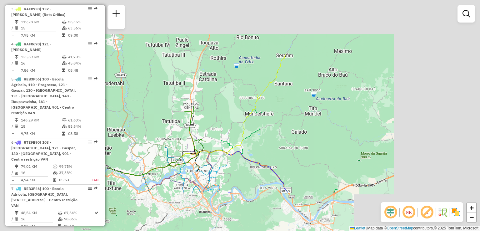
click at [259, 150] on icon at bounding box center [245, 171] width 85 height 42
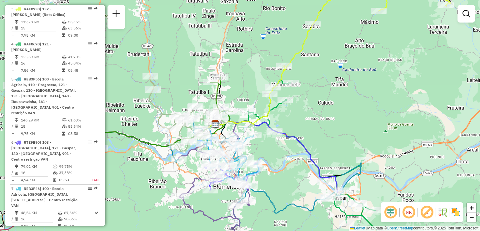
drag, startPoint x: 219, startPoint y: 129, endPoint x: 220, endPoint y: 121, distance: 8.1
click at [220, 125] on icon at bounding box center [222, 132] width 13 height 22
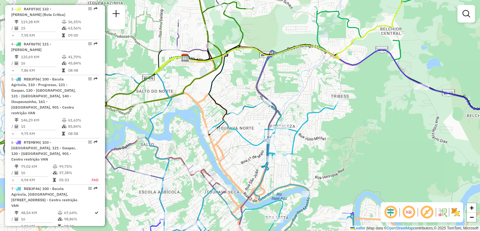
drag, startPoint x: 253, startPoint y: 145, endPoint x: 247, endPoint y: 135, distance: 11.4
click at [246, 136] on icon at bounding box center [261, 174] width 194 height 145
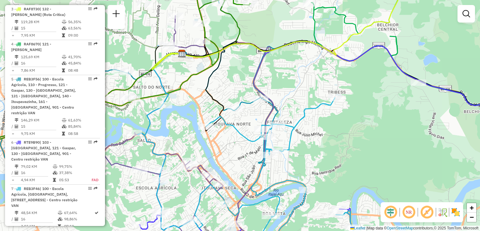
drag, startPoint x: 240, startPoint y: 140, endPoint x: 224, endPoint y: 114, distance: 31.0
click at [232, 122] on div "Janela de atendimento Grade de atendimento Capacidade Transportadoras Veículos …" at bounding box center [240, 115] width 480 height 231
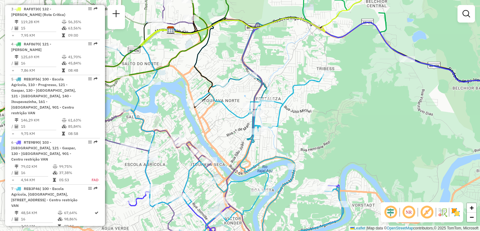
drag, startPoint x: 265, startPoint y: 124, endPoint x: 273, endPoint y: 124, distance: 8.1
click at [273, 124] on div "Janela de atendimento Grade de atendimento Capacidade Transportadoras Veículos …" at bounding box center [240, 115] width 480 height 231
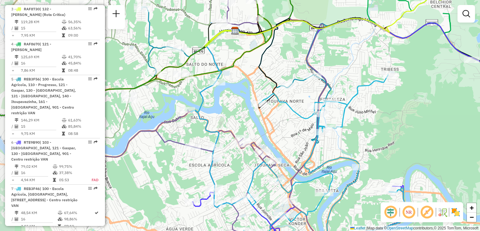
click at [287, 132] on div "Janela de atendimento Grade de atendimento Capacidade Transportadoras Veículos …" at bounding box center [240, 115] width 480 height 231
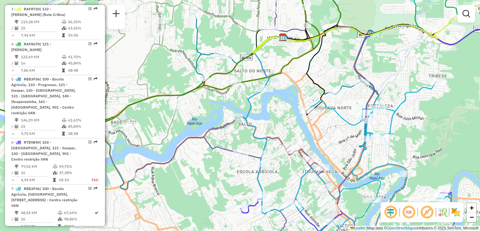
drag, startPoint x: 265, startPoint y: 134, endPoint x: 263, endPoint y: 104, distance: 30.0
click at [264, 106] on icon at bounding box center [260, 117] width 45 height 161
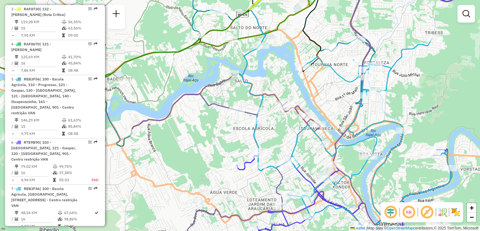
drag, startPoint x: 260, startPoint y: 138, endPoint x: 254, endPoint y: 120, distance: 18.6
click at [255, 123] on div "Janela de atendimento Grade de atendimento Capacidade Transportadoras Veículos …" at bounding box center [240, 115] width 480 height 231
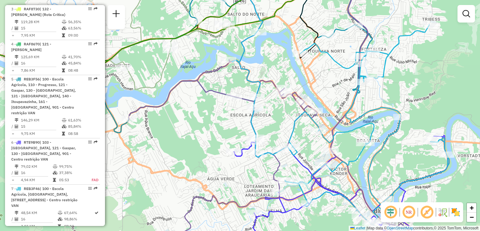
drag, startPoint x: 190, startPoint y: 132, endPoint x: 230, endPoint y: 100, distance: 50.7
click at [225, 104] on div "Janela de atendimento Grade de atendimento Capacidade Transportadoras Veículos …" at bounding box center [240, 115] width 480 height 231
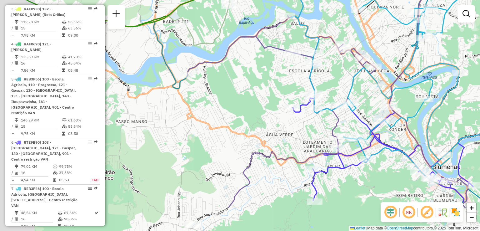
click at [263, 110] on div "Janela de atendimento Grade de atendimento Capacidade Transportadoras Veículos …" at bounding box center [240, 115] width 480 height 231
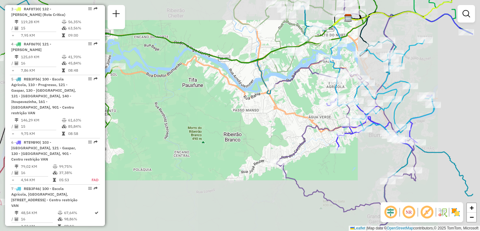
drag, startPoint x: 295, startPoint y: 129, endPoint x: 245, endPoint y: 132, distance: 49.7
click at [245, 133] on div "Janela de atendimento Grade de atendimento Capacidade Transportadoras Veículos …" at bounding box center [240, 115] width 480 height 231
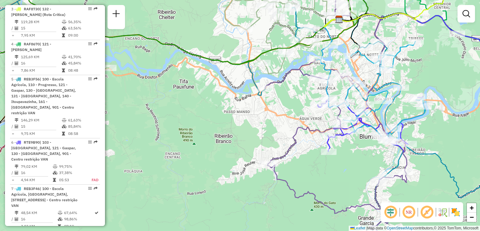
drag, startPoint x: 275, startPoint y: 112, endPoint x: 256, endPoint y: 124, distance: 21.8
click at [260, 127] on div "Janela de atendimento Grade de atendimento Capacidade Transportadoras Veículos …" at bounding box center [240, 115] width 480 height 231
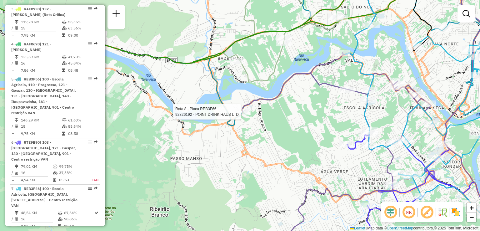
select select "**********"
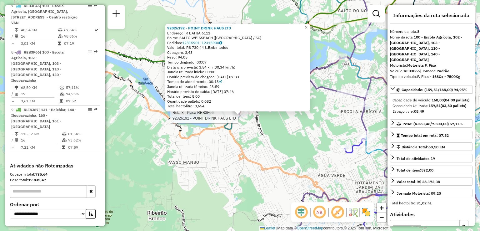
scroll to position [507, 0]
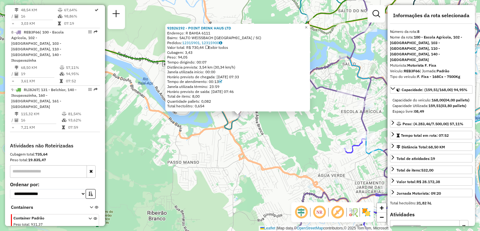
click at [251, 138] on div "92826192 - POINT DRINK HAUS LTD Endereço: R BAHIA 6111 Bairro: SALTO WEISSBACH …" at bounding box center [240, 115] width 480 height 231
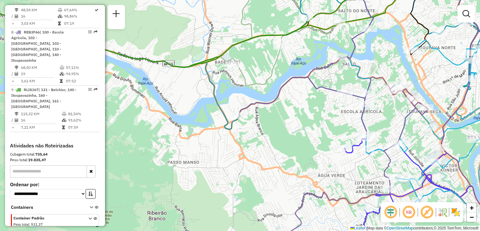
drag, startPoint x: 258, startPoint y: 147, endPoint x: 208, endPoint y: 132, distance: 52.1
click at [235, 139] on div "Janela de atendimento Grade de atendimento Capacidade Transportadoras Veículos …" at bounding box center [240, 115] width 480 height 231
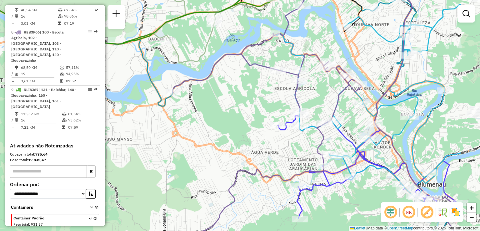
drag, startPoint x: 234, startPoint y: 149, endPoint x: 202, endPoint y: 124, distance: 39.9
click at [217, 134] on div "Janela de atendimento Grade de atendimento Capacidade Transportadoras Veículos …" at bounding box center [240, 115] width 480 height 231
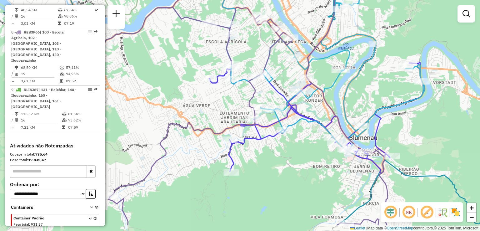
drag, startPoint x: 314, startPoint y: 156, endPoint x: 285, endPoint y: 139, distance: 33.9
click at [285, 139] on div "Janela de atendimento Grade de atendimento Capacidade Transportadoras Veículos …" at bounding box center [240, 115] width 480 height 231
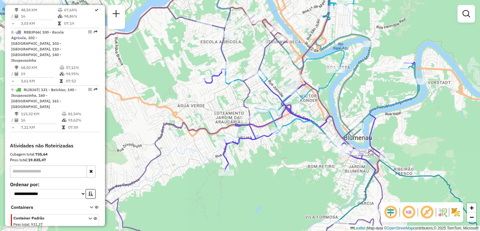
drag, startPoint x: 301, startPoint y: 143, endPoint x: 249, endPoint y: 137, distance: 52.0
click at [251, 136] on div "Janela de atendimento Grade de atendimento Capacidade Transportadoras Veículos …" at bounding box center [240, 115] width 480 height 231
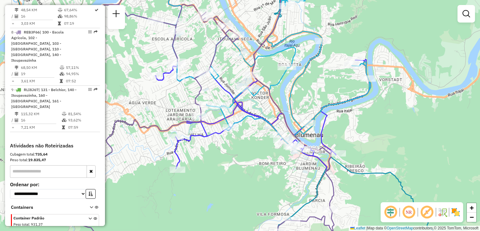
drag
click at [285, 116] on div "Janela de atendimento Grade de atendimento Capacidade Transportadoras Veículos …" at bounding box center [240, 115] width 480 height 231
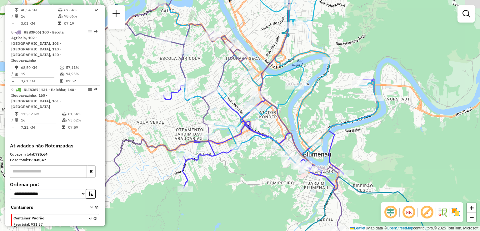
click at [272, 109] on icon at bounding box center [200, 125] width 284 height 277
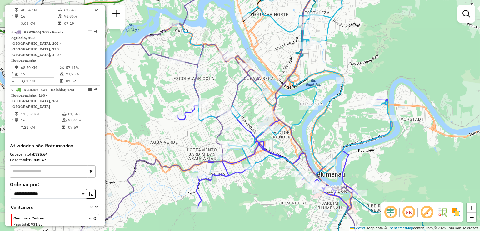
click at [267, 118] on div "Janela de atendimento Grade de atendimento Capacidade Transportadoras Veículos …" at bounding box center [240, 115] width 480 height 231
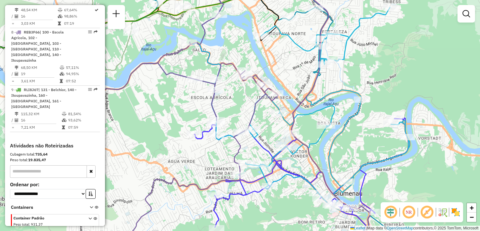
click at [232, 106] on div "Janela de atendimento Grade de atendimento Capacidade Transportadoras Veículos …" at bounding box center [240, 115] width 480 height 231
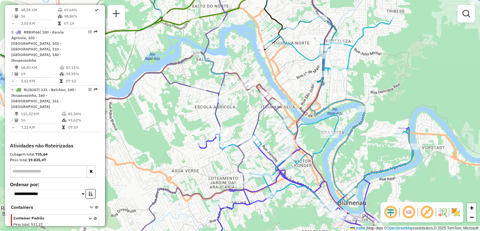
click at [205, 113] on div "Janela de atendimento Grade de atendimento Capacidade Transportadoras Veículos …" at bounding box center [240, 115] width 480 height 231
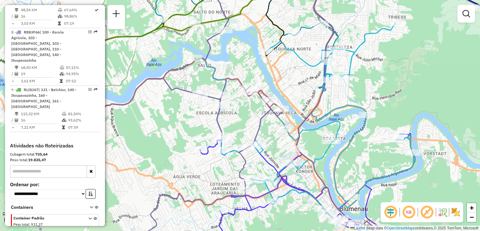
click at [249, 144] on div "Janela de atendimento Grade de atendimento Capacidade Transportadoras Veículos …" at bounding box center [240, 115] width 480 height 231
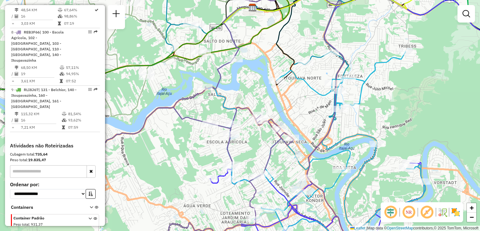
click at [238, 114] on div "Janela de atendimento Grade de atendimento Capacidade Transportadoras Veículos …" at bounding box center [240, 115] width 480 height 231
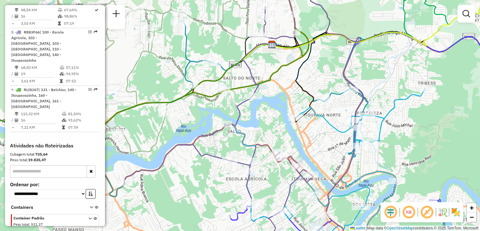
click at [230, 104] on div "Janela de atendimento Grade de atendimento Capacidade Transportadoras Veículos …" at bounding box center [240, 115] width 480 height 231
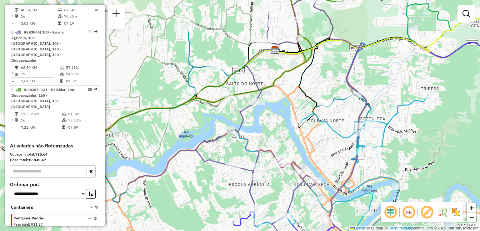
click at [235, 120] on icon at bounding box center [149, 61] width 389 height 157
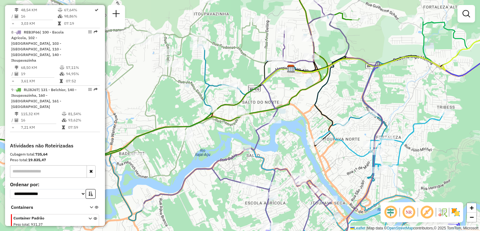
click at [223, 136] on icon at bounding box center [156, 68] width 408 height 180
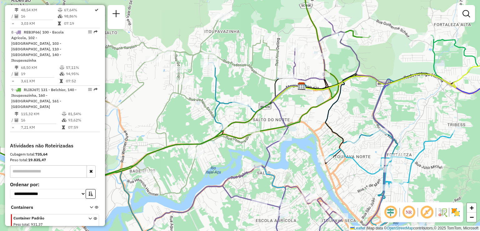
click at [291, 112] on div "Janela de atendimento Grade de atendimento Capacidade Transportadoras Veículos …" at bounding box center [240, 115] width 480 height 231
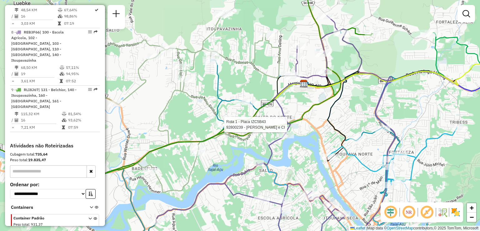
select select "**********"
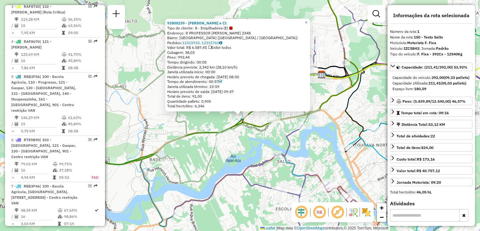
scroll to position [241, 0]
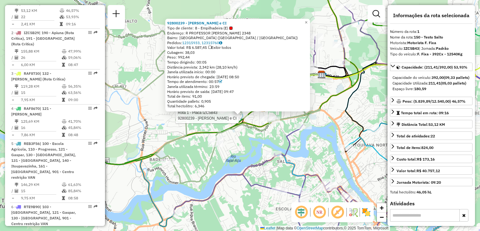
click at [246, 157] on div "Rota 1 - Placa IZC5B43 92800239 - VALDIR DA SILVA e CI 92800239 - VALDIR DA SIL…" at bounding box center [240, 115] width 480 height 231
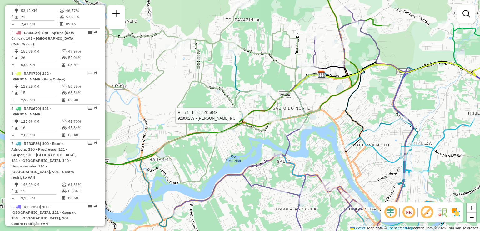
select select "**********"
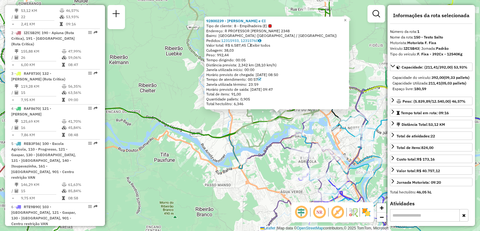
click at [322, 117] on div "92800239 - [PERSON_NAME] e CI Tipo de cliente: 8 - Empilhadeira (E) Endereço: R…" at bounding box center [240, 115] width 480 height 231
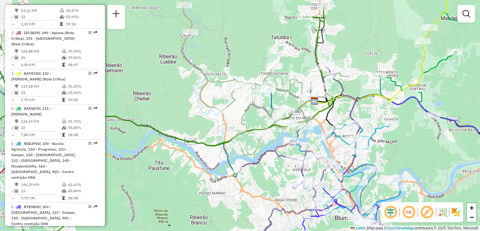
drag, startPoint x: 321, startPoint y: 122, endPoint x: 304, endPoint y: 133, distance: 20.5
click at [306, 132] on div "Janela de atendimento Grade de atendimento Capacidade Transportadoras Veículos …" at bounding box center [240, 115] width 480 height 231
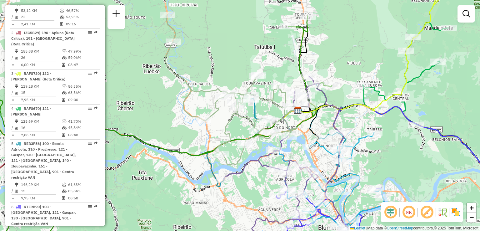
drag, startPoint x: 311, startPoint y: 124, endPoint x: 290, endPoint y: 154, distance: 37.0
click at [291, 118] on icon at bounding box center [359, 56] width 153 height 124
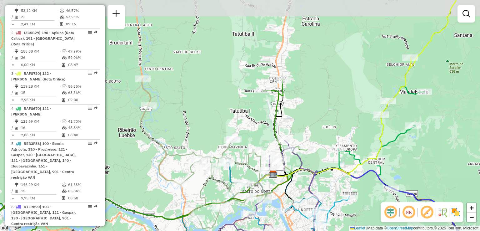
click at [279, 96] on icon at bounding box center [131, 176] width 352 height 192
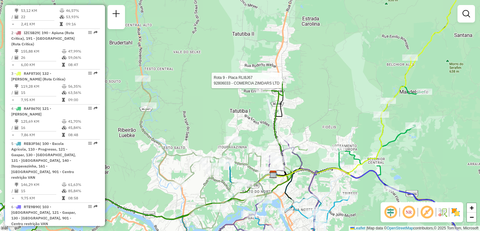
select select "**********"
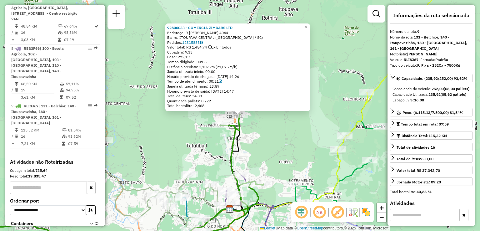
scroll to position [510, 0]
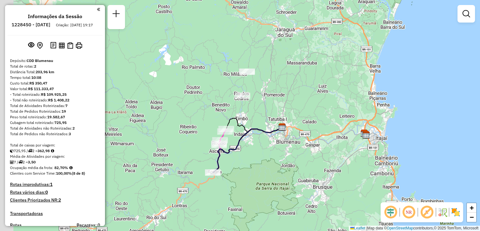
drag, startPoint x: 185, startPoint y: 150, endPoint x: 227, endPoint y: 162, distance: 43.7
click at [227, 162] on div "Janela de atendimento Grade de atendimento Capacidade Transportadoras Veículos …" at bounding box center [240, 115] width 480 height 231
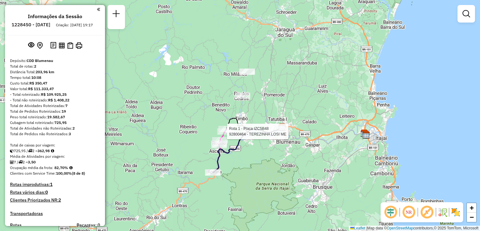
select select "**********"
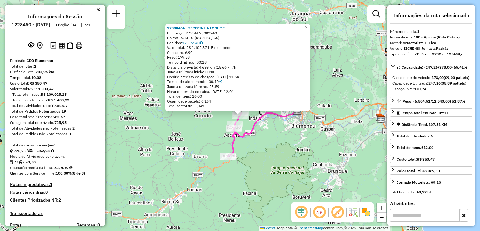
scroll to position [206, 0]
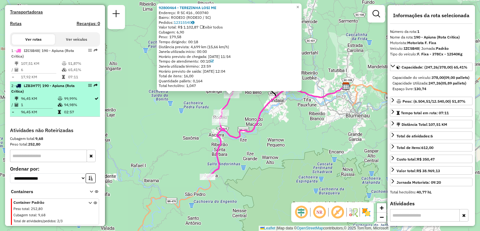
click at [23, 93] on span "| 190 - Apiuna (Rota Critica)" at bounding box center [42, 88] width 63 height 10
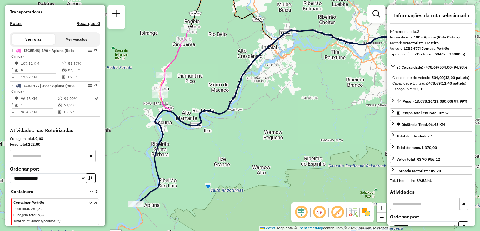
drag, startPoint x: 272, startPoint y: 108, endPoint x: 312, endPoint y: 104, distance: 40.9
click at [315, 103] on div "Janela de atendimento Grade de atendimento Capacidade Transportadoras Veículos …" at bounding box center [240, 115] width 480 height 231
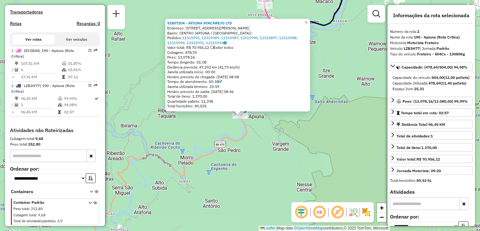
click at [267, 143] on div "92807204 - APIUNA ATACAREJO LTD Endereço: R RUA QUINTINO BOCAIUVA 898 Bairro: C…" at bounding box center [240, 115] width 480 height 231
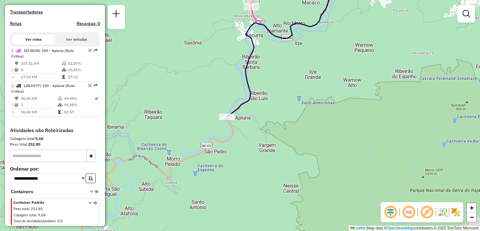
drag, startPoint x: 270, startPoint y: 137, endPoint x: 235, endPoint y: 138, distance: 35.3
click at [237, 139] on div "Janela de atendimento Grade de atendimento Capacidade Transportadoras Veículos …" at bounding box center [240, 115] width 480 height 231
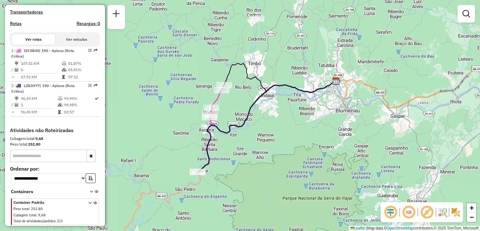
drag, startPoint x: 255, startPoint y: 60, endPoint x: 214, endPoint y: 122, distance: 74.4
click at [214, 122] on icon at bounding box center [267, 126] width 138 height 91
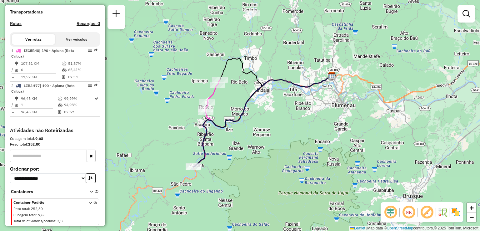
drag, startPoint x: 247, startPoint y: 124, endPoint x: 238, endPoint y: 105, distance: 21.4
click at [239, 106] on div "Janela de atendimento Grade de atendimento Capacidade Transportadoras Veículos …" at bounding box center [240, 115] width 480 height 231
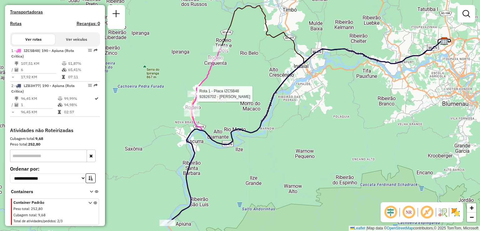
click at [200, 97] on div at bounding box center [195, 94] width 16 height 6
select select "**********"
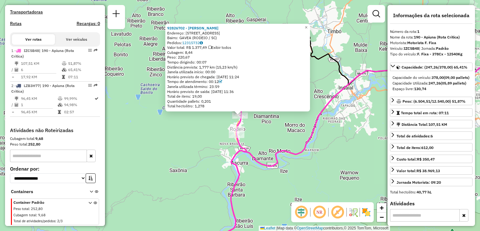
click at [261, 133] on div "Rota 1 - Placa IZC5B48 92806645 - DANIELA XAVIER GARCI 92826702 - Amarildo Lanc…" at bounding box center [240, 115] width 480 height 231
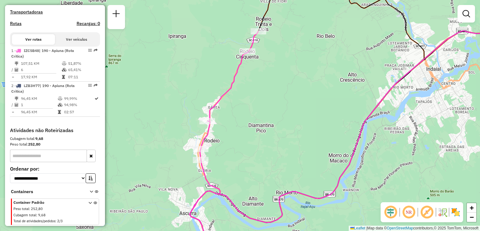
drag, startPoint x: 255, startPoint y: 120, endPoint x: 263, endPoint y: 87, distance: 34.2
click at [262, 91] on div "Janela de atendimento Grade de atendimento Capacidade Transportadoras Veículos …" at bounding box center [240, 115] width 480 height 231
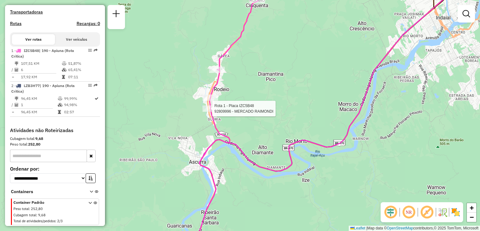
select select "**********"
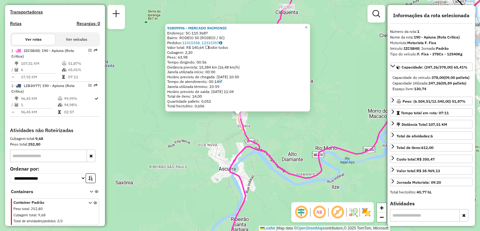
click at [199, 120] on div "92809996 - MERCADO RAIMONDI Endereço: SC-110 3687 Bairro: RODEIO 50 (RODEIO / S…" at bounding box center [240, 115] width 480 height 231
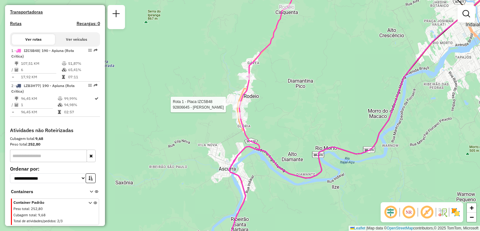
select select "**********"
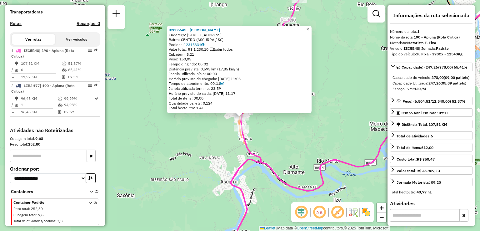
click at [268, 135] on div "92806645 - DANIELA XAVIER GARCI Endereço: R RUA BARAO DO RIO BRANCO 809 Bairro:…" at bounding box center [240, 115] width 480 height 231
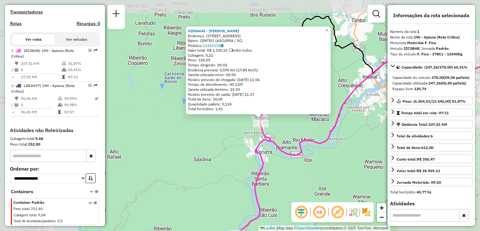
click at [279, 128] on div "92806645 - DANIELA XAVIER GARCI Endereço: R RUA BARAO DO RIO BRANCO 809 Bairro:…" at bounding box center [240, 115] width 480 height 231
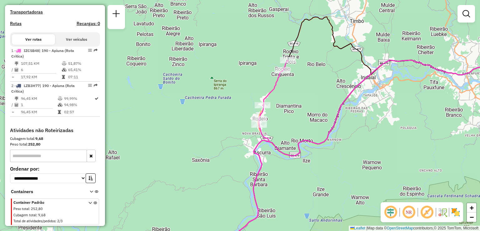
drag, startPoint x: 300, startPoint y: 119, endPoint x: 252, endPoint y: 122, distance: 47.2
click at [256, 123] on div "Janela de atendimento Grade de atendimento Capacidade Transportadoras Veículos …" at bounding box center [240, 115] width 480 height 231
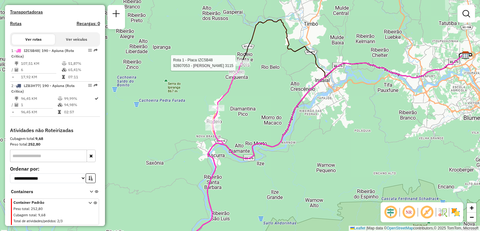
select select "**********"
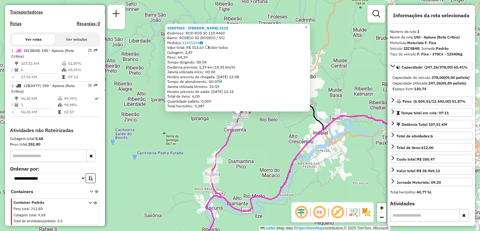
click at [256, 155] on div "92807053 - BENVINDO MARQUI 3115 Endereço: ROD ROD SC 110 4460 Bairro: RODEIO 32…" at bounding box center [240, 115] width 480 height 231
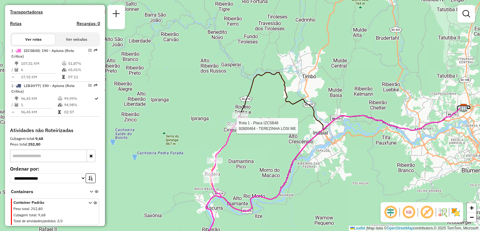
select select "**********"
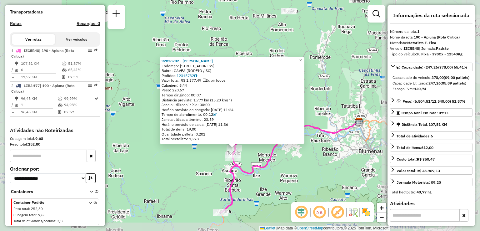
drag, startPoint x: 229, startPoint y: 180, endPoint x: 224, endPoint y: 149, distance: 31.6
click at [224, 153] on div "92826702 - Amarildo Lanches Endereço: R Barao Do Rio Branco 2145 Bairro: GAVEA …" at bounding box center [240, 115] width 480 height 231
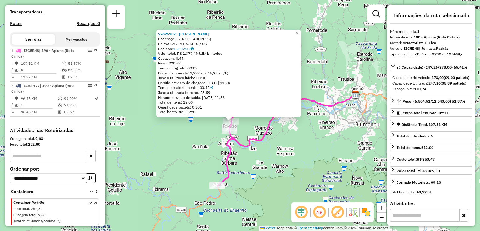
drag, startPoint x: 226, startPoint y: 171, endPoint x: 223, endPoint y: 153, distance: 17.9
click at [224, 155] on icon at bounding box center [230, 142] width 26 height 87
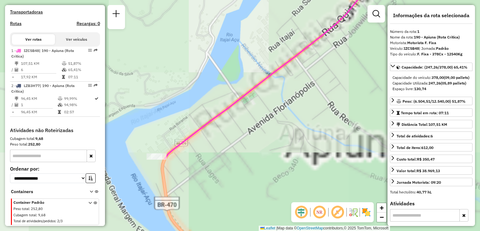
drag, startPoint x: 214, startPoint y: 184, endPoint x: 249, endPoint y: 180, distance: 35.2
click at [249, 180] on div "92826702 - Amarildo Lanches Endereço: R Barao Do Rio Branco 2145 Bairro: GAVEA …" at bounding box center [240, 115] width 480 height 231
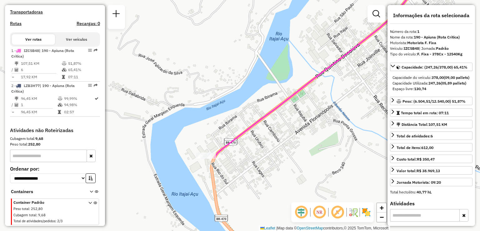
drag, startPoint x: 204, startPoint y: 171, endPoint x: 240, endPoint y: 176, distance: 36.0
click at [240, 176] on div "92826702 - Amarildo Lanches Endereço: R Barao Do Rio Branco 2145 Bairro: GAVEA …" at bounding box center [240, 115] width 480 height 231
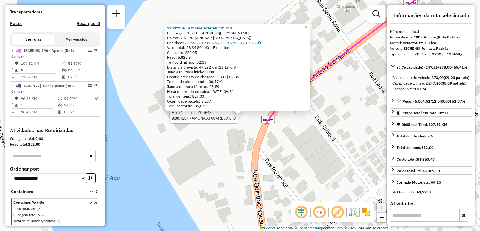
drag, startPoint x: 245, startPoint y: 158, endPoint x: 243, endPoint y: 155, distance: 3.4
click at [245, 157] on div "Rota 1 - Placa IZC5B48 92807204 - APIUNA ATACAREJO LTD 92807204 - APIUNA ATACAR…" at bounding box center [240, 115] width 480 height 231
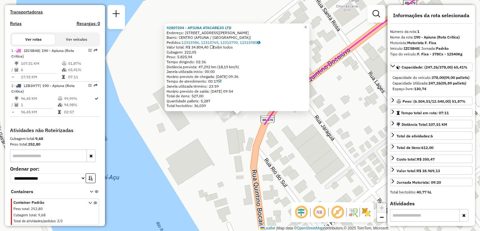
click at [189, 148] on div "92807204 - APIUNA ATACAREJO LTD Endereço: R RUA QUINTINO BOCAIUVA 898 Bairro: C…" at bounding box center [240, 115] width 480 height 231
click at [187, 146] on div "92807204 - APIUNA ATACAREJO LTD Endereço: R RUA QUINTINO BOCAIUVA 898 Bairro: C…" at bounding box center [240, 115] width 480 height 231
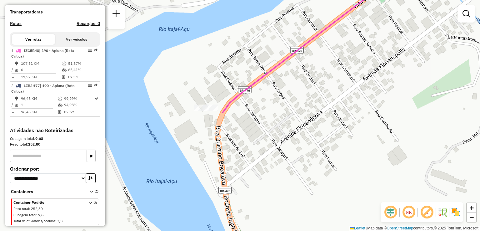
drag, startPoint x: 250, startPoint y: 121, endPoint x: 231, endPoint y: 107, distance: 23.5
click at [231, 108] on div "Janela de atendimento Grade de atendimento Capacidade Transportadoras Veículos …" at bounding box center [240, 115] width 480 height 231
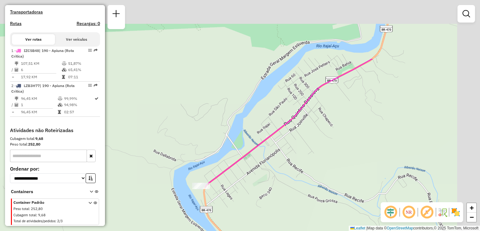
drag, startPoint x: 285, startPoint y: 107, endPoint x: 304, endPoint y: 126, distance: 27.0
click at [261, 180] on div "Janela de atendimento Grade de atendimento Capacidade Transportadoras Veículos …" at bounding box center [240, 115] width 480 height 231
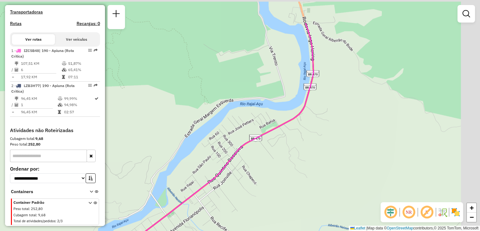
drag, startPoint x: 290, startPoint y: 130, endPoint x: 183, endPoint y: 188, distance: 121.5
click at [184, 189] on icon at bounding box center [221, 133] width 184 height 221
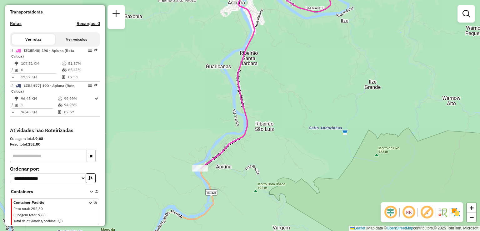
drag, startPoint x: 259, startPoint y: 119, endPoint x: 247, endPoint y: 158, distance: 40.8
click at [249, 157] on div "Janela de atendimento Grade de atendimento Capacidade Transportadoras Veículos …" at bounding box center [240, 115] width 480 height 231
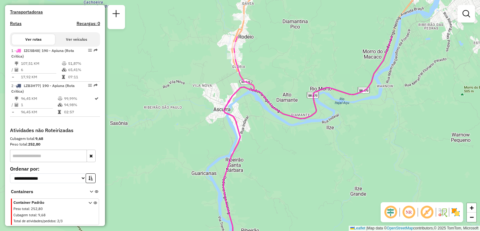
drag, startPoint x: 260, startPoint y: 119, endPoint x: 258, endPoint y: 179, distance: 60.0
click at [258, 179] on div "Janela de atendimento Grade de atendimento Capacidade Transportadoras Veículos …" at bounding box center [240, 115] width 480 height 231
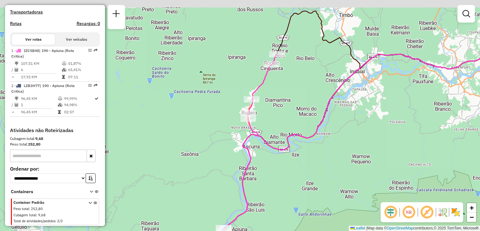
drag, startPoint x: 259, startPoint y: 117, endPoint x: 260, endPoint y: 127, distance: 10.7
click at [260, 127] on div "Janela de atendimento Grade de atendimento Capacidade Transportadoras Veículos …" at bounding box center [240, 115] width 480 height 231
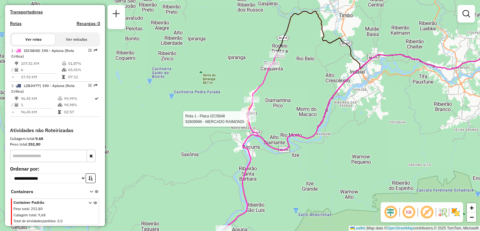
select select "**********"
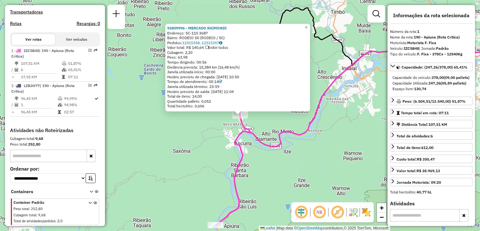
click at [256, 174] on div "92809996 - MERCADO RAIMONDI Endereço: SC-110 3687 Bairro: RODEIO 50 (RODEIO / S…" at bounding box center [240, 115] width 480 height 231
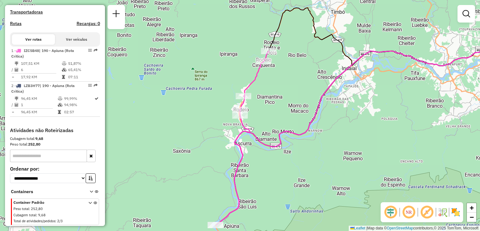
drag, startPoint x: 254, startPoint y: 170, endPoint x: 248, endPoint y: 125, distance: 46.0
click at [248, 126] on div "Janela de atendimento Grade de atendimento Capacidade Transportadoras Veículos …" at bounding box center [240, 115] width 480 height 231
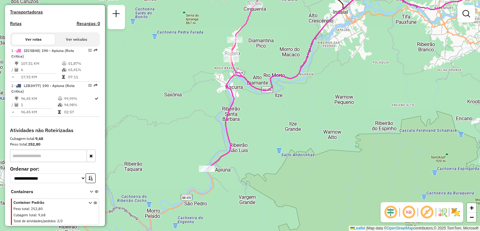
drag, startPoint x: 254, startPoint y: 119, endPoint x: 254, endPoint y: 156, distance: 37.8
click at [254, 157] on div "Janela de atendimento Grade de atendimento Capacidade Transportadoras Veículos …" at bounding box center [240, 115] width 480 height 231
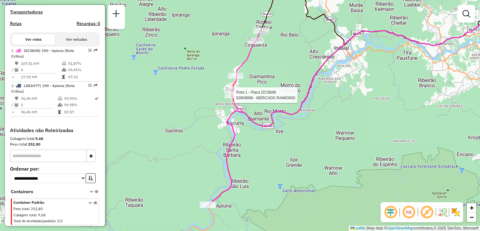
select select "**********"
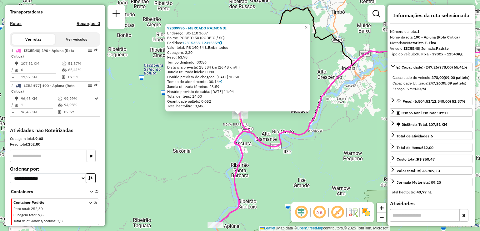
click at [228, 162] on div "92809996 - MERCADO RAIMONDI Endereço: SC-110 3687 Bairro: RODEIO 50 (RODEIO / S…" at bounding box center [240, 115] width 480 height 231
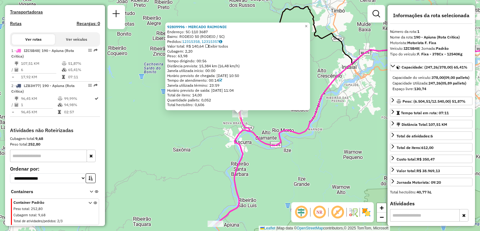
click at [219, 151] on div "92809996 - MERCADO RAIMONDI Endereço: SC-110 3687 Bairro: RODEIO 50 (RODEIO / S…" at bounding box center [240, 115] width 480 height 231
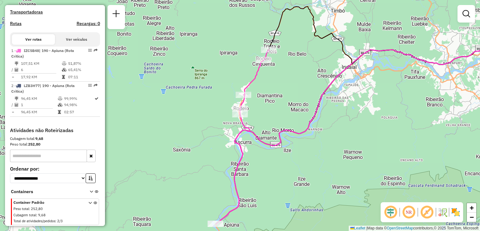
drag, startPoint x: 232, startPoint y: 166, endPoint x: 229, endPoint y: 147, distance: 19.6
click at [230, 149] on div "Janela de atendimento Grade de atendimento Capacidade Transportadoras Veículos …" at bounding box center [240, 115] width 480 height 231
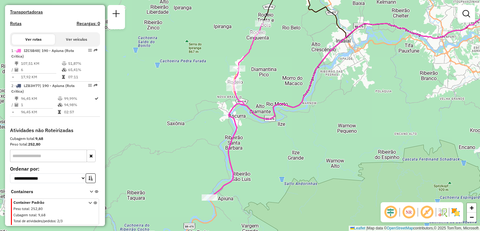
drag, startPoint x: 244, startPoint y: 138, endPoint x: 219, endPoint y: 130, distance: 25.8
click at [230, 132] on div "Janela de atendimento Grade de atendimento Capacidade Transportadoras Veículos …" at bounding box center [240, 115] width 480 height 231
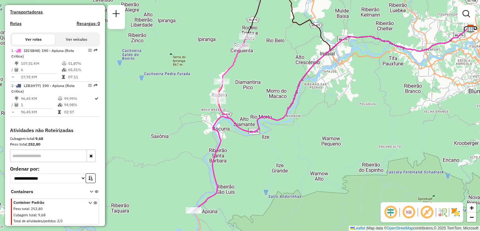
drag, startPoint x: 230, startPoint y: 128, endPoint x: 232, endPoint y: 149, distance: 20.7
click at [232, 149] on div "Janela de atendimento Grade de atendimento Capacidade Transportadoras Veículos …" at bounding box center [240, 115] width 480 height 231
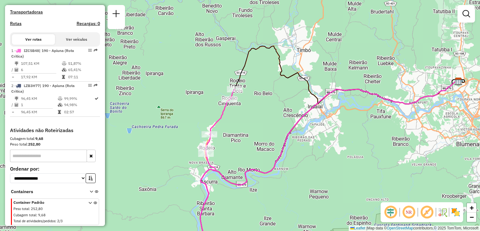
drag, startPoint x: 237, startPoint y: 122, endPoint x: 197, endPoint y: 223, distance: 109.5
click at [201, 217] on div "Janela de atendimento Grade de atendimento Capacidade Transportadoras Veículos …" at bounding box center [240, 115] width 480 height 231
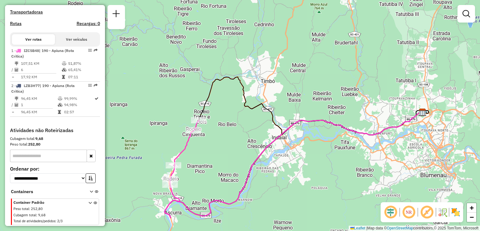
drag, startPoint x: 236, startPoint y: 180, endPoint x: 234, endPoint y: 128, distance: 51.3
click at [234, 133] on div "Janela de atendimento Grade de atendimento Capacidade Transportadoras Veículos …" at bounding box center [240, 115] width 480 height 231
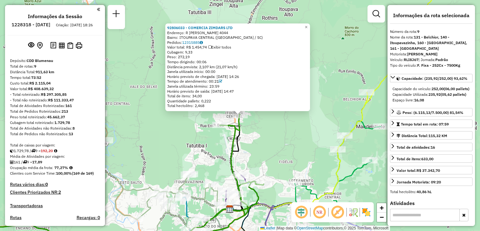
select select "**********"
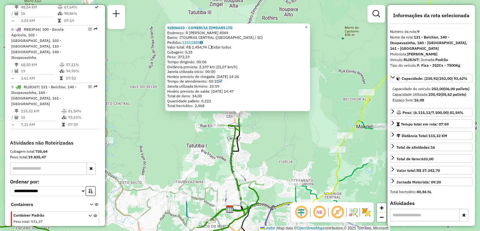
click at [257, 156] on div "Rota 9 - Placa RLI8J67 92806033 - COMERCIA ZIMDARS LTD 92806033 - COMERCIA ZIMD…" at bounding box center [240, 115] width 480 height 231
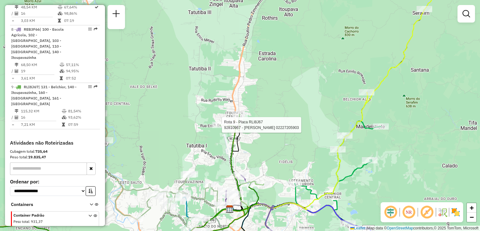
select select "**********"
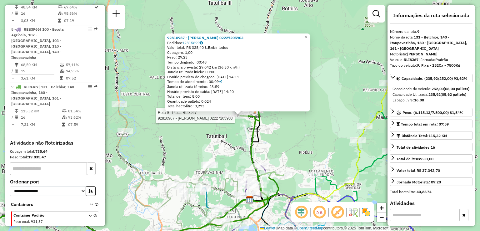
drag, startPoint x: 340, startPoint y: 151, endPoint x: 295, endPoint y: 125, distance: 53.0
click at [307, 133] on div "Rota 9 - Placa RLI8J67 92810967 - JOELSON GUEDES 02227205903 Rota 8 - Placa REB…" at bounding box center [240, 115] width 480 height 231
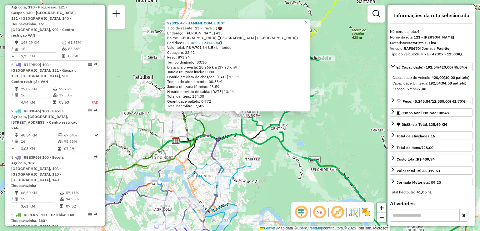
scroll to position [340, 0]
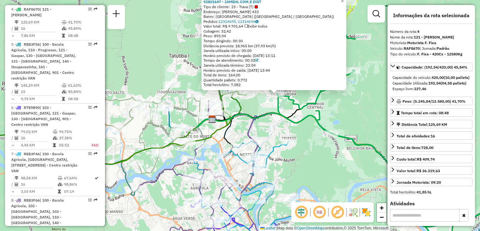
drag, startPoint x: 188, startPoint y: 159, endPoint x: 238, endPoint y: 130, distance: 58.2
click at [238, 131] on icon at bounding box center [225, 135] width 27 height 44
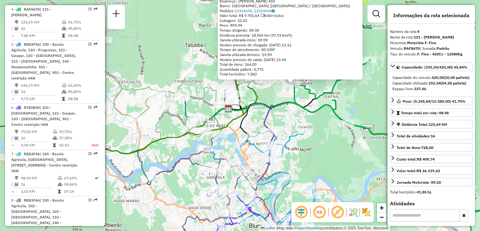
drag, startPoint x: 132, startPoint y: 154, endPoint x: 221, endPoint y: 117, distance: 96.0
click at [216, 119] on icon at bounding box center [107, 134] width 310 height 240
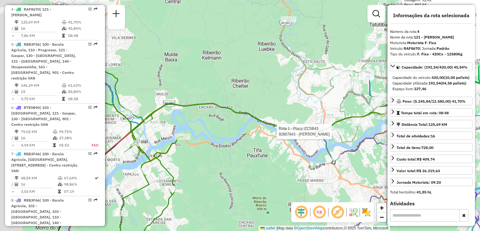
drag, startPoint x: 262, startPoint y: 166, endPoint x: 259, endPoint y: 174, distance: 8.4
click at [274, 173] on div "Rota 1 - Placa IZC5B43 92807643 - ROSANE TURMINA 92801647 - JAMEHL COM.E DIST T…" at bounding box center [240, 115] width 480 height 231
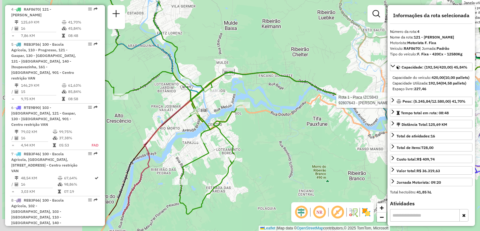
drag, startPoint x: 246, startPoint y: 156, endPoint x: 276, endPoint y: 130, distance: 39.9
click at [279, 132] on div "Rota 1 - Placa IZC5B43 92807643 - ROSANE TURMINA 92801647 - JAMEHL COM.E DIST T…" at bounding box center [240, 115] width 480 height 231
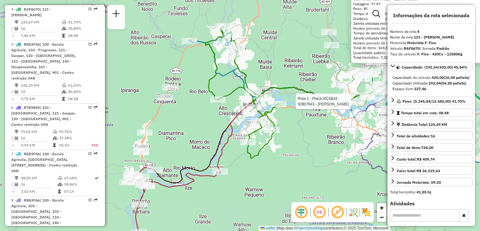
click at [182, 151] on div "Rota 1 - Placa IZC5B43 92807643 - ROSANE TURMINA 92801647 - JAMEHL COM.E DIST T…" at bounding box center [240, 115] width 480 height 231
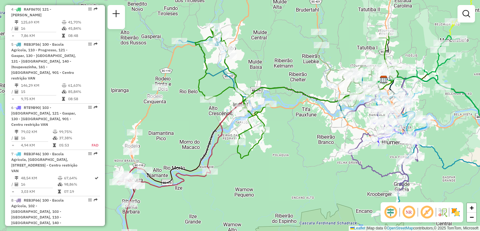
drag, startPoint x: 295, startPoint y: 152, endPoint x: 244, endPoint y: 161, distance: 52.0
click at [244, 161] on div "Janela de atendimento Grade de atendimento Capacidade Transportadoras Veículos …" at bounding box center [240, 115] width 480 height 231
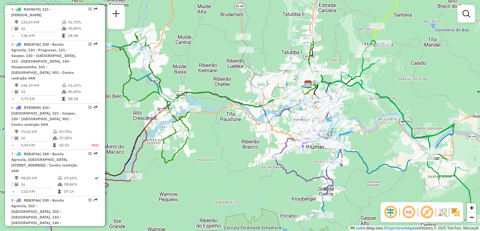
drag, startPoint x: 197, startPoint y: 65, endPoint x: 183, endPoint y: 72, distance: 16.2
click at [185, 62] on div "Janela de atendimento Grade de atendimento Capacidade Transportadoras Veículos …" at bounding box center [240, 115] width 480 height 231
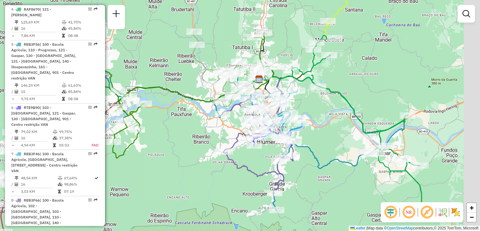
drag, startPoint x: 187, startPoint y: 107, endPoint x: 173, endPoint y: 107, distance: 13.7
click at [179, 107] on div "Janela de atendimento Grade de atendimento Capacidade Transportadoras Veículos …" at bounding box center [240, 115] width 480 height 231
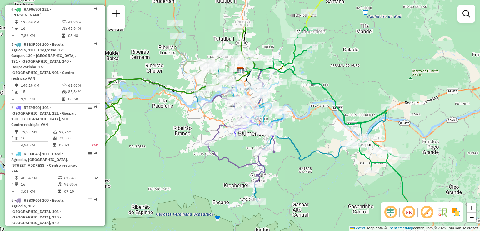
drag, startPoint x: 217, startPoint y: 35, endPoint x: 209, endPoint y: 29, distance: 10.7
click at [209, 29] on div "Janela de atendimento Grade de atendimento Capacidade Transportadoras Veículos …" at bounding box center [240, 115] width 480 height 231
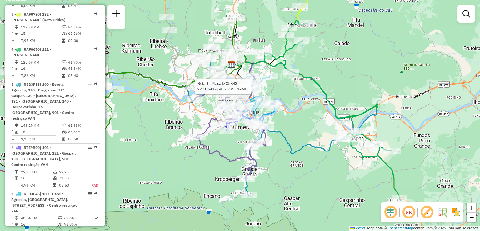
select select "**********"
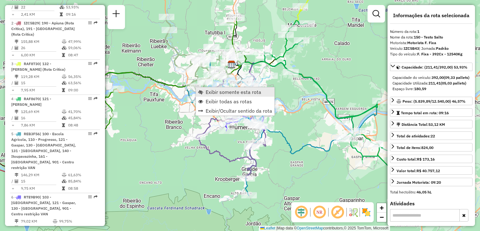
scroll to position [241, 0]
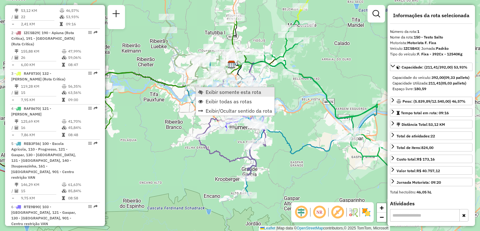
click at [214, 89] on span "Exibir somente esta rota" at bounding box center [234, 91] width 56 height 5
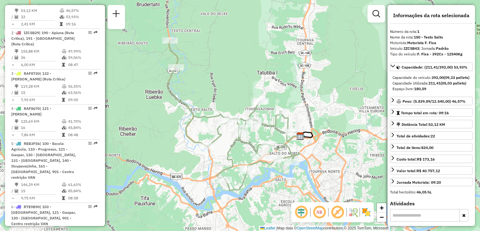
click at [191, 73] on div "Janela de atendimento Grade de atendimento Capacidade Transportadoras Veículos …" at bounding box center [240, 115] width 480 height 231
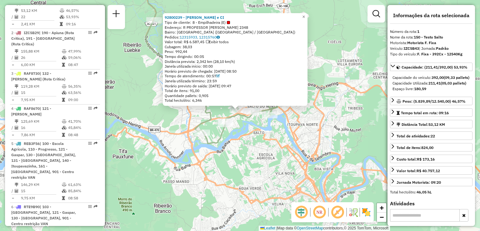
drag, startPoint x: 264, startPoint y: 129, endPoint x: 260, endPoint y: 110, distance: 19.2
click at [262, 112] on div "92800239 - [PERSON_NAME] e CI Tipo de cliente: 8 - Empilhadeira (E) Endereço: R…" at bounding box center [240, 115] width 480 height 231
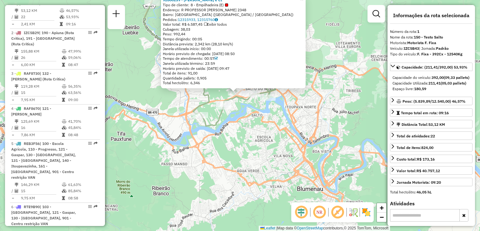
click at [248, 103] on div "92800239 - [PERSON_NAME] e CI Tipo de cliente: 8 - Empilhadeira (E) Endereço: R…" at bounding box center [240, 115] width 480 height 231
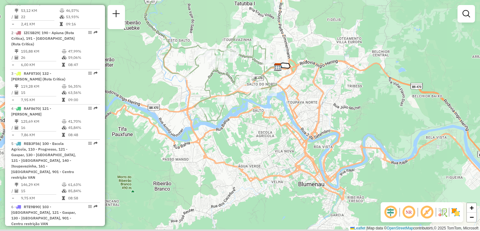
drag, startPoint x: 238, startPoint y: 111, endPoint x: 241, endPoint y: 103, distance: 8.8
click at [242, 103] on div "Janela de atendimento Grade de atendimento Capacidade Transportadoras Veículos …" at bounding box center [240, 115] width 480 height 231
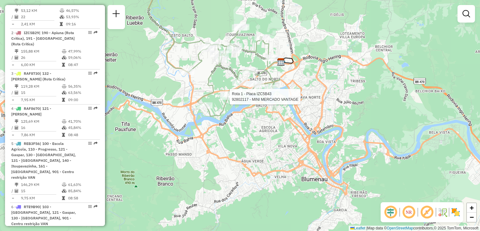
click at [233, 100] on div at bounding box center [228, 96] width 16 height 6
select select "**********"
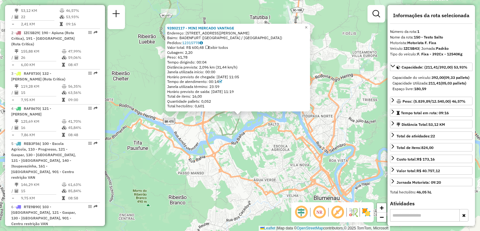
drag, startPoint x: 246, startPoint y: 124, endPoint x: 246, endPoint y: 119, distance: 5.0
click at [246, 124] on div "Rota 1 - Placa IZC5B43 92802117 - MINI MERCADO VANTAGE 92802117 - MINI MERCADO …" at bounding box center [240, 115] width 480 height 231
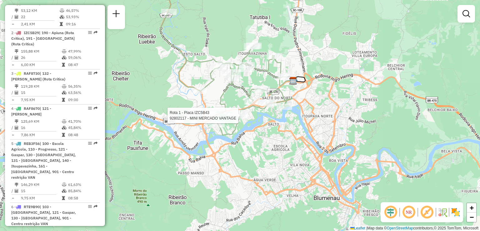
select select "**********"
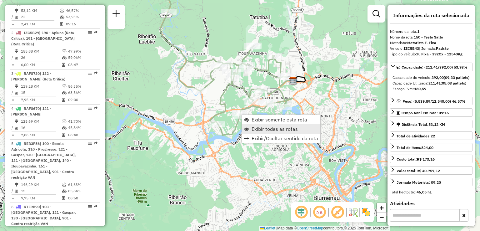
click at [260, 127] on span "Exibir todas as rotas" at bounding box center [274, 128] width 46 height 5
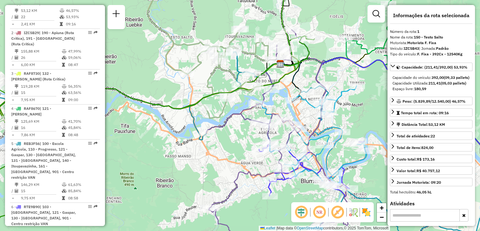
drag, startPoint x: 317, startPoint y: 126, endPoint x: 300, endPoint y: 103, distance: 28.8
click at [301, 103] on div "Janela de atendimento Grade de atendimento Capacidade Transportadoras Veículos …" at bounding box center [240, 115] width 480 height 231
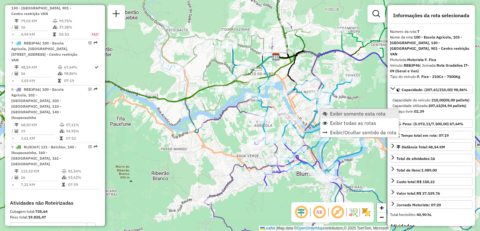
scroll to position [461, 0]
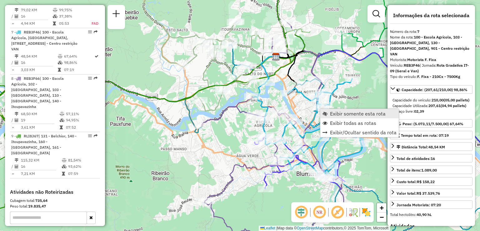
click at [330, 110] on link "Exibir somente esta rota" at bounding box center [359, 113] width 78 height 9
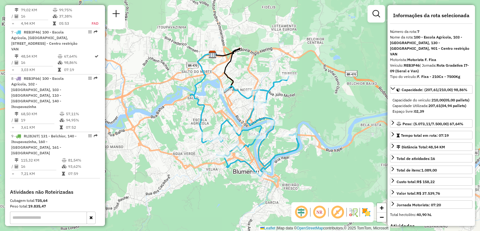
drag, startPoint x: 320, startPoint y: 117, endPoint x: 330, endPoint y: 111, distance: 11.4
click at [327, 112] on div "Janela de atendimento Grade de atendimento Capacidade Transportadoras Veículos …" at bounding box center [240, 115] width 480 height 231
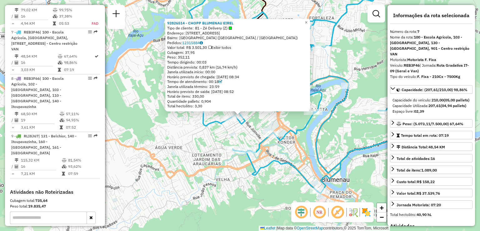
click at [223, 143] on div "92826514 - CHOPP BLUMENAU EIREL Tipo de cliente: 81 - Zé Delivery (Z) Endereço:…" at bounding box center [240, 115] width 480 height 231
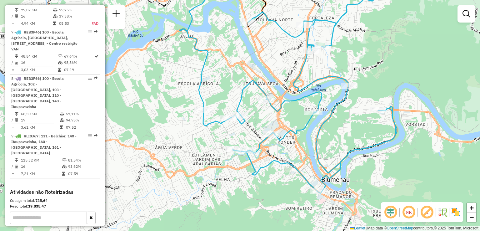
drag, startPoint x: 281, startPoint y: 148, endPoint x: 236, endPoint y: 138, distance: 45.8
click at [237, 139] on div "Janela de atendimento Grade de atendimento Capacidade Transportadoras Veículos …" at bounding box center [240, 115] width 480 height 231
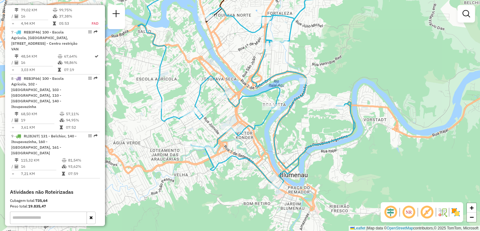
drag, startPoint x: 302, startPoint y: 136, endPoint x: 315, endPoint y: 157, distance: 24.9
click at [325, 170] on div "Janela de atendimento Grade de atendimento Capacidade Transportadoras Veículos …" at bounding box center [240, 115] width 480 height 231
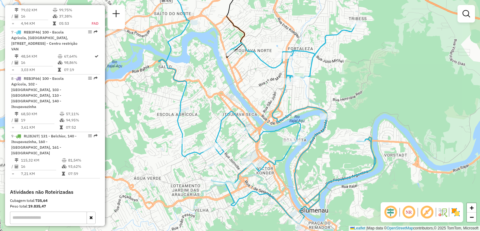
drag, startPoint x: 291, startPoint y: 148, endPoint x: 303, endPoint y: 171, distance: 25.0
click at [303, 172] on icon at bounding box center [279, 124] width 194 height 200
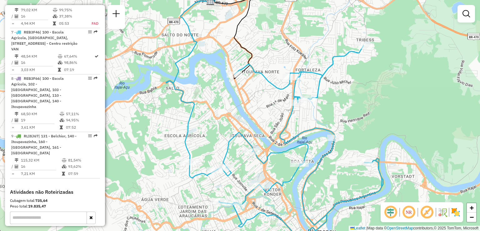
drag, startPoint x: 286, startPoint y: 127, endPoint x: 259, endPoint y: 105, distance: 34.7
click at [260, 107] on icon at bounding box center [286, 145] width 194 height 200
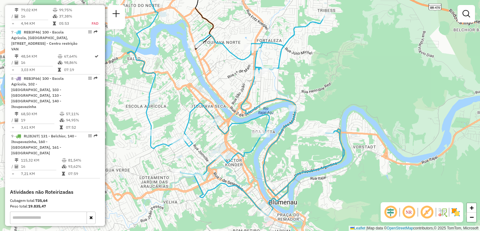
drag, startPoint x: 260, startPoint y: 110, endPoint x: 252, endPoint y: 98, distance: 14.3
click at [252, 98] on icon at bounding box center [248, 116] width 194 height 200
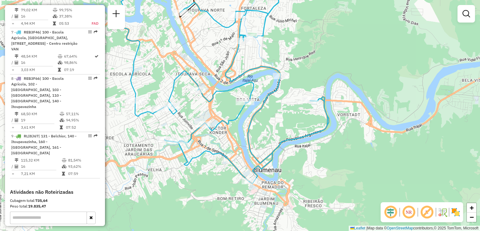
drag, startPoint x: 211, startPoint y: 179, endPoint x: 190, endPoint y: 139, distance: 45.6
click at [195, 151] on div "Janela de atendimento Grade de atendimento Capacidade Transportadoras Veículos …" at bounding box center [240, 115] width 480 height 231
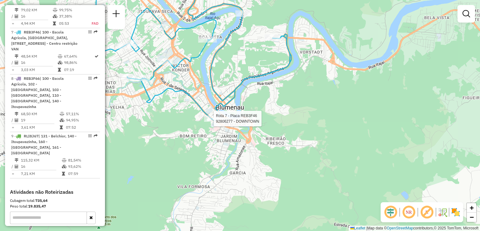
select select "**********"
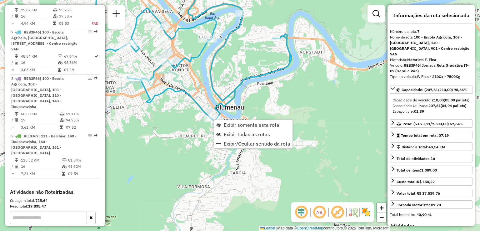
drag, startPoint x: 285, startPoint y: 100, endPoint x: 261, endPoint y: 112, distance: 26.6
click at [285, 101] on div "Janela de atendimento Grade de atendimento Capacidade Transportadoras Veículos …" at bounding box center [240, 115] width 480 height 231
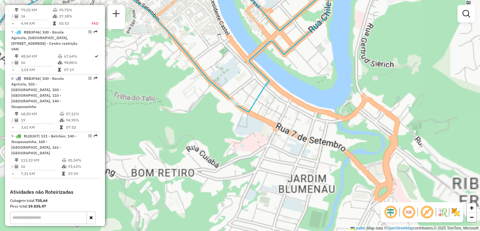
drag, startPoint x: 241, startPoint y: 129, endPoint x: 234, endPoint y: 134, distance: 8.7
click at [234, 134] on div "Janela de atendimento Grade de atendimento Capacidade Transportadoras Veículos …" at bounding box center [240, 115] width 480 height 231
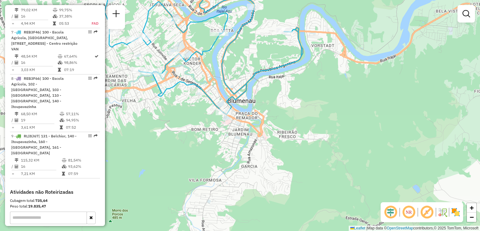
drag, startPoint x: 236, startPoint y: 130, endPoint x: 233, endPoint y: 128, distance: 3.3
click at [236, 132] on div "Janela de atendimento Grade de atendimento Capacidade Transportadoras Veículos …" at bounding box center [240, 115] width 480 height 231
select select "**********"
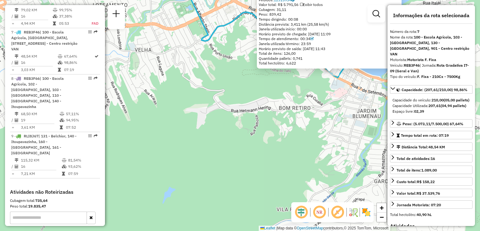
click at [223, 105] on div "92806277 - DOWNTOWN Tipo de cliente: 9 - Difícil Acesso (D) Endereço: SETE DE […" at bounding box center [240, 115] width 480 height 231
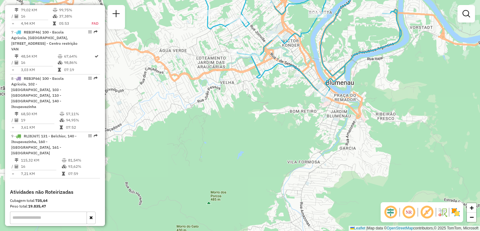
click at [274, 125] on div "Janela de atendimento Grade de atendimento Capacidade Transportadoras Veículos …" at bounding box center [240, 115] width 480 height 231
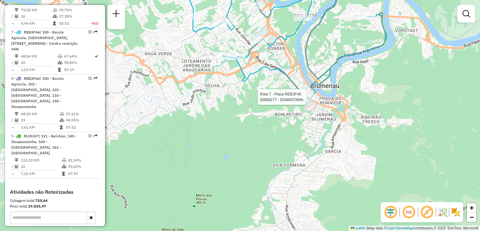
select select "**********"
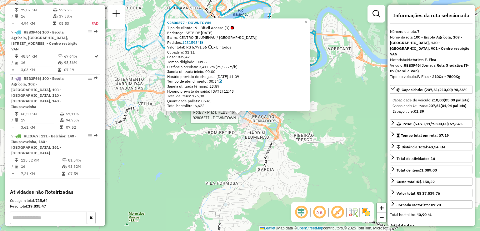
click at [218, 151] on div "Rota 7 - Placa REB3F46 92806277 - DOWNTOWN 92806277 - DOWNTOWN Tipo de cliente:…" at bounding box center [240, 115] width 480 height 231
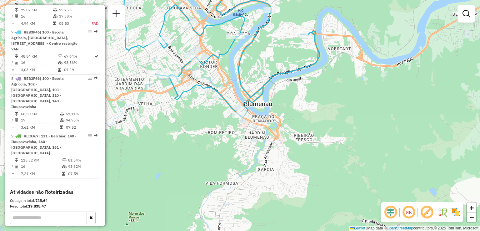
drag, startPoint x: 241, startPoint y: 149, endPoint x: 212, endPoint y: 173, distance: 37.7
click at [212, 173] on div "Janela de atendimento Grade de atendimento Capacidade Transportadoras Veículos …" at bounding box center [240, 115] width 480 height 231
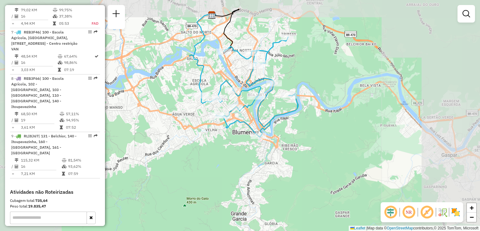
click at [293, 129] on div "Janela de atendimento Grade de atendimento Capacidade Transportadoras Veículos …" at bounding box center [240, 115] width 480 height 231
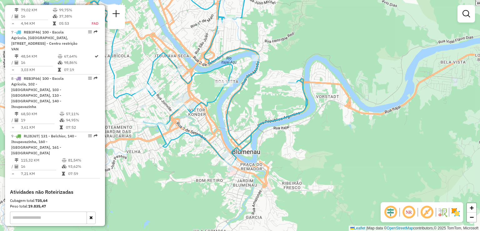
drag, startPoint x: 288, startPoint y: 118, endPoint x: 302, endPoint y: 119, distance: 14.1
click at [302, 119] on div "Janela de atendimento Grade de atendimento Capacidade Transportadoras Veículos …" at bounding box center [240, 115] width 480 height 231
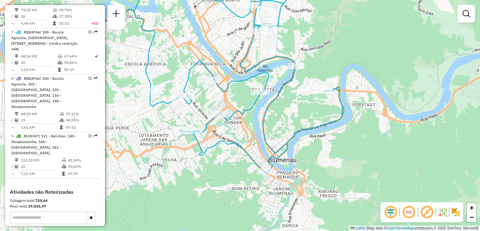
drag, startPoint x: 295, startPoint y: 125, endPoint x: 315, endPoint y: 141, distance: 25.1
click at [316, 141] on div "Janela de atendimento Grade de atendimento Capacidade Transportadoras Veículos …" at bounding box center [240, 115] width 480 height 231
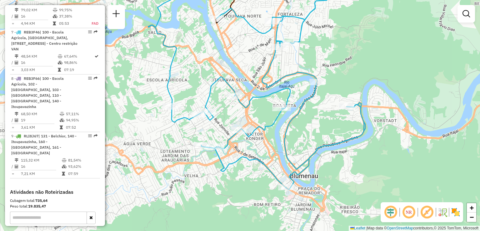
drag, startPoint x: 316, startPoint y: 145, endPoint x: 333, endPoint y: 144, distance: 16.9
click at [333, 145] on div "Janela de atendimento Grade de atendimento Capacidade Transportadoras Veículos …" at bounding box center [240, 115] width 480 height 231
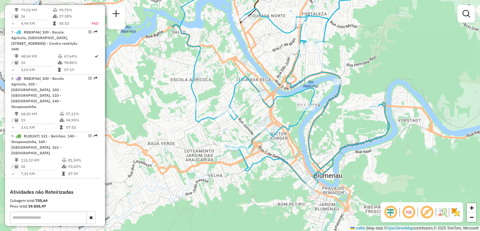
drag, startPoint x: 336, startPoint y: 108, endPoint x: 294, endPoint y: 119, distance: 44.2
click at [301, 116] on div "Janela de atendimento Grade de atendimento Capacidade Transportadoras Veículos …" at bounding box center [240, 115] width 480 height 231
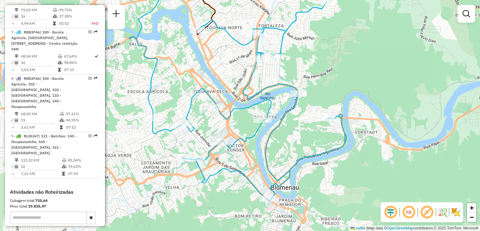
drag, startPoint x: 294, startPoint y: 120, endPoint x: 277, endPoint y: 124, distance: 17.3
click at [278, 124] on div "Janela de atendimento Grade de atendimento Capacidade Transportadoras Veículos …" at bounding box center [240, 115] width 480 height 231
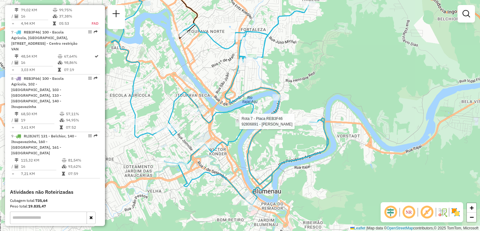
select select "**********"
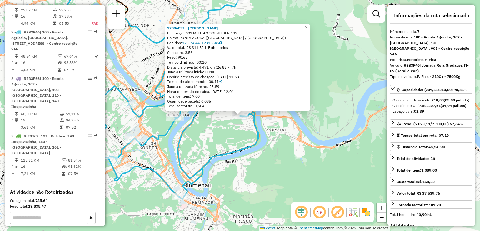
click at [282, 146] on div "92806891 - [PERSON_NAME]: 081 MILITAO SCHNEIDER 197 Bairro: PONTA AGUDA ([GEOGR…" at bounding box center [240, 115] width 480 height 231
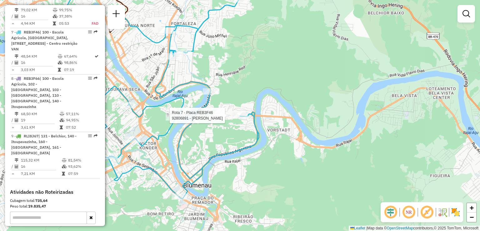
select select "**********"
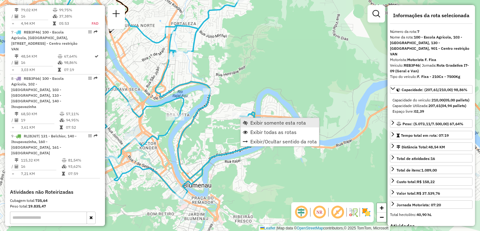
click at [258, 124] on span "Exibir somente esta rota" at bounding box center [278, 122] width 56 height 5
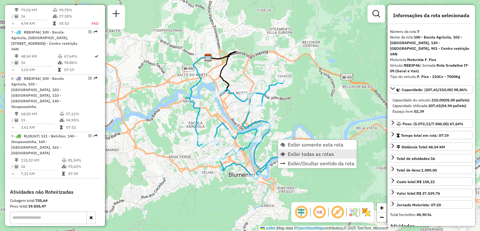
click at [286, 153] on link "Exibir todas as rotas" at bounding box center [317, 153] width 78 height 9
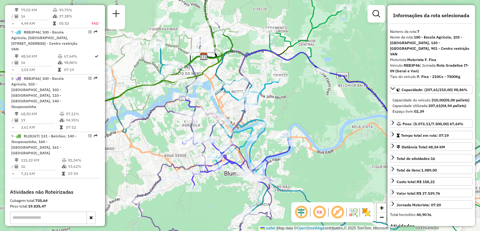
drag, startPoint x: 342, startPoint y: 168, endPoint x: 256, endPoint y: 121, distance: 98.3
click at [265, 126] on div "Janela de atendimento Grade de atendimento Capacidade Transportadoras Veículos …" at bounding box center [240, 115] width 480 height 231
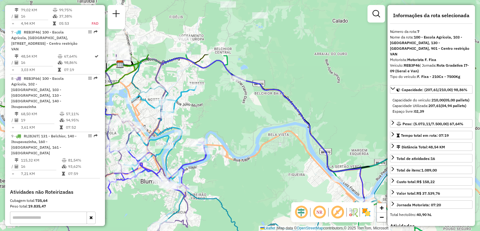
drag, startPoint x: 251, startPoint y: 127, endPoint x: 225, endPoint y: 142, distance: 30.1
click at [226, 142] on div "Janela de atendimento Grade de atendimento Capacidade Transportadoras Veículos …" at bounding box center [240, 115] width 480 height 231
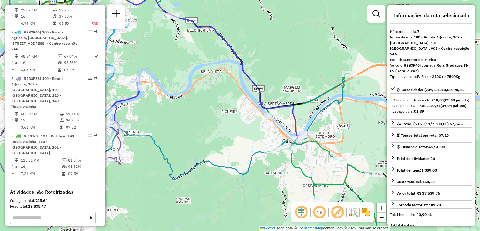
drag, startPoint x: 252, startPoint y: 150, endPoint x: 210, endPoint y: 130, distance: 46.7
click at [213, 132] on icon at bounding box center [148, 115] width 392 height 277
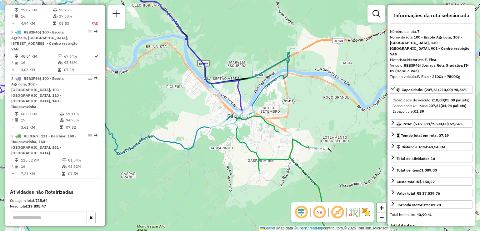
drag, startPoint x: 210, startPoint y: 137, endPoint x: 296, endPoint y: 160, distance: 89.0
click at [296, 160] on div "Janela de atendimento Grade de atendimento Capacidade Transportadoras Veículos …" at bounding box center [240, 115] width 480 height 231
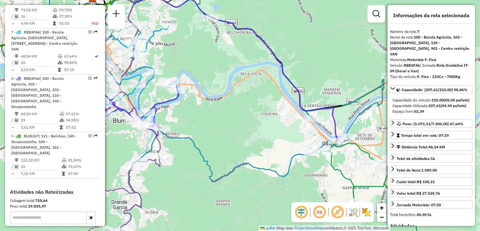
drag, startPoint x: 190, startPoint y: 105, endPoint x: 241, endPoint y: 117, distance: 52.8
click at [247, 121] on div "Janela de atendimento Grade de atendimento Capacidade Transportadoras Veículos …" at bounding box center [240, 115] width 480 height 231
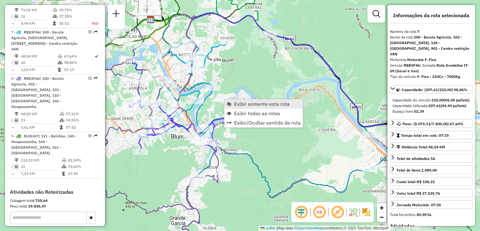
click at [234, 101] on span "Exibir somente esta rota" at bounding box center [262, 103] width 56 height 5
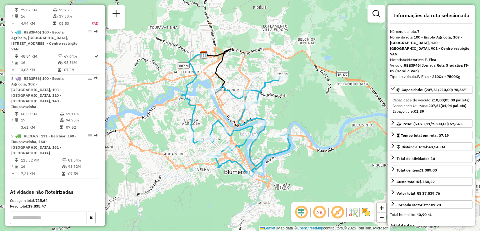
drag, startPoint x: 288, startPoint y: 161, endPoint x: 274, endPoint y: 146, distance: 20.3
click at [274, 146] on div "Janela de atendimento Grade de atendimento Capacidade Transportadoras Veículos …" at bounding box center [240, 115] width 480 height 231
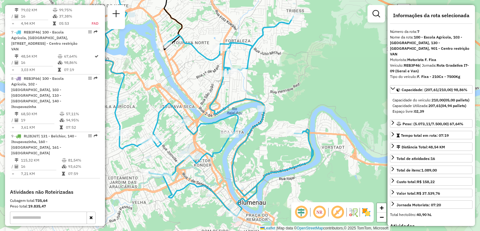
drag, startPoint x: 288, startPoint y: 149, endPoint x: 298, endPoint y: 165, distance: 18.6
click at [299, 166] on div "Janela de atendimento Grade de atendimento Capacidade Transportadoras Veículos …" at bounding box center [240, 115] width 480 height 231
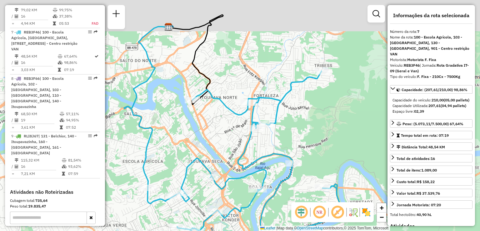
drag, startPoint x: 295, startPoint y: 176, endPoint x: 298, endPoint y: 191, distance: 14.5
click at [298, 191] on div "Janela de atendimento Grade de atendimento Capacidade Transportadoras Veículos …" at bounding box center [240, 115] width 480 height 231
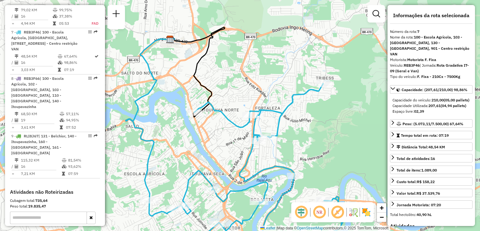
drag, startPoint x: 314, startPoint y: 157, endPoint x: 306, endPoint y: 143, distance: 15.7
click at [307, 145] on div "Janela de atendimento Grade de atendimento Capacidade Transportadoras Veículos …" at bounding box center [240, 115] width 480 height 231
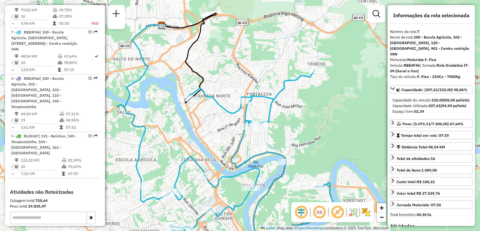
drag, startPoint x: 299, startPoint y: 167, endPoint x: 295, endPoint y: 150, distance: 17.7
click at [295, 151] on div "Janela de atendimento Grade de atendimento Capacidade Transportadoras Veículos …" at bounding box center [240, 115] width 480 height 231
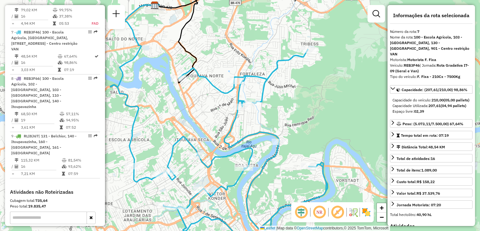
drag, startPoint x: 284, startPoint y: 170, endPoint x: 278, endPoint y: 199, distance: 29.2
click at [278, 199] on div "Janela de atendimento Grade de atendimento Capacidade Transportadoras Veículos …" at bounding box center [240, 115] width 480 height 231
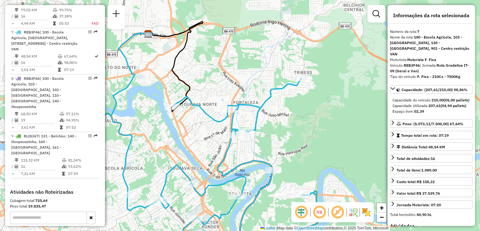
drag, startPoint x: 276, startPoint y: 193, endPoint x: 284, endPoint y: 156, distance: 37.9
click at [283, 162] on div "Janela de atendimento Grade de atendimento Capacidade Transportadoras Veículos …" at bounding box center [240, 115] width 480 height 231
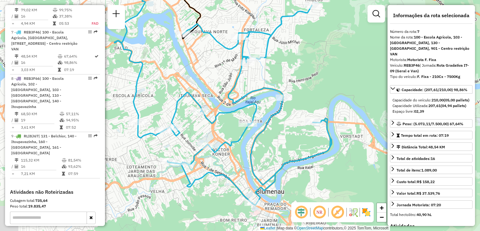
drag, startPoint x: 282, startPoint y: 151, endPoint x: 282, endPoint y: 132, distance: 19.7
click at [282, 132] on div "Janela de atendimento Grade de atendimento Capacidade Transportadoras Veículos …" at bounding box center [240, 115] width 480 height 231
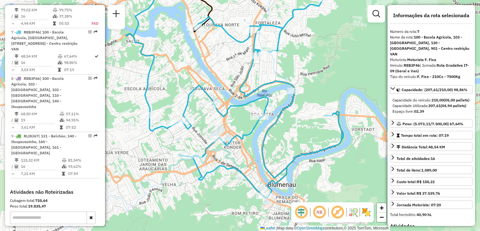
drag, startPoint x: 224, startPoint y: 157, endPoint x: 227, endPoint y: 156, distance: 3.5
click at [227, 156] on div "Janela de atendimento Grade de atendimento Capacidade Transportadoras Veículos …" at bounding box center [240, 115] width 480 height 231
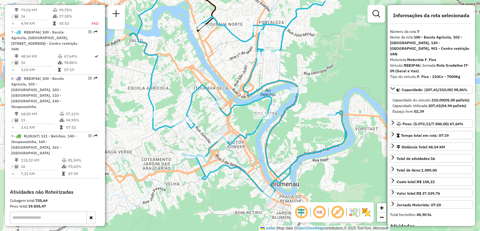
drag, startPoint x: 209, startPoint y: 165, endPoint x: 198, endPoint y: 168, distance: 11.6
click at [200, 168] on div "Janela de atendimento Grade de atendimento Capacidade Transportadoras Veículos …" at bounding box center [240, 115] width 480 height 231
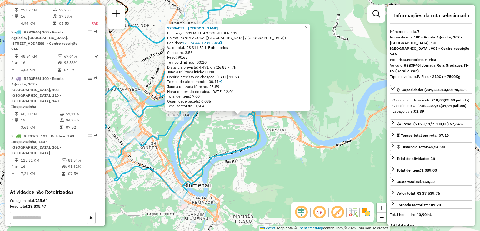
click at [292, 143] on div "Rota 7 - Placa REB3F46 92806891 - [PERSON_NAME] 92806891 - [PERSON_NAME]: 081 M…" at bounding box center [240, 115] width 480 height 231
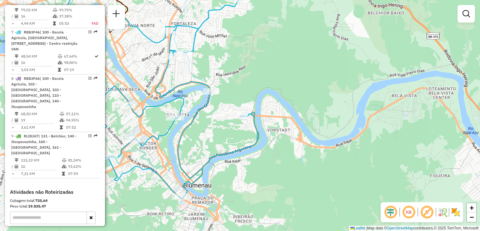
drag, startPoint x: 283, startPoint y: 156, endPoint x: 289, endPoint y: 166, distance: 11.4
click at [289, 166] on div "Janela de atendimento Grade de atendimento Capacidade Transportadoras Veículos …" at bounding box center [240, 115] width 480 height 231
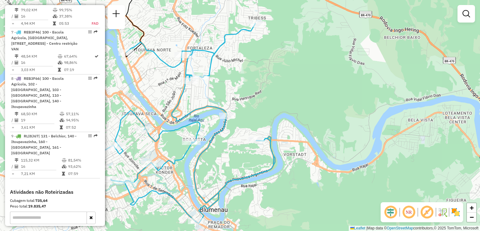
drag, startPoint x: 205, startPoint y: 127, endPoint x: 217, endPoint y: 129, distance: 12.4
click at [217, 129] on div "Janela de atendimento Grade de atendimento Capacidade Transportadoras Veículos …" at bounding box center [240, 115] width 480 height 231
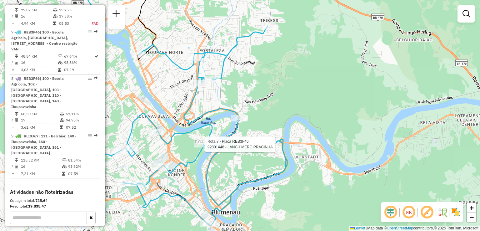
select select "**********"
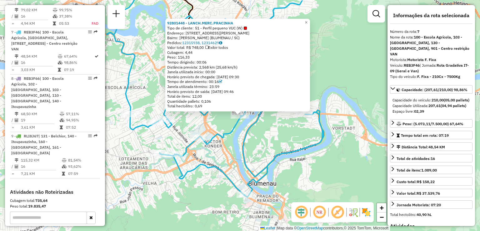
click at [228, 159] on div "Rota 7 - Placa REB3F46 92801448 - LANCH.MERC.PRACINHA 92801448 - LANCH.MERC.PRA…" at bounding box center [240, 115] width 480 height 231
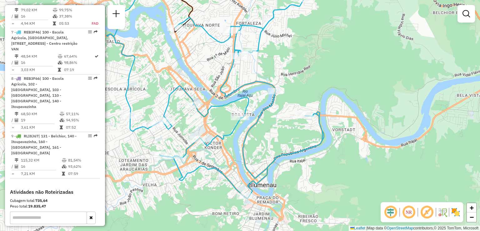
drag, startPoint x: 268, startPoint y: 135, endPoint x: 258, endPoint y: 153, distance: 21.4
click at [258, 154] on div "Janela de atendimento Grade de atendimento Capacidade Transportadoras Veículos …" at bounding box center [240, 115] width 480 height 231
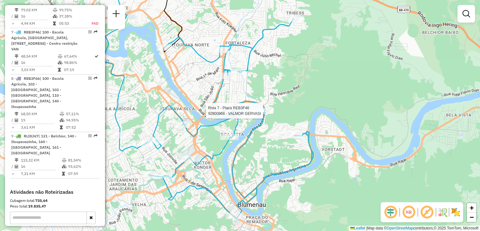
select select "**********"
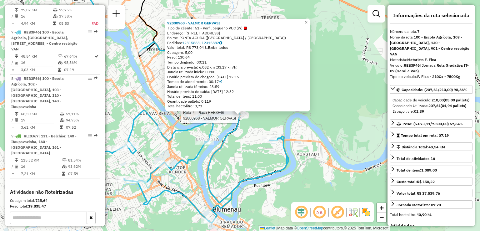
drag, startPoint x: 173, startPoint y: 167, endPoint x: 182, endPoint y: 165, distance: 9.0
click at [173, 167] on icon at bounding box center [191, 123] width 194 height 200
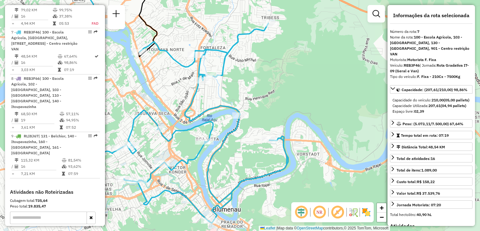
drag, startPoint x: 240, startPoint y: 153, endPoint x: 239, endPoint y: 163, distance: 10.0
click at [240, 162] on div "Janela de atendimento Grade de atendimento Capacidade Transportadoras Veículos …" at bounding box center [240, 115] width 480 height 231
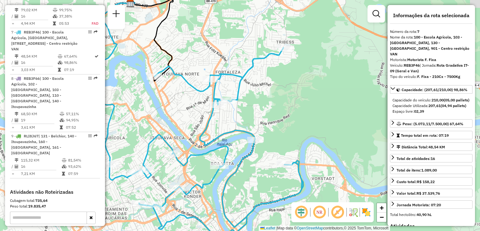
click at [253, 172] on div "Janela de atendimento Grade de atendimento Capacidade Transportadoras Veículos …" at bounding box center [240, 115] width 480 height 231
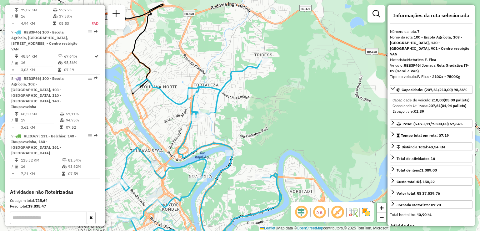
drag, startPoint x: 253, startPoint y: 172, endPoint x: 225, endPoint y: 183, distance: 30.1
click at [229, 185] on div "Janela de atendimento Grade de atendimento Capacidade Transportadoras Veículos …" at bounding box center [240, 115] width 480 height 231
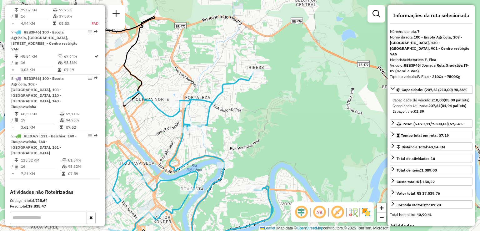
drag, startPoint x: 275, startPoint y: 143, endPoint x: 261, endPoint y: 161, distance: 23.6
click at [262, 161] on div "Janela de atendimento Grade de atendimento Capacidade Transportadoras Veículos …" at bounding box center [240, 115] width 480 height 231
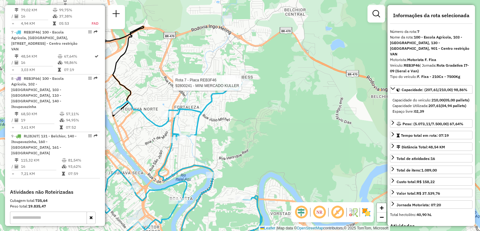
click at [249, 86] on div at bounding box center [243, 83] width 16 height 6
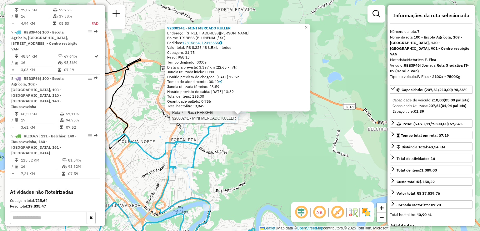
click at [211, 160] on div "Rota 7 - Placa REB3F46 92800241 - MINI MERCADO KULLER Rota 7 - Placa REB3F46 92…" at bounding box center [240, 115] width 480 height 231
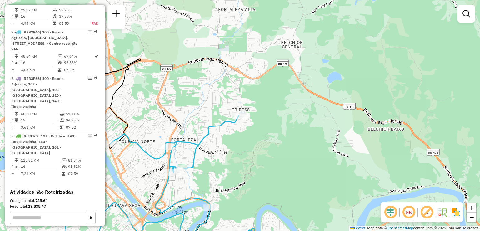
drag, startPoint x: 247, startPoint y: 148, endPoint x: 264, endPoint y: 108, distance: 43.3
click at [264, 108] on div "Janela de atendimento Grade de atendimento Capacidade Transportadoras Veículos …" at bounding box center [240, 115] width 480 height 231
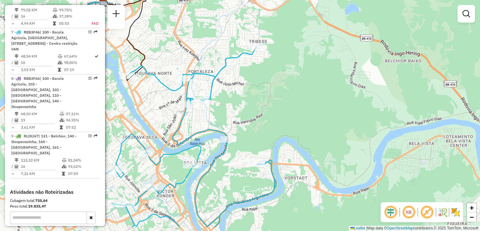
drag, startPoint x: 248, startPoint y: 121, endPoint x: 247, endPoint y: 81, distance: 40.0
click at [249, 90] on div "Janela de atendimento Grade de atendimento Capacidade Transportadoras Veículos …" at bounding box center [240, 115] width 480 height 231
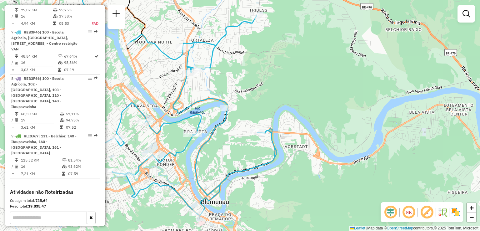
click at [242, 83] on div "Janela de atendimento Grade de atendimento Capacidade Transportadoras Veículos …" at bounding box center [240, 115] width 480 height 231
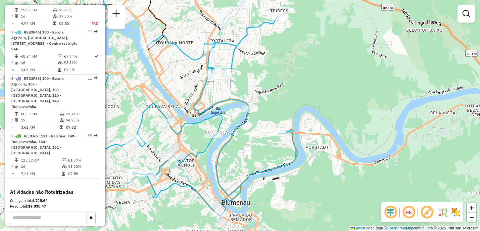
drag, startPoint x: 266, startPoint y: 91, endPoint x: 281, endPoint y: 91, distance: 15.0
click at [281, 91] on div "Janela de atendimento Grade de atendimento Capacidade Transportadoras Veículos …" at bounding box center [240, 115] width 480 height 231
click at [254, 135] on div "Janela de atendimento Grade de atendimento Capacidade Transportadoras Veículos …" at bounding box center [240, 115] width 480 height 231
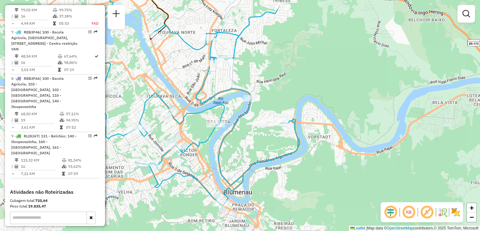
drag, startPoint x: 250, startPoint y: 143, endPoint x: 258, endPoint y: 110, distance: 33.9
click at [258, 111] on div "Janela de atendimento Grade de atendimento Capacidade Transportadoras Veículos …" at bounding box center [240, 115] width 480 height 231
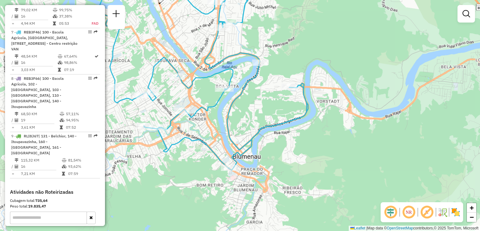
click at [237, 121] on div "Janela de atendimento Grade de atendimento Capacidade Transportadoras Veículos …" at bounding box center [240, 115] width 480 height 231
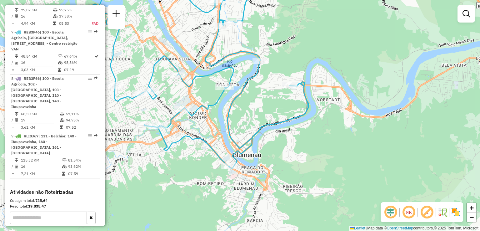
drag, startPoint x: 195, startPoint y: 125, endPoint x: 202, endPoint y: 121, distance: 8.3
click at [202, 121] on div "Janela de atendimento Grade de atendimento Capacidade Transportadoras Veículos …" at bounding box center [240, 115] width 480 height 231
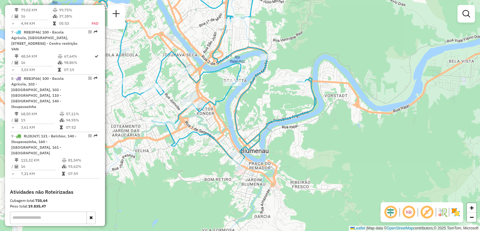
drag, startPoint x: 191, startPoint y: 129, endPoint x: 201, endPoint y: 123, distance: 12.1
click at [201, 123] on icon at bounding box center [219, 70] width 194 height 187
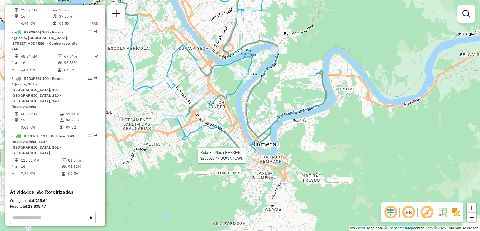
select select "**********"
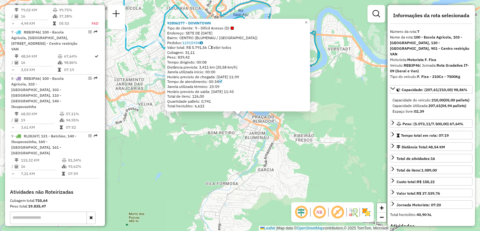
click at [216, 173] on div "92806277 - DOWNTOWN Tipo de cliente: 9 - Difícil Acesso (D) Endereço: SETE DE […" at bounding box center [240, 115] width 480 height 231
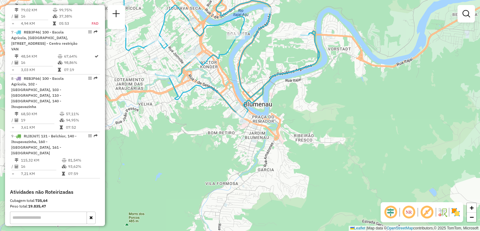
drag, startPoint x: 226, startPoint y: 153, endPoint x: 241, endPoint y: 156, distance: 15.4
click at [242, 157] on div "Janela de atendimento Grade de atendimento Capacidade Transportadoras Veículos …" at bounding box center [240, 115] width 480 height 231
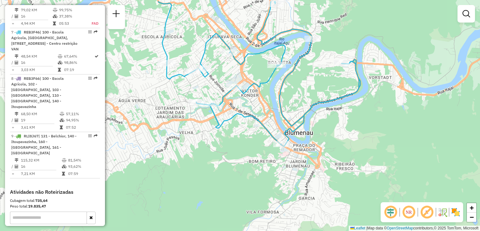
drag, startPoint x: 204, startPoint y: 149, endPoint x: 197, endPoint y: 166, distance: 18.3
click at [235, 181] on div "Janela de atendimento Grade de atendimento Capacidade Transportadoras Veículos …" at bounding box center [240, 115] width 480 height 231
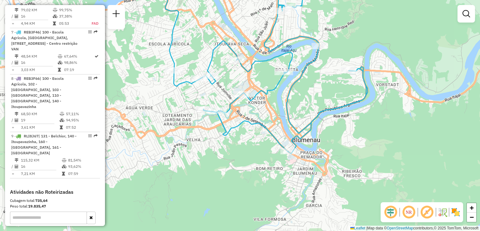
click at [223, 197] on div "Janela de atendimento Grade de atendimento Capacidade Transportadoras Veículos …" at bounding box center [240, 115] width 480 height 231
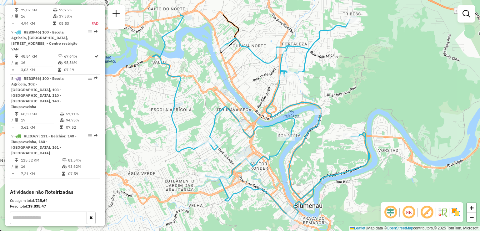
drag, startPoint x: 262, startPoint y: 174, endPoint x: 197, endPoint y: 213, distance: 75.4
click at [209, 213] on div "Janela de atendimento Grade de atendimento Capacidade Transportadoras Veículos …" at bounding box center [240, 115] width 480 height 231
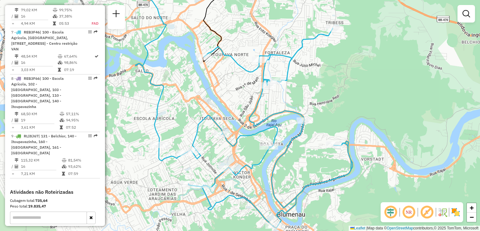
drag, startPoint x: 279, startPoint y: 157, endPoint x: 299, endPoint y: 159, distance: 20.0
click at [299, 159] on div "Janela de atendimento Grade de atendimento Capacidade Transportadoras Veículos …" at bounding box center [240, 115] width 480 height 231
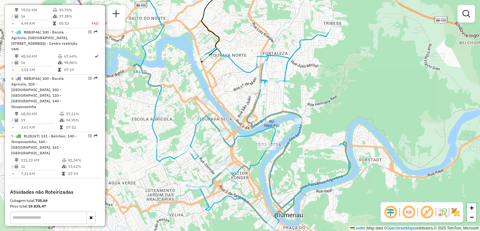
drag, startPoint x: 284, startPoint y: 169, endPoint x: 240, endPoint y: 172, distance: 44.2
click at [246, 178] on div "Janela de atendimento Grade de atendimento Capacidade Transportadoras Veículos …" at bounding box center [240, 115] width 480 height 231
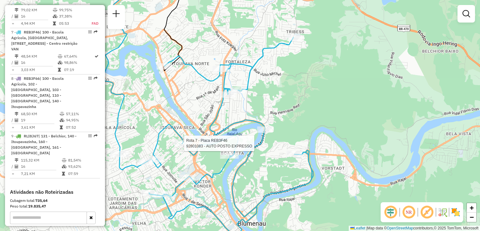
select select "**********"
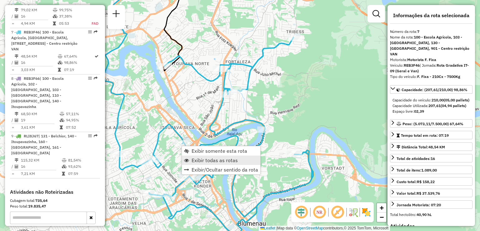
click at [204, 160] on span "Exibir todas as rotas" at bounding box center [214, 159] width 46 height 5
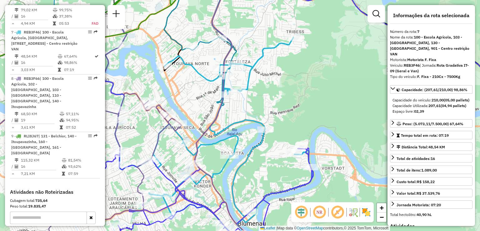
drag, startPoint x: 228, startPoint y: 165, endPoint x: 229, endPoint y: 122, distance: 43.1
click at [229, 129] on div "Janela de atendimento Grade de atendimento Capacidade Transportadoras Veículos …" at bounding box center [240, 115] width 480 height 231
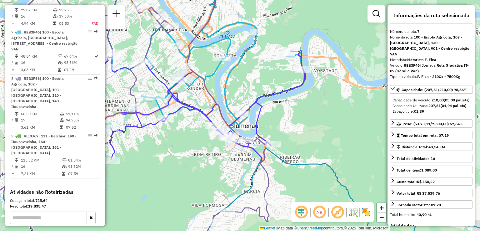
drag, startPoint x: 228, startPoint y: 155, endPoint x: 216, endPoint y: 94, distance: 61.9
click at [220, 112] on div "Rota 6 - Placa RTE9B90 92802346 - CG RESTAURANTE E CON Rota 6 - Placa RTE9B90 9…" at bounding box center [240, 115] width 480 height 231
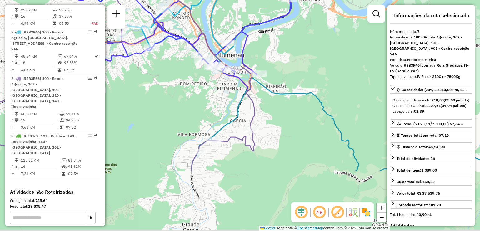
drag, startPoint x: 223, startPoint y: 137, endPoint x: 210, endPoint y: 88, distance: 50.4
click at [212, 98] on div "Janela de atendimento Grade de atendimento Capacidade Transportadoras Veículos …" at bounding box center [240, 115] width 480 height 231
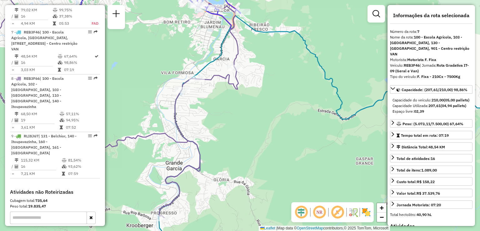
drag, startPoint x: 217, startPoint y: 122, endPoint x: 216, endPoint y: 112, distance: 10.0
click at [217, 112] on div "Janela de atendimento Grade de atendimento Capacidade Transportadoras Veículos …" at bounding box center [240, 115] width 480 height 231
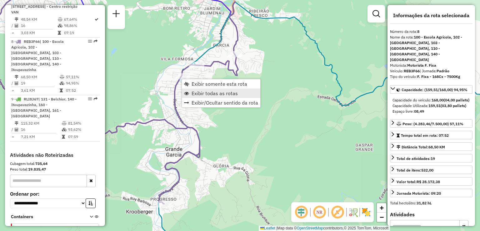
scroll to position [507, 0]
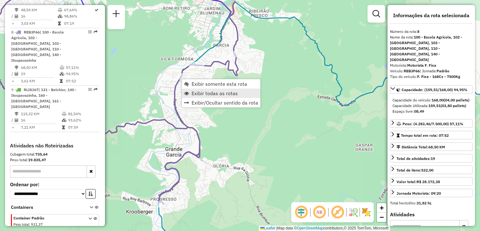
click at [195, 92] on span "Exibir todas as rotas" at bounding box center [214, 93] width 46 height 5
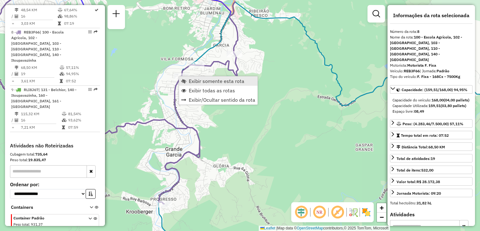
click at [201, 81] on span "Exibir somente esta rota" at bounding box center [217, 80] width 56 height 5
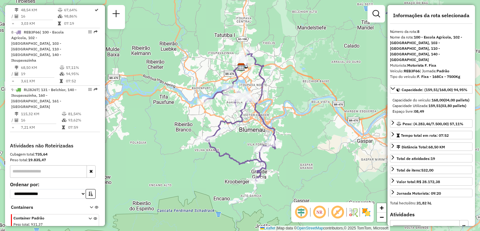
drag, startPoint x: 216, startPoint y: 147, endPoint x: 200, endPoint y: 118, distance: 34.0
click at [204, 118] on icon at bounding box center [239, 115] width 71 height 131
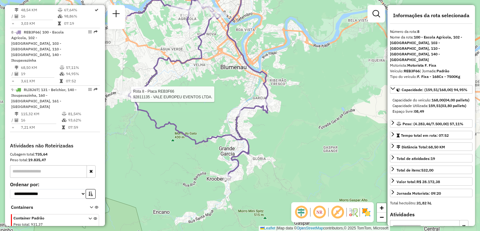
click at [261, 176] on div "Rota 8 - Placa REB3F66 92811135 - VALE EUROPEU EVENTOS LTDA. Janela de atendime…" at bounding box center [240, 115] width 480 height 231
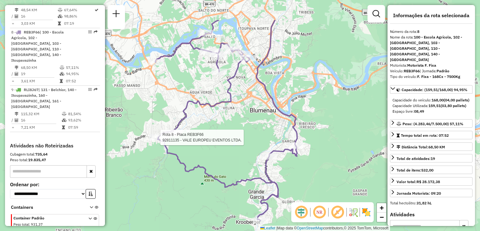
drag, startPoint x: 239, startPoint y: 168, endPoint x: 269, endPoint y: 197, distance: 41.5
click at [269, 197] on icon at bounding box center [226, 120] width 142 height 200
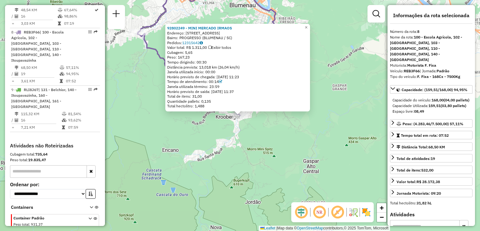
click at [201, 158] on div "92802249 - MINI MERCADO IRMAOS Endereço: R GUARAPARI 148 Bairro: PROGRESSO (BLU…" at bounding box center [240, 115] width 480 height 231
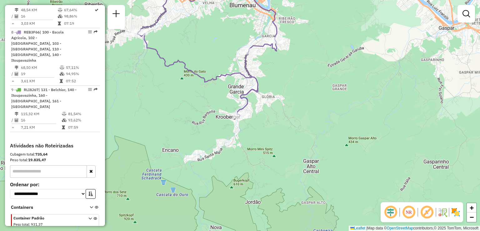
drag, startPoint x: 236, startPoint y: 131, endPoint x: 228, endPoint y: 141, distance: 13.1
click at [228, 141] on div "Janela de atendimento Grade de atendimento Capacidade Transportadoras Veículos …" at bounding box center [240, 115] width 480 height 231
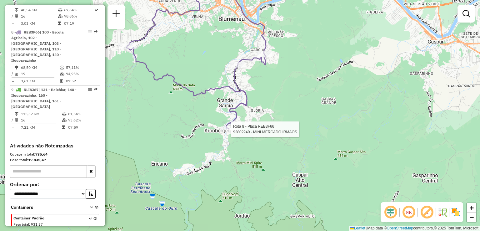
select select "**********"
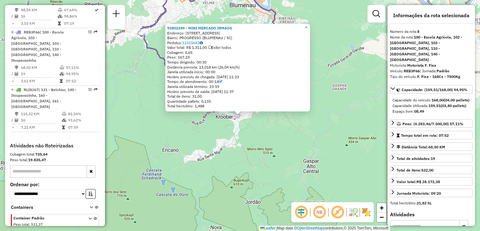
click at [239, 151] on div "Rota 8 - Placa REB3F66 92802249 - MINI MERCADO IRMAOS 92802249 - MINI MERCADO I…" at bounding box center [240, 115] width 480 height 231
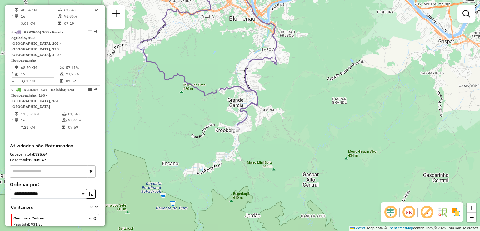
drag, startPoint x: 280, startPoint y: 135, endPoint x: 240, endPoint y: 140, distance: 40.2
click at [273, 168] on div "Janela de atendimento Grade de atendimento Capacidade Transportadoras Veículos …" at bounding box center [240, 115] width 480 height 231
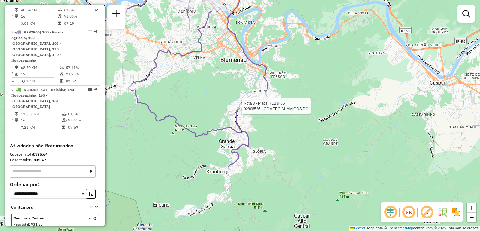
select select "**********"
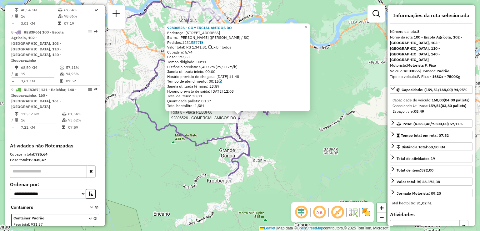
click at [198, 146] on icon at bounding box center [197, 78] width 142 height 202
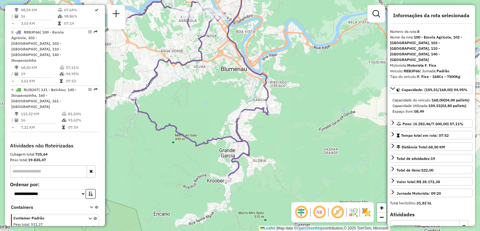
drag, startPoint x: 269, startPoint y: 131, endPoint x: 268, endPoint y: 134, distance: 3.9
click at [268, 135] on div "Janela de atendimento Grade de atendimento Capacidade Transportadoras Veículos …" at bounding box center [240, 115] width 480 height 231
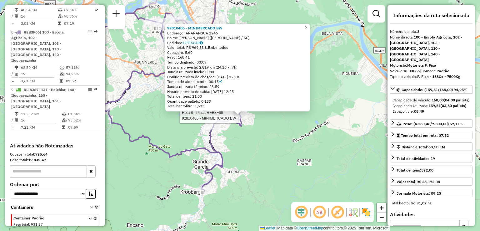
click at [237, 150] on div "Rota 8 - Placa REB3F66 92810406 - MINIMERCADO BW 92810406 - MINIMERCADO BW Ende…" at bounding box center [240, 115] width 480 height 231
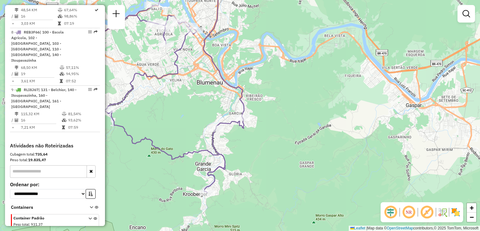
drag, startPoint x: 251, startPoint y: 140, endPoint x: 266, endPoint y: 148, distance: 16.2
click at [266, 149] on div "Janela de atendimento Grade de atendimento Capacidade Transportadoras Veículos …" at bounding box center [240, 115] width 480 height 231
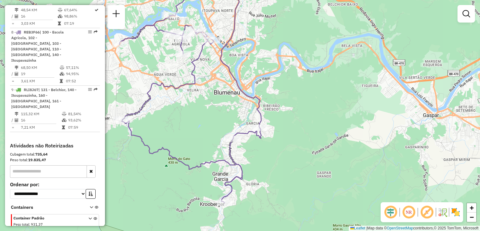
click at [245, 144] on div "Janela de atendimento Grade de atendimento Capacidade Transportadoras Veículos …" at bounding box center [240, 115] width 480 height 231
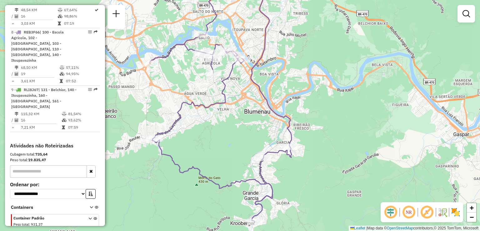
click at [245, 156] on div "Janela de atendimento Grade de atendimento Capacidade Transportadoras Veículos …" at bounding box center [240, 115] width 480 height 231
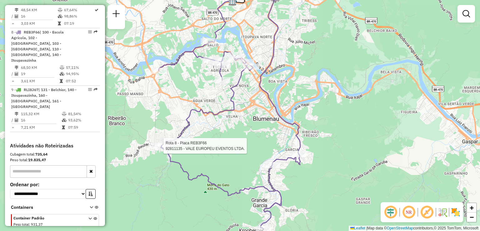
select select "**********"
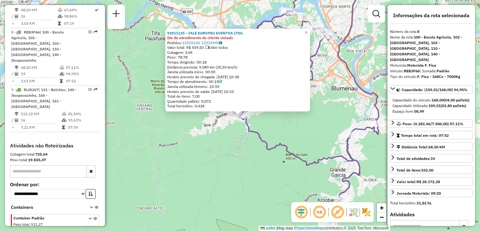
click at [220, 153] on div "92811135 - VALE EUROPEU EVENTOS LTDA. Dia de atendimento do cliente violado Ped…" at bounding box center [240, 115] width 480 height 231
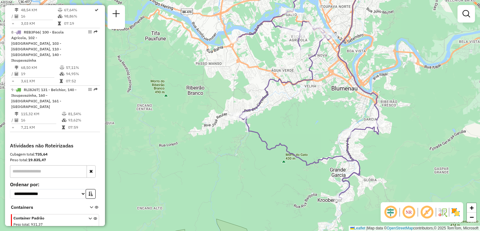
drag, startPoint x: 178, startPoint y: 161, endPoint x: 174, endPoint y: 160, distance: 4.5
click at [171, 160] on div "Janela de atendimento Grade de atendimento Capacidade Transportadoras Veículos …" at bounding box center [240, 115] width 480 height 231
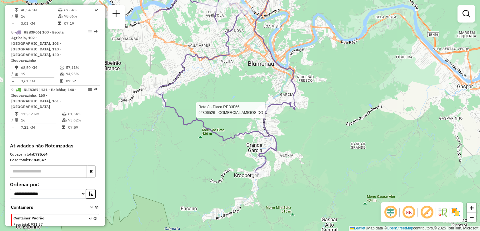
select select "**********"
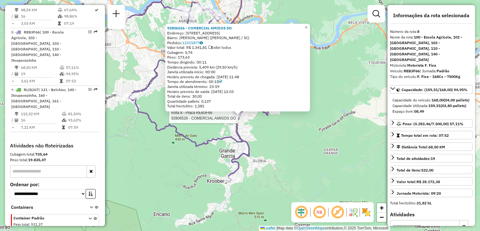
click at [258, 140] on div "Rota 8 - Placa REB3F66 92806526 - COMERCIAL AMIGOS DO 92806526 - COMERCIAL AMIG…" at bounding box center [240, 115] width 480 height 231
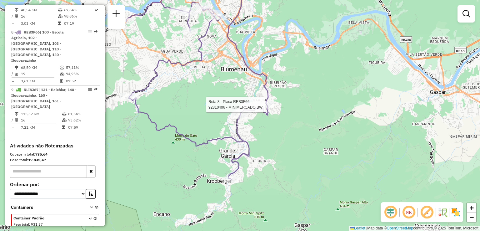
select select "**********"
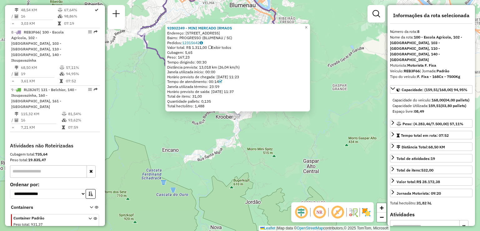
click at [204, 191] on div "92802249 - MINI MERCADO IRMAOS Endereço: R GUARAPARI 148 Bairro: PROGRESSO (BLU…" at bounding box center [240, 115] width 480 height 231
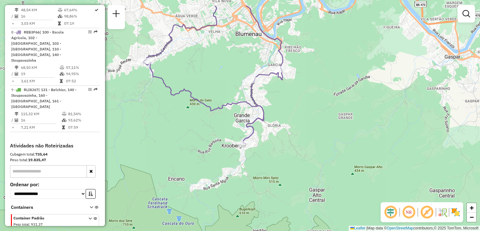
drag, startPoint x: 231, startPoint y: 186, endPoint x: 239, endPoint y: 231, distance: 45.4
click at [239, 230] on html "Aguarde... Pop-up bloqueado! Seu navegador bloqueou automáticamente a abertura …" at bounding box center [240, 115] width 480 height 231
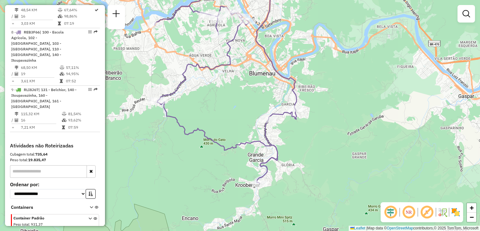
drag, startPoint x: 212, startPoint y: 194, endPoint x: 231, endPoint y: 225, distance: 35.9
click at [231, 225] on div "Janela de atendimento Grade de atendimento Capacidade Transportadoras Veículos …" at bounding box center [240, 115] width 480 height 231
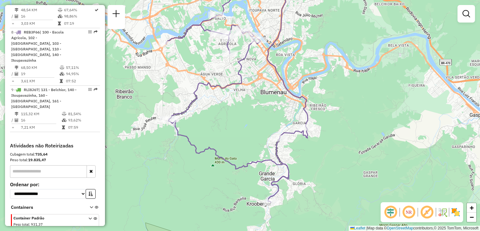
drag, startPoint x: 216, startPoint y: 174, endPoint x: 217, endPoint y: 178, distance: 4.1
click at [217, 178] on div "Janela de atendimento Grade de atendimento Capacidade Transportadoras Veículos …" at bounding box center [240, 115] width 480 height 231
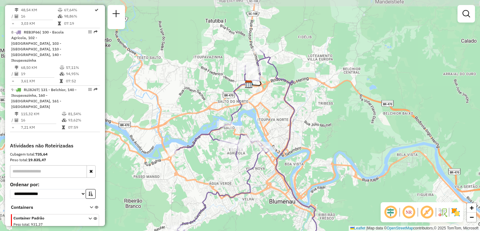
drag, startPoint x: 226, startPoint y: 200, endPoint x: 224, endPoint y: 242, distance: 42.2
click at [224, 230] on html "Aguarde... Pop-up bloqueado! Seu navegador bloqueou automáticamente a abertura …" at bounding box center [240, 115] width 480 height 231
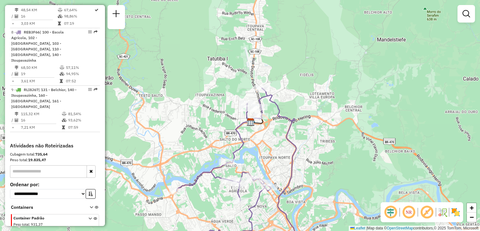
drag, startPoint x: 295, startPoint y: 127, endPoint x: 297, endPoint y: 163, distance: 36.9
click at [297, 164] on div "Janela de atendimento Grade de atendimento Capacidade Transportadoras Veículos …" at bounding box center [240, 115] width 480 height 231
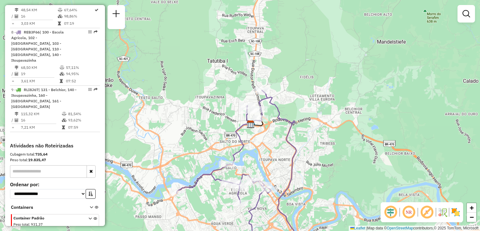
drag, startPoint x: 281, startPoint y: 143, endPoint x: 278, endPoint y: 130, distance: 13.3
click at [280, 138] on icon at bounding box center [246, 172] width 141 height 164
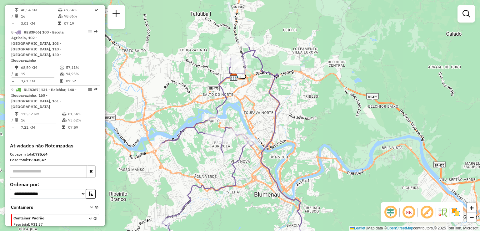
drag, startPoint x: 215, startPoint y: 182, endPoint x: 210, endPoint y: 159, distance: 23.7
click at [211, 167] on div "Janela de atendimento Grade de atendimento Capacidade Transportadoras Veículos …" at bounding box center [240, 115] width 480 height 231
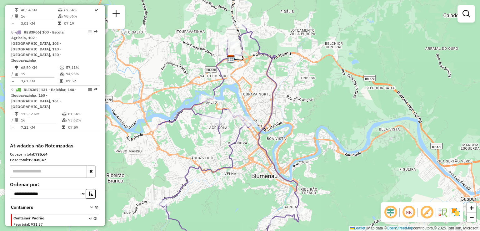
drag, startPoint x: 215, startPoint y: 174, endPoint x: 213, endPoint y: 153, distance: 21.0
click at [214, 160] on div "Janela de atendimento Grade de atendimento Capacidade Transportadoras Veículos …" at bounding box center [240, 115] width 480 height 231
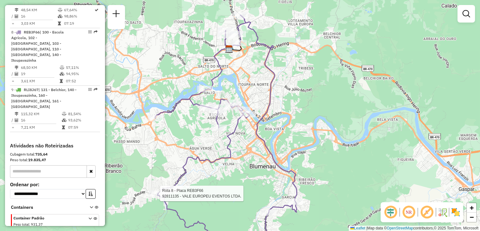
select select "**********"
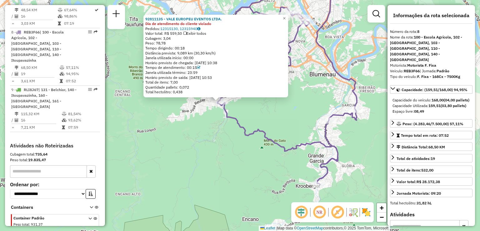
drag, startPoint x: 206, startPoint y: 184, endPoint x: 150, endPoint y: 153, distance: 64.7
click at [154, 155] on div "Rota 8 - Placa REB3F66 92811135 - VALE EUROPEU EVENTOS LTDA. 92811135 - VALE EU…" at bounding box center [240, 115] width 480 height 231
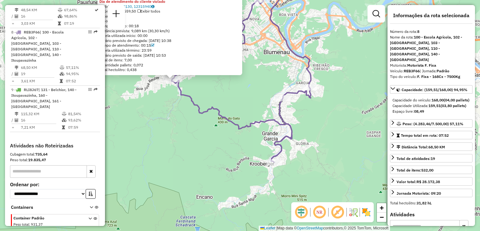
drag, startPoint x: 200, startPoint y: 151, endPoint x: 182, endPoint y: 156, distance: 18.6
click at [182, 156] on div "92811135 - VALE EUROPEU EVENTOS LTDA. Dia de atendimento do cliente violado Ped…" at bounding box center [240, 115] width 480 height 231
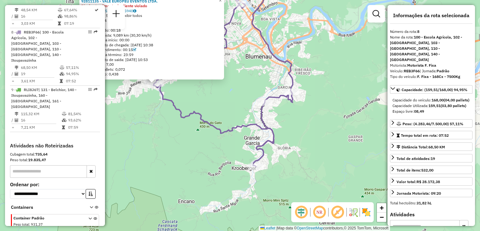
click at [202, 102] on div "92811135 - VALE EUROPEU EVENTOS LTDA. Dia de atendimento do cliente violado Ped…" at bounding box center [240, 115] width 480 height 231
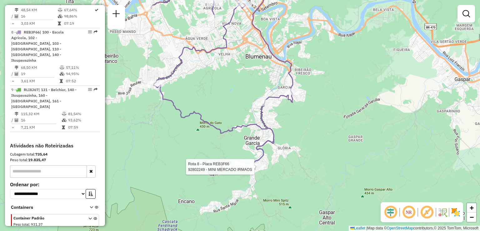
select select "**********"
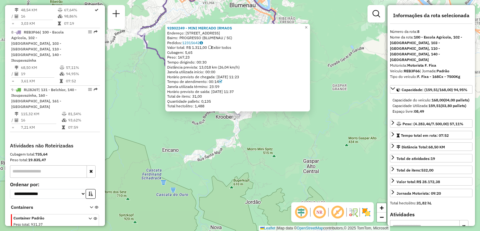
click at [256, 170] on div "92802249 - MINI MERCADO IRMAOS Endereço: R GUARAPARI 148 Bairro: PROGRESSO (BLU…" at bounding box center [240, 115] width 480 height 231
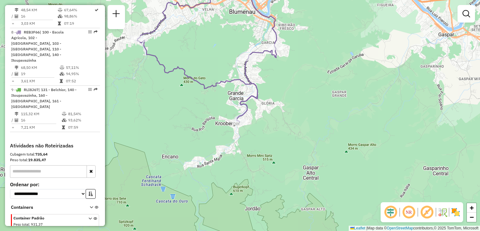
drag, startPoint x: 259, startPoint y: 108, endPoint x: 252, endPoint y: 127, distance: 20.1
click at [259, 152] on div "Janela de atendimento Grade de atendimento Capacidade Transportadoras Veículos …" at bounding box center [240, 115] width 480 height 231
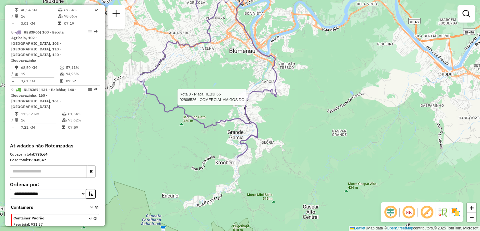
select select "**********"
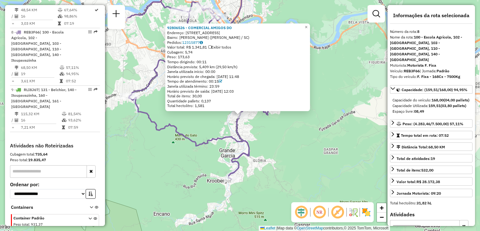
click at [284, 139] on div "92806526 - COMERCIAL AMIGOS DO Endereço: R AMAZONAS 2679 Bairro: GARCIA (BLUMEN…" at bounding box center [240, 115] width 480 height 231
click at [286, 149] on div "92806526 - COMERCIAL AMIGOS DO Endereço: R AMAZONAS 2679 Bairro: GARCIA (BLUMEN…" at bounding box center [240, 115] width 480 height 231
click at [286, 150] on div "92806526 - COMERCIAL AMIGOS DO Endereço: R AMAZONAS 2679 Bairro: GARCIA (BLUMEN…" at bounding box center [240, 115] width 480 height 231
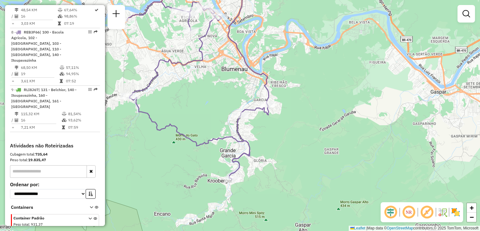
drag, startPoint x: 290, startPoint y: 173, endPoint x: 291, endPoint y: 178, distance: 4.5
click at [291, 178] on div "Janela de atendimento Grade de atendimento Capacidade Transportadoras Veículos …" at bounding box center [240, 115] width 480 height 231
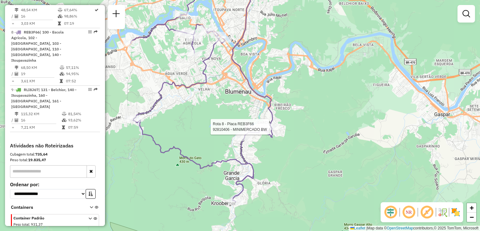
select select "**********"
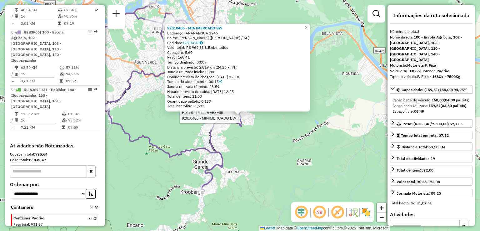
click at [167, 169] on div "Rota 8 - Placa REB3F66 92810406 - MINIMERCADO BW 92810406 - MINIMERCADO BW Ende…" at bounding box center [240, 115] width 480 height 231
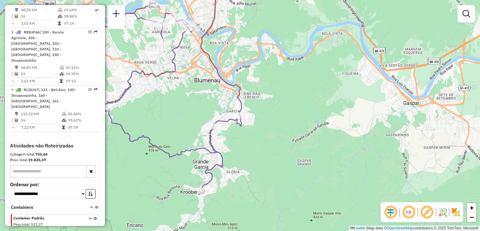
click at [241, 125] on icon at bounding box center [171, 83] width 142 height 213
select select "**********"
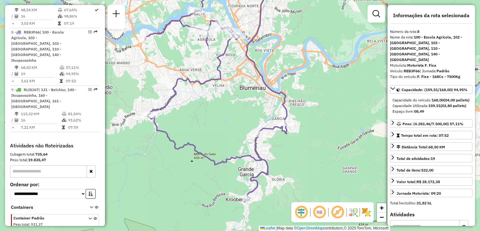
drag, startPoint x: 121, startPoint y: 122, endPoint x: 167, endPoint y: 129, distance: 46.8
click at [167, 129] on icon at bounding box center [216, 90] width 142 height 213
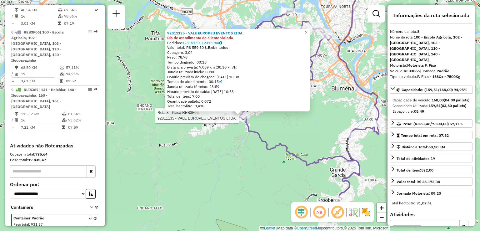
click at [197, 172] on div "Rota 8 - Placa REB3F66 92811135 - VALE EUROPEU EVENTOS LTDA. 92811135 - VALE EU…" at bounding box center [240, 115] width 480 height 231
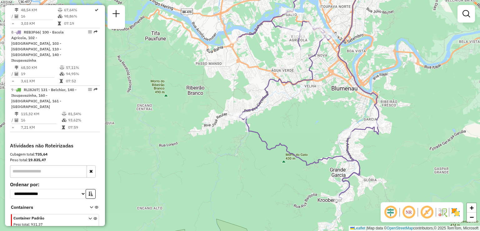
drag, startPoint x: 276, startPoint y: 129, endPoint x: 188, endPoint y: 180, distance: 101.7
click at [193, 177] on div "Janela de atendimento Grade de atendimento Capacidade Transportadoras Veículos …" at bounding box center [240, 115] width 480 height 231
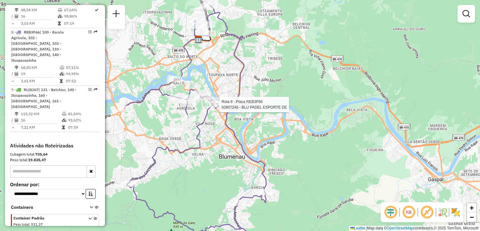
select select "**********"
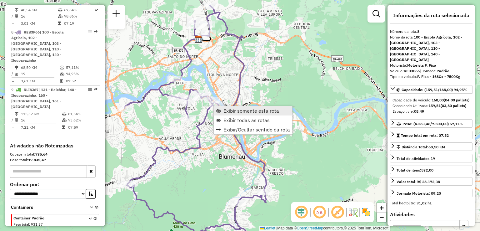
click at [237, 112] on span "Exibir somente esta rota" at bounding box center [251, 110] width 56 height 5
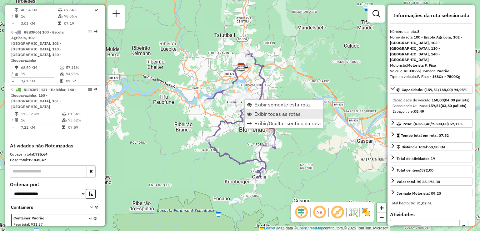
click at [253, 113] on link "Exibir todas as rotas" at bounding box center [284, 113] width 78 height 9
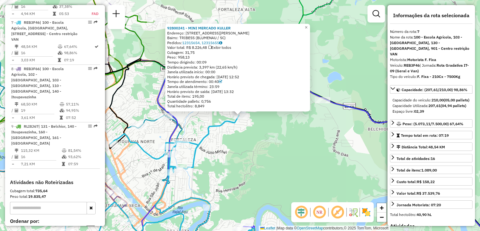
scroll to position [461, 0]
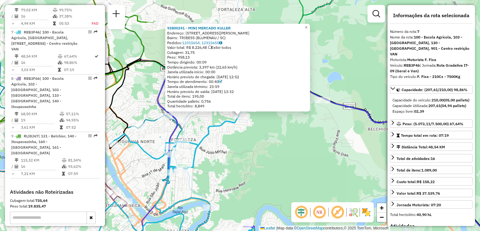
click at [300, 149] on div "Rota 7 - Placa REB3F46 92800241 - MINI MERCADO KULLER 92800241 - MINI MERCADO K…" at bounding box center [240, 115] width 480 height 231
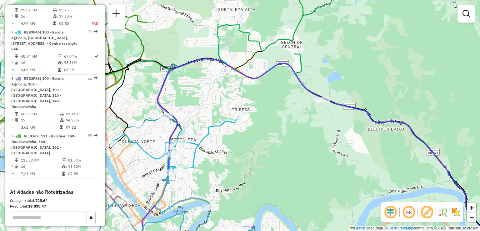
drag, startPoint x: 269, startPoint y: 167, endPoint x: 307, endPoint y: 101, distance: 76.7
click at [306, 103] on div "Janela de atendimento Grade de atendimento Capacidade Transportadoras Veículos …" at bounding box center [240, 115] width 480 height 231
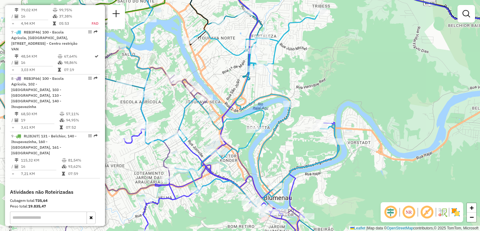
drag, startPoint x: 209, startPoint y: 132, endPoint x: 225, endPoint y: 132, distance: 16.6
click at [232, 137] on div "Janela de atendimento Grade de atendimento Capacidade Transportadoras Veículos …" at bounding box center [240, 115] width 480 height 231
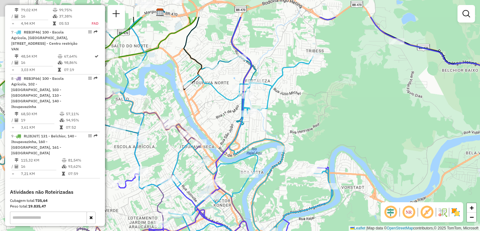
drag, startPoint x: 319, startPoint y: 70, endPoint x: 238, endPoint y: 159, distance: 120.3
click at [238, 159] on div "Janela de atendimento Grade de atendimento Capacidade Transportadoras Veículos …" at bounding box center [240, 115] width 480 height 231
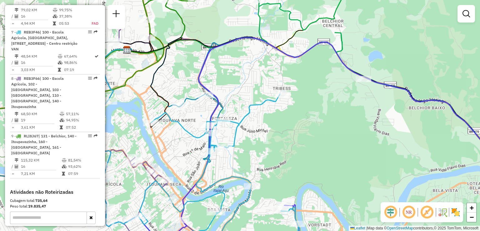
drag, startPoint x: 263, startPoint y: 134, endPoint x: 292, endPoint y: 97, distance: 47.7
click at [295, 97] on div "Janela de atendimento Grade de atendimento Capacidade Transportadoras Veículos …" at bounding box center [240, 115] width 480 height 231
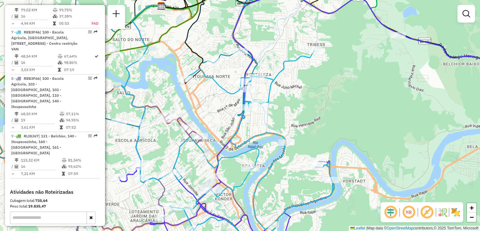
click at [264, 116] on div "Janela de atendimento Grade de atendimento Capacidade Transportadoras Veículos …" at bounding box center [240, 115] width 480 height 231
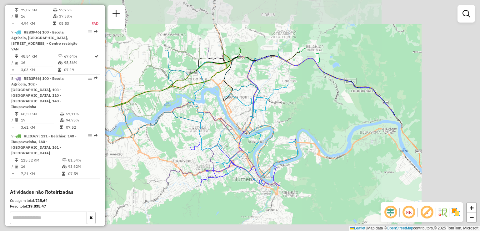
click at [264, 116] on div "Janela de atendimento Grade de atendimento Capacidade Transportadoras Veículos …" at bounding box center [240, 115] width 480 height 231
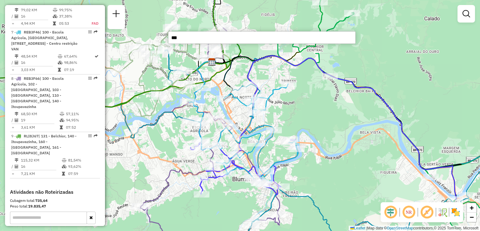
type input "****"
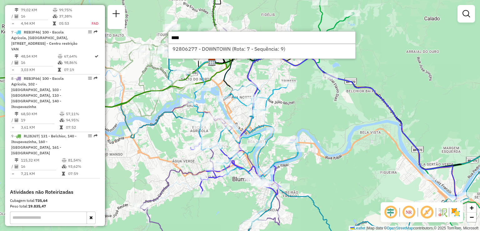
click at [277, 108] on div "Janela de atendimento Grade de atendimento Capacidade Transportadoras Veículos …" at bounding box center [240, 115] width 480 height 231
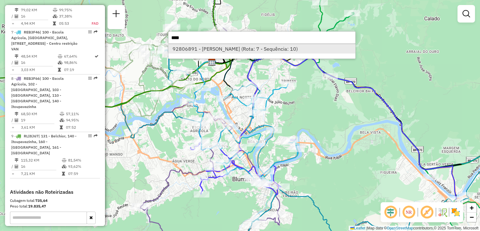
type input "****"
click at [236, 48] on li "92806891 - [PERSON_NAME] (Rota: 7 - Sequência: 10)" at bounding box center [261, 48] width 187 height 9
select select "**********"
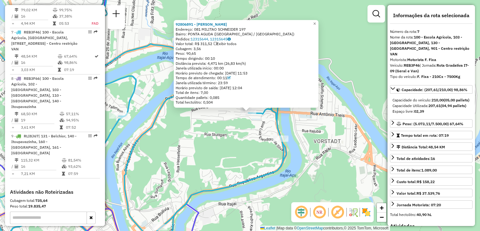
drag, startPoint x: 248, startPoint y: 123, endPoint x: 245, endPoint y: 128, distance: 6.6
click at [245, 129] on div "92806891 - [PERSON_NAME]: 081 MILITAO SCHNEIDER 197 Bairro: PONTA AGUDA ([GEOGR…" at bounding box center [240, 115] width 480 height 231
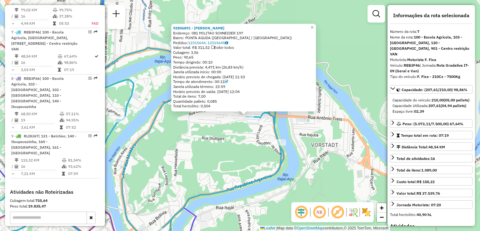
click at [245, 132] on div "92806891 - [PERSON_NAME]: 081 MILITAO SCHNEIDER 197 Bairro: PONTA AGUDA ([GEOGR…" at bounding box center [240, 115] width 480 height 231
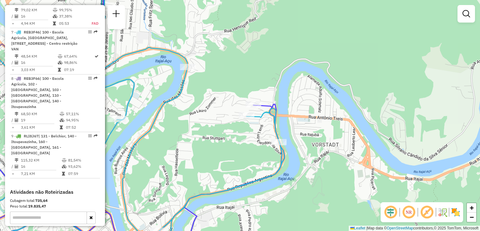
click at [240, 153] on div "Janela de atendimento Grade de atendimento Capacidade Transportadoras Veículos …" at bounding box center [240, 115] width 480 height 231
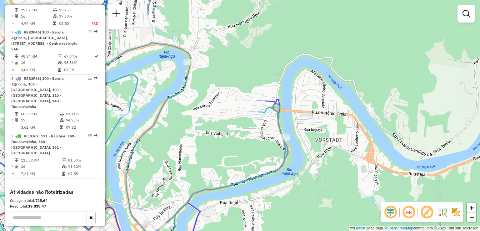
drag, startPoint x: 240, startPoint y: 136, endPoint x: 251, endPoint y: 126, distance: 15.3
click at [253, 127] on div "Janela de atendimento Grade de atendimento Capacidade Transportadoras Veículos …" at bounding box center [240, 115] width 480 height 231
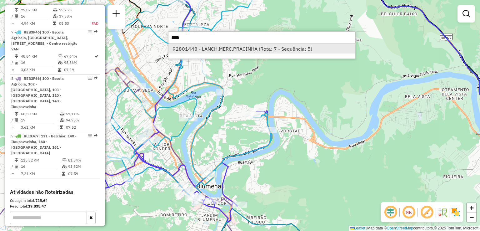
type input "****"
click at [234, 51] on li "92801448 - LANCH.MERC.PRACINHA (Rota: 7 - Sequência: 5)" at bounding box center [261, 48] width 187 height 9
select select "**********"
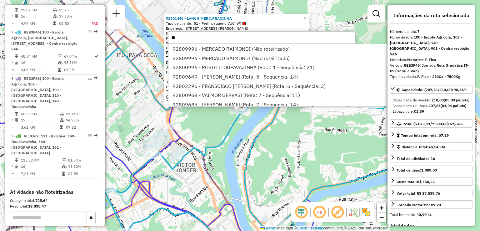
type input "***"
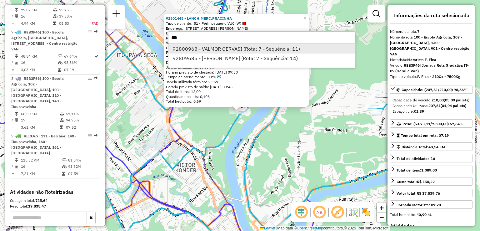
click at [223, 50] on li "92800968 - VALMOR GERVASI (Rota: 7 - Sequência: 11)" at bounding box center [261, 48] width 187 height 9
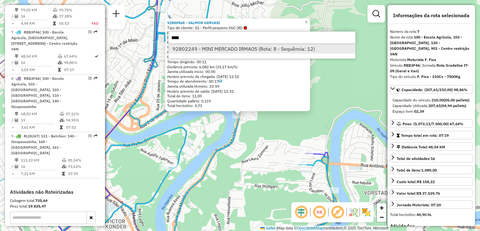
type input "****"
click at [212, 49] on li "92802249 - MINI MERCADO IRMAOS (Rota: 8 - Sequência: 12)" at bounding box center [261, 48] width 187 height 9
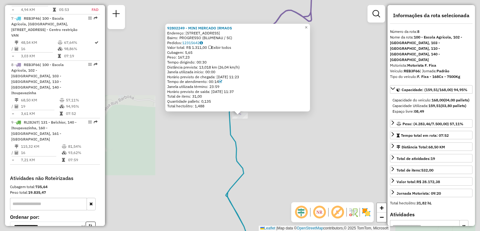
scroll to position [507, 0]
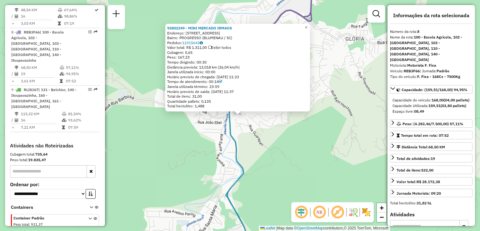
click at [231, 153] on div "92802249 - MINI MERCADO IRMAOS Endereço: R GUARAPARI 148 Bairro: PROGRESSO (BLU…" at bounding box center [240, 115] width 480 height 231
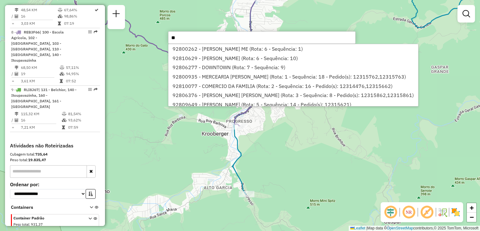
type input "*"
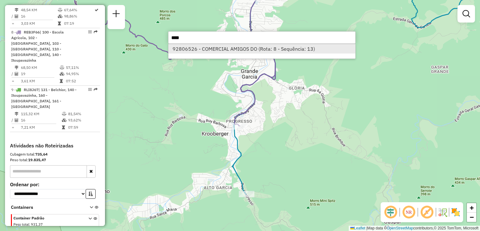
type input "****"
click at [231, 47] on li "92806526 - COMERCIAL AMIGOS DO (Rota: 8 - Sequência: 13)" at bounding box center [261, 48] width 187 height 9
select select "**********"
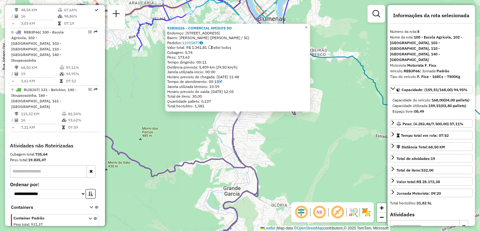
click at [248, 127] on div "92806526 - COMERCIAL AMIGOS DO Endereço: R AMAZONAS 2679 Bairro: GARCIA (BLUMEN…" at bounding box center [240, 115] width 480 height 231
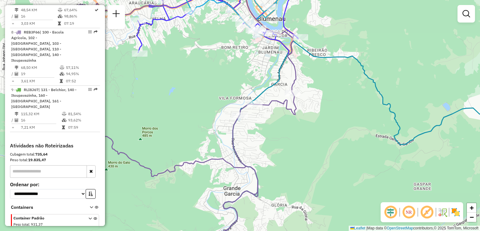
drag, startPoint x: 263, startPoint y: 174, endPoint x: 242, endPoint y: 167, distance: 21.8
click at [246, 169] on div "Janela de atendimento Grade de atendimento Capacidade Transportadoras Veículos …" at bounding box center [240, 115] width 480 height 231
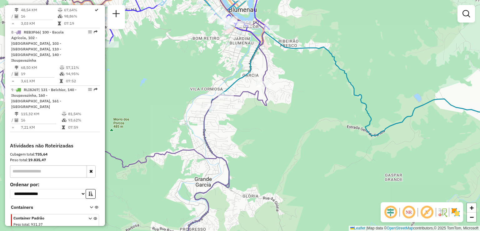
drag, startPoint x: 237, startPoint y: 130, endPoint x: 255, endPoint y: 151, distance: 27.5
click at [255, 151] on div "Janela de atendimento Grade de atendimento Capacidade Transportadoras Veículos …" at bounding box center [240, 115] width 480 height 231
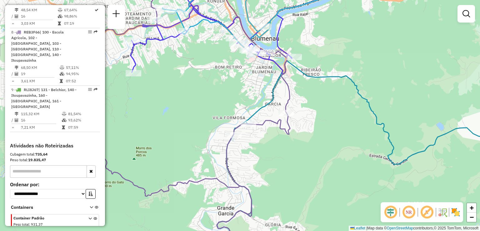
drag, startPoint x: 241, startPoint y: 140, endPoint x: 244, endPoint y: 152, distance: 11.8
click at [254, 161] on div "Rota 8 - Placa REB3F66 92806526 - COMERCIAL AMIGOS DO Janela de atendimento Gra…" at bounding box center [240, 115] width 480 height 231
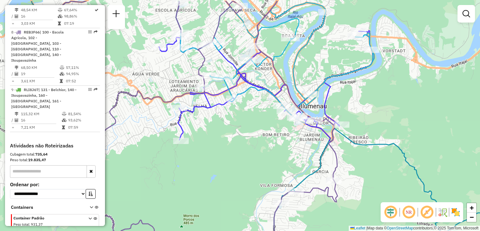
drag, startPoint x: 236, startPoint y: 148, endPoint x: 205, endPoint y: 134, distance: 34.4
click at [260, 184] on div "Janela de atendimento Grade de atendimento Capacidade Transportadoras Veículos …" at bounding box center [240, 115] width 480 height 231
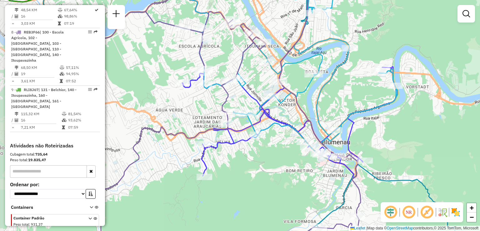
drag, startPoint x: 266, startPoint y: 198, endPoint x: 264, endPoint y: 194, distance: 4.6
click at [266, 197] on div "Janela de atendimento Grade de atendimento Capacidade Transportadoras Veículos …" at bounding box center [240, 115] width 480 height 231
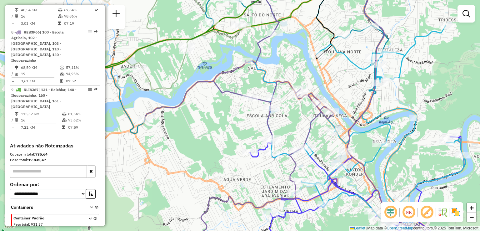
drag, startPoint x: 231, startPoint y: 146, endPoint x: 260, endPoint y: 166, distance: 35.4
click at [262, 170] on div "Janela de atendimento Grade de atendimento Capacidade Transportadoras Veículos …" at bounding box center [240, 115] width 480 height 231
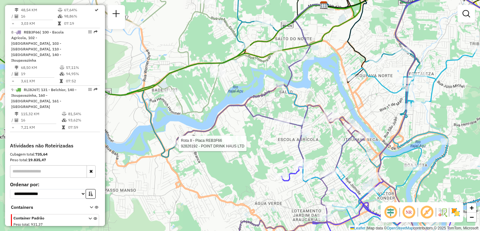
select select "**********"
